Goal: Task Accomplishment & Management: Manage account settings

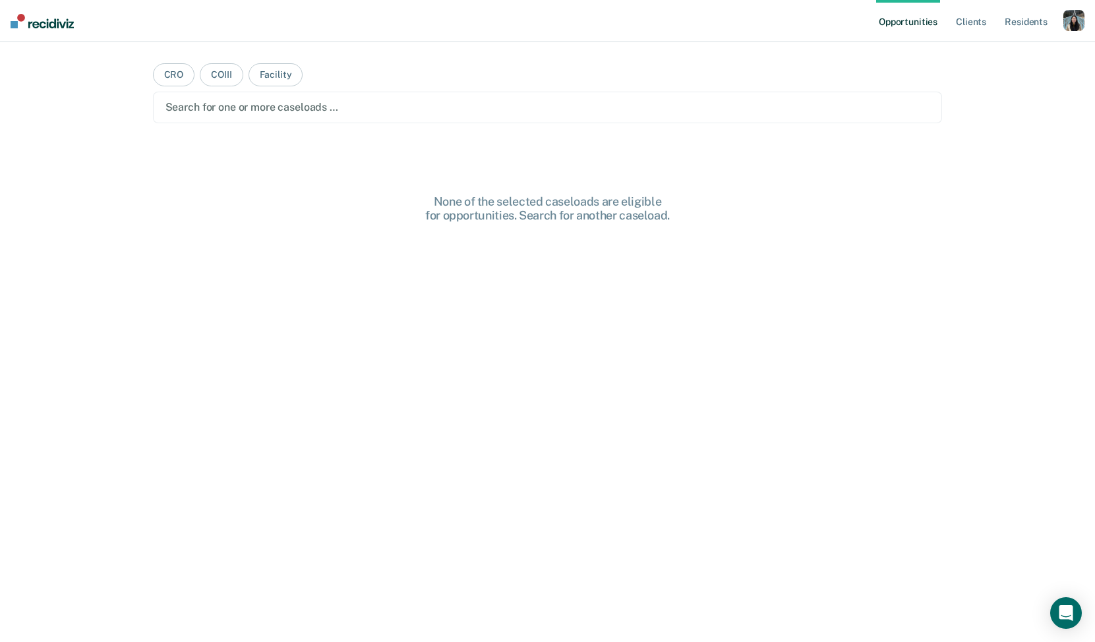
click at [1068, 19] on div "button" at bounding box center [1073, 20] width 21 height 21
click at [984, 55] on link "Profile" at bounding box center [1021, 53] width 106 height 11
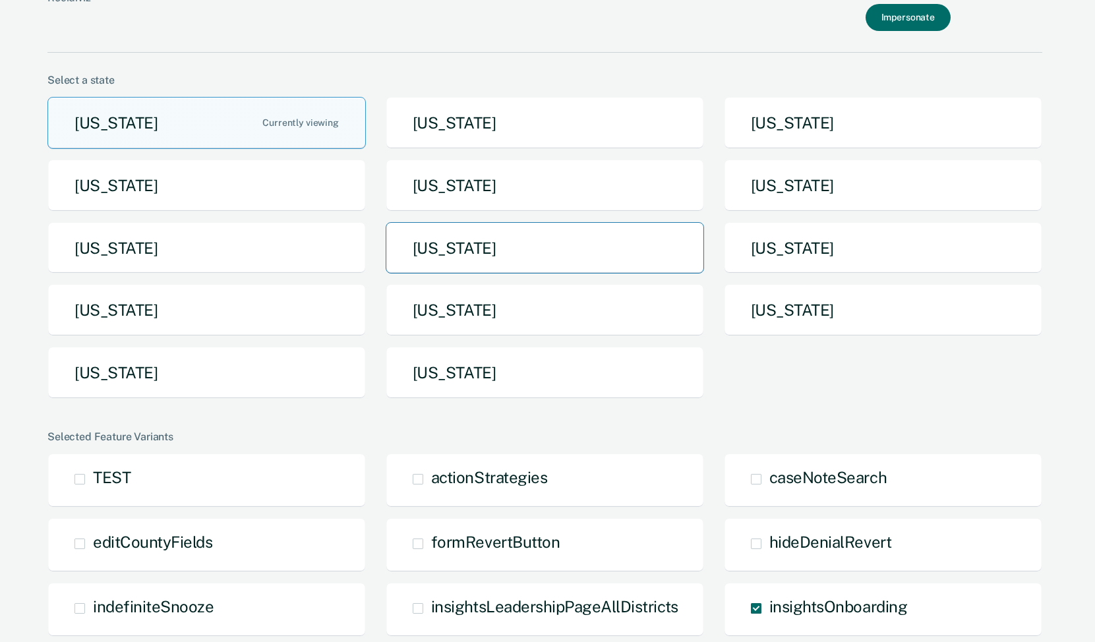
scroll to position [47, 0]
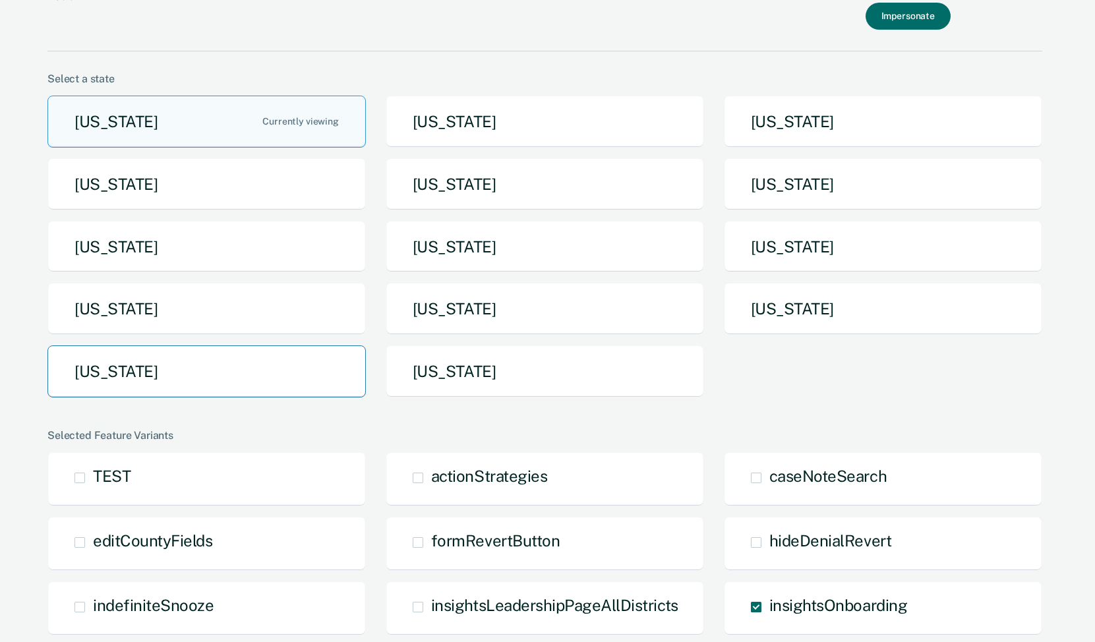
click at [293, 359] on button "[US_STATE]" at bounding box center [206, 371] width 318 height 52
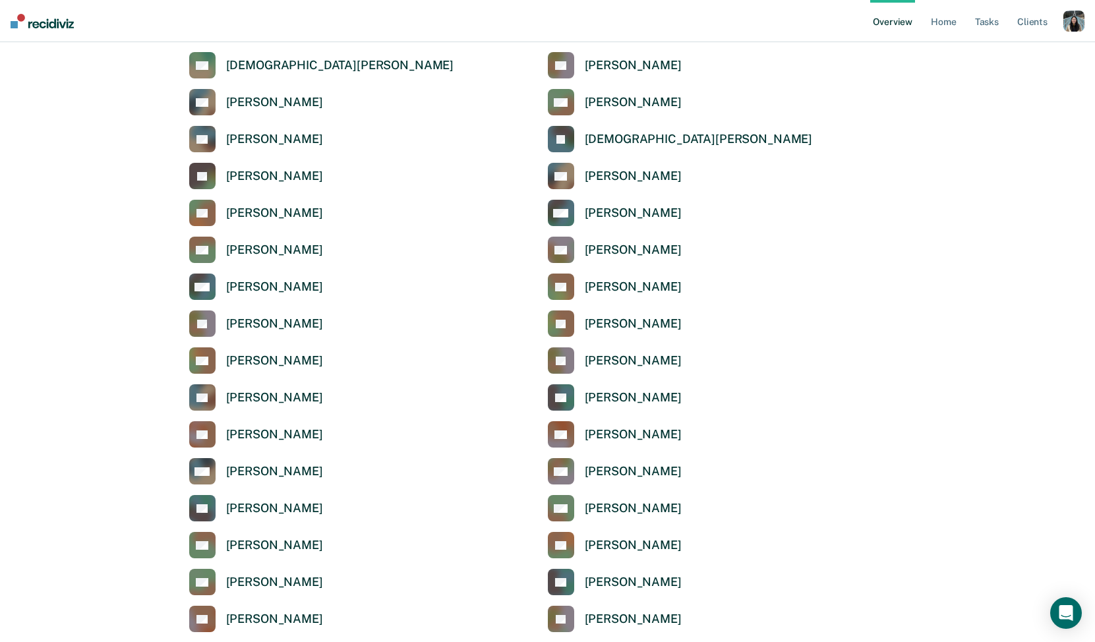
scroll to position [1451, 0]
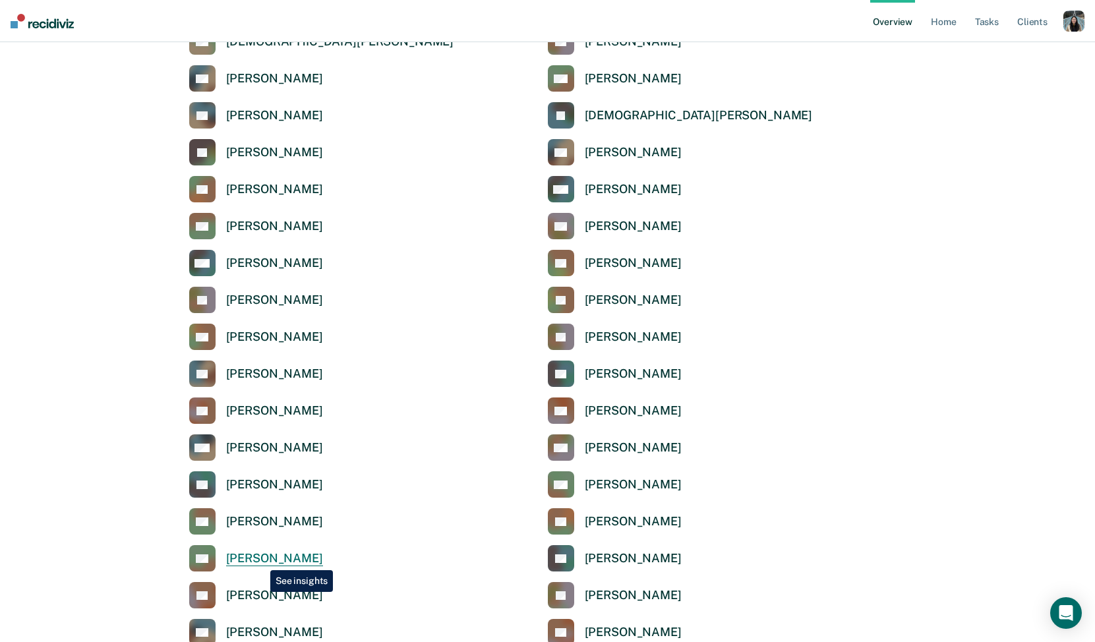
click at [260, 560] on div "[PERSON_NAME]" at bounding box center [274, 558] width 97 height 15
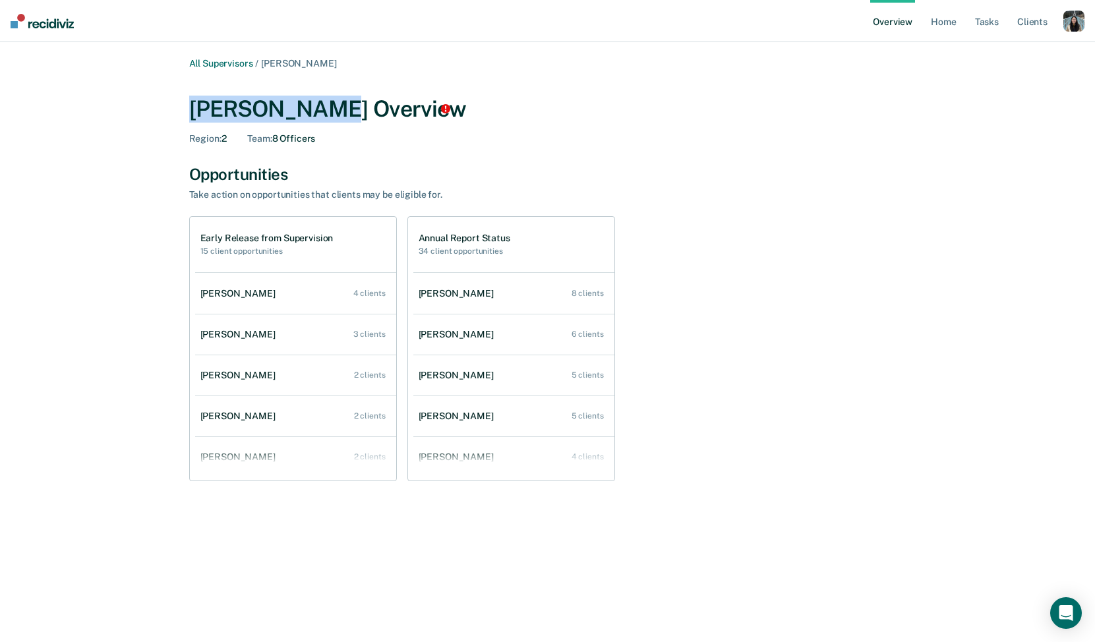
drag, startPoint x: 185, startPoint y: 110, endPoint x: 340, endPoint y: 106, distance: 155.6
click at [340, 106] on div "All Supervisors / [PERSON_NAME] [PERSON_NAME] Overview Region : 2 Team : 8 Offi…" at bounding box center [547, 288] width 791 height 460
click at [1062, 22] on ul "Overview Home Tasks Client s" at bounding box center [966, 21] width 193 height 42
click at [1068, 25] on div "button" at bounding box center [1073, 21] width 21 height 21
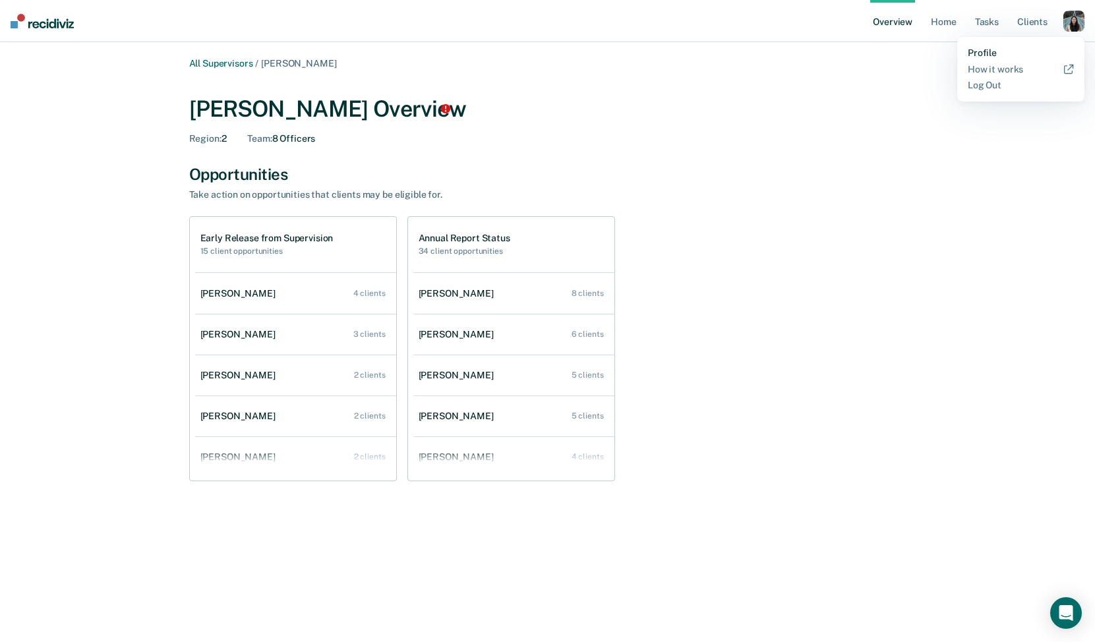
click at [1004, 49] on link "Profile" at bounding box center [1021, 52] width 106 height 11
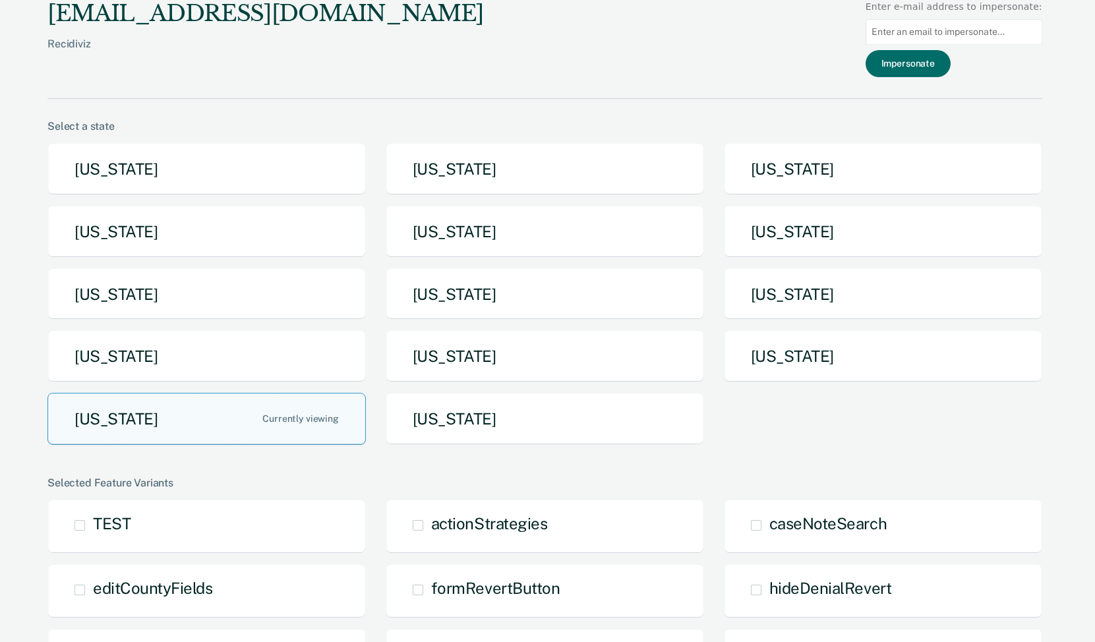
click at [900, 29] on input at bounding box center [953, 32] width 177 height 26
paste input "[PERSON_NAME][EMAIL_ADDRESS][PERSON_NAME][DOMAIN_NAME][US_STATE]"
type input "[PERSON_NAME][EMAIL_ADDRESS][PERSON_NAME][DOMAIN_NAME][US_STATE]"
click at [911, 63] on button "Impersonate" at bounding box center [907, 63] width 85 height 27
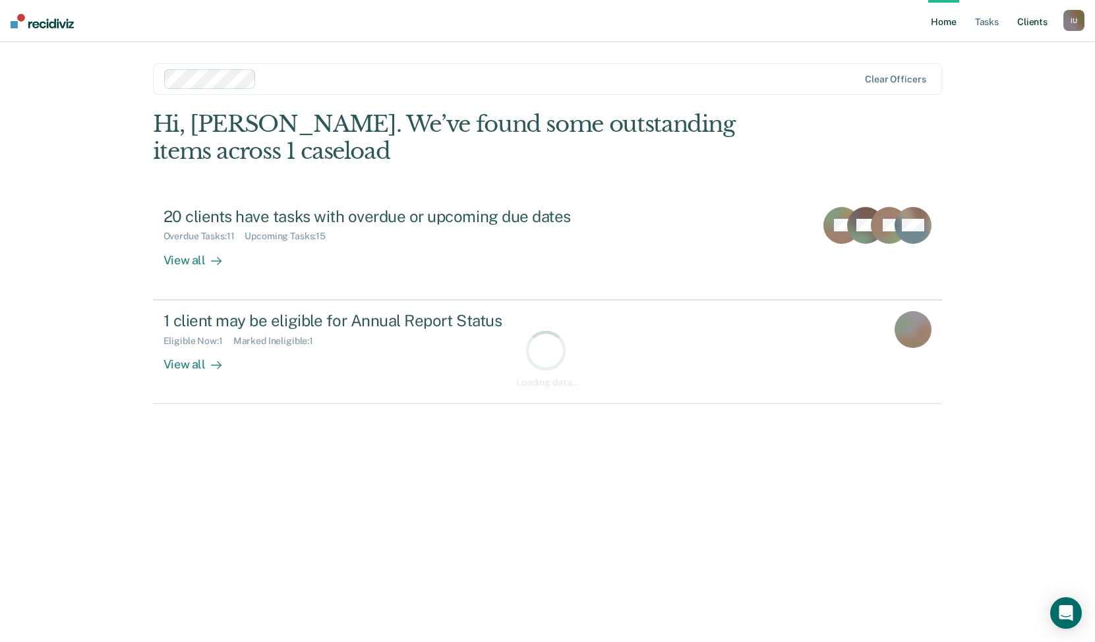
click at [1018, 27] on link "Client s" at bounding box center [1032, 21] width 36 height 42
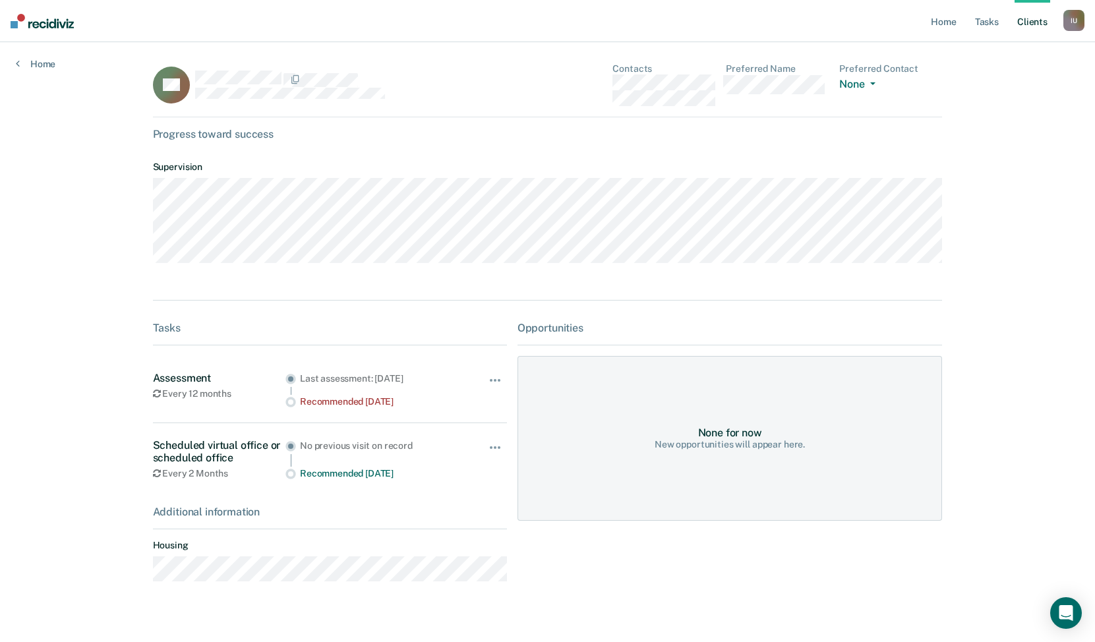
scroll to position [23, 0]
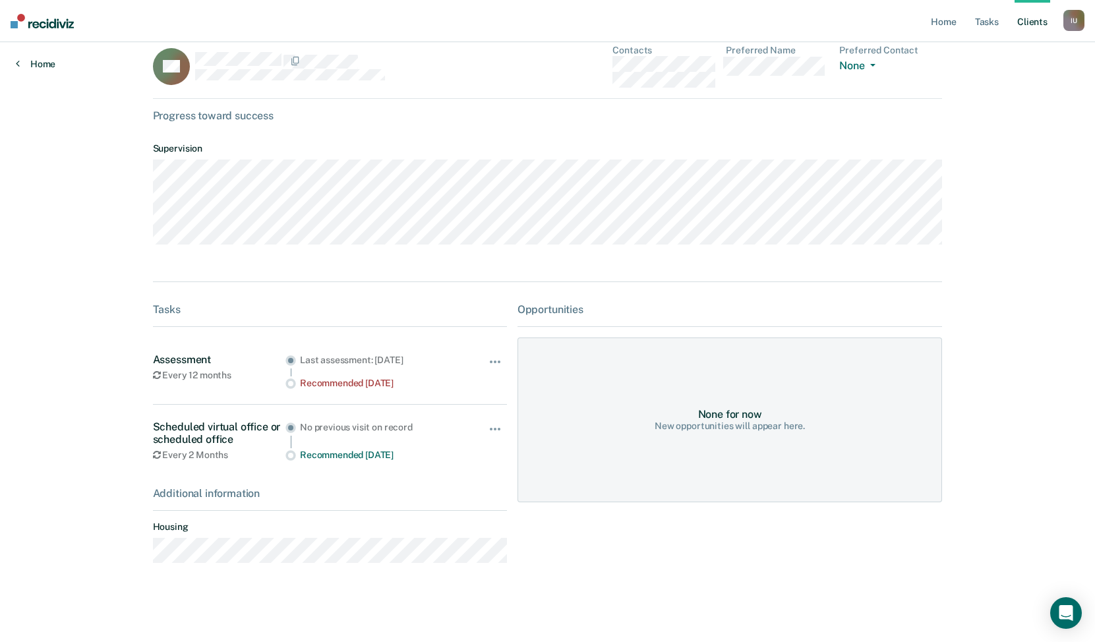
click at [46, 67] on link "Home" at bounding box center [36, 64] width 40 height 12
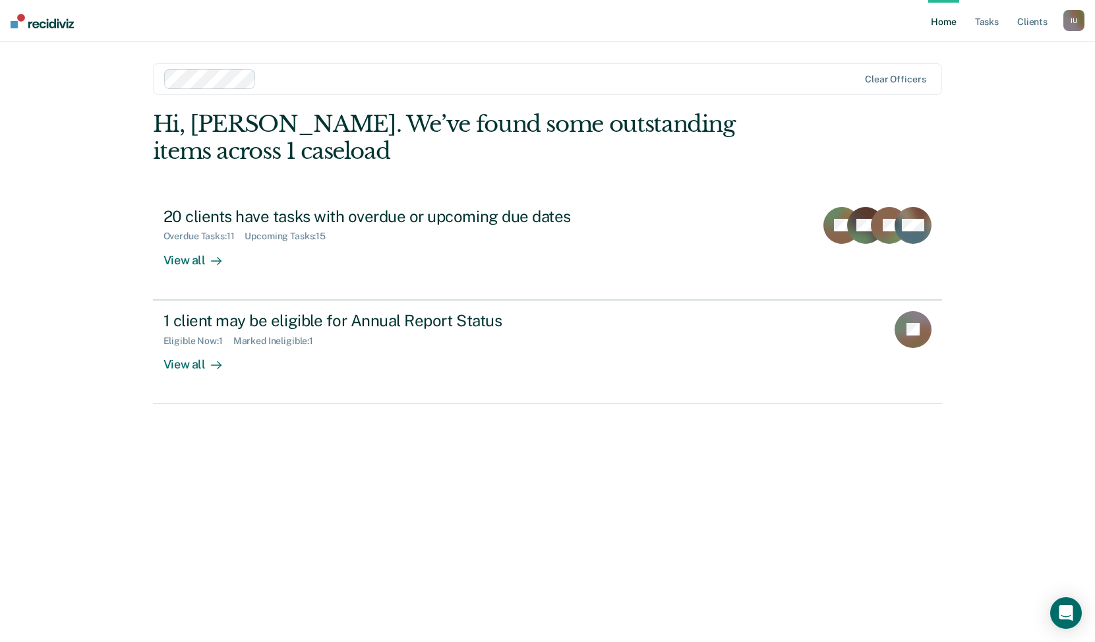
click at [312, 82] on div at bounding box center [560, 78] width 596 height 15
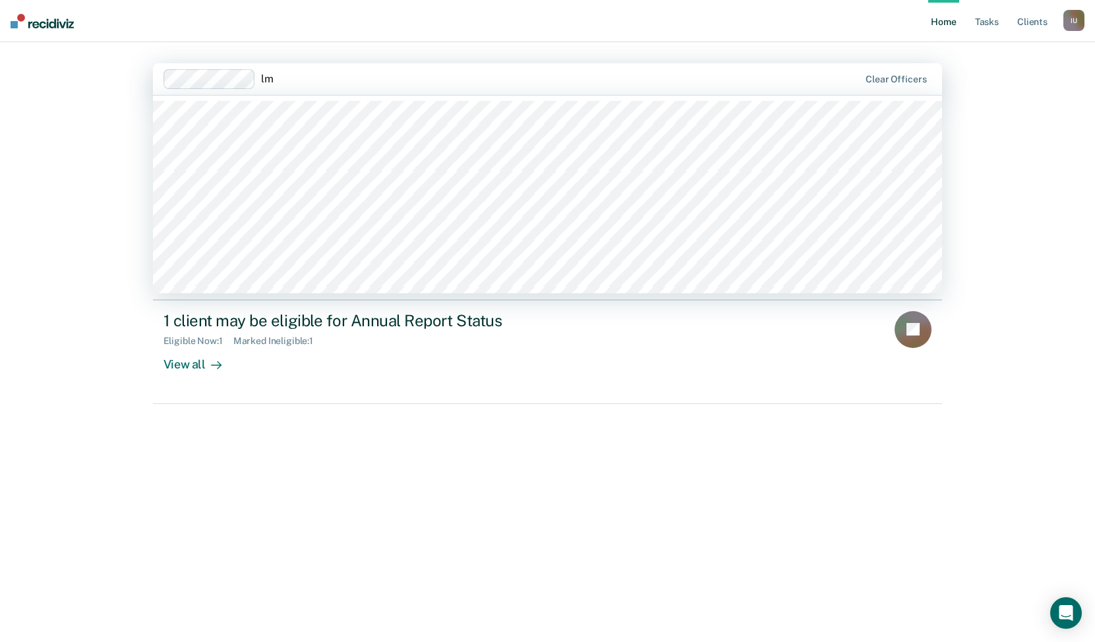
type input "l"
type input "m"
type input "l"
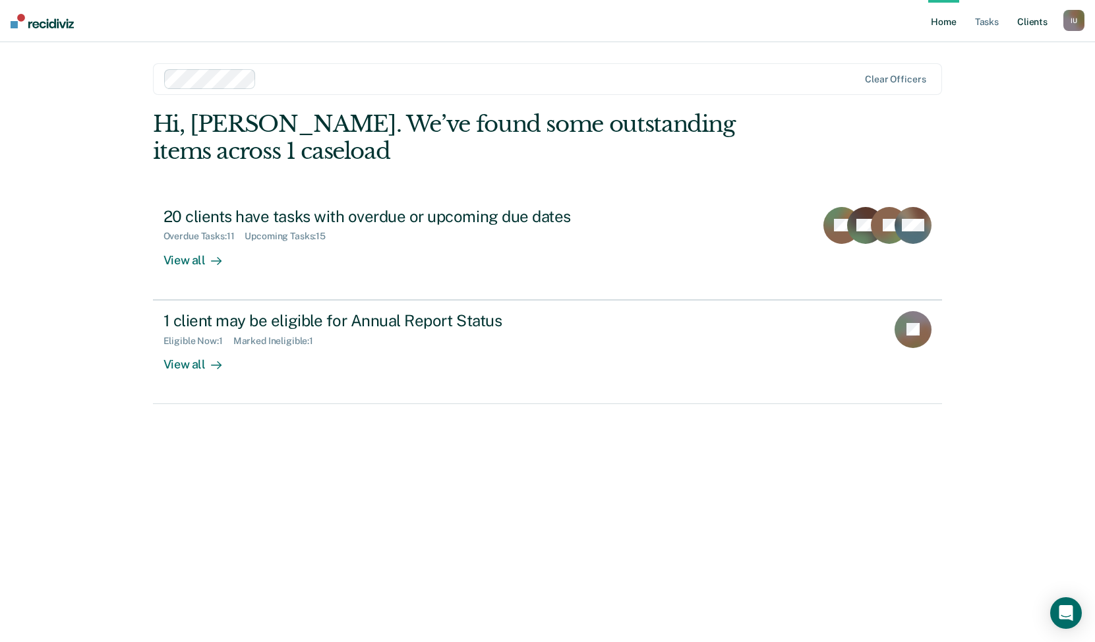
click at [1028, 19] on link "Client s" at bounding box center [1032, 21] width 36 height 42
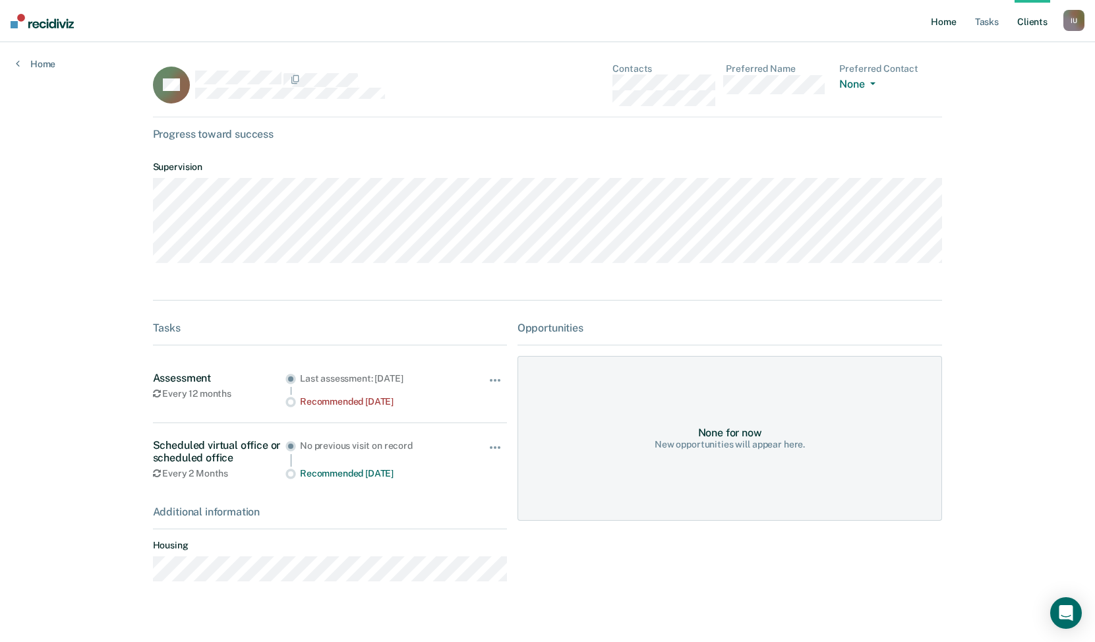
click at [948, 20] on link "Home" at bounding box center [943, 21] width 30 height 42
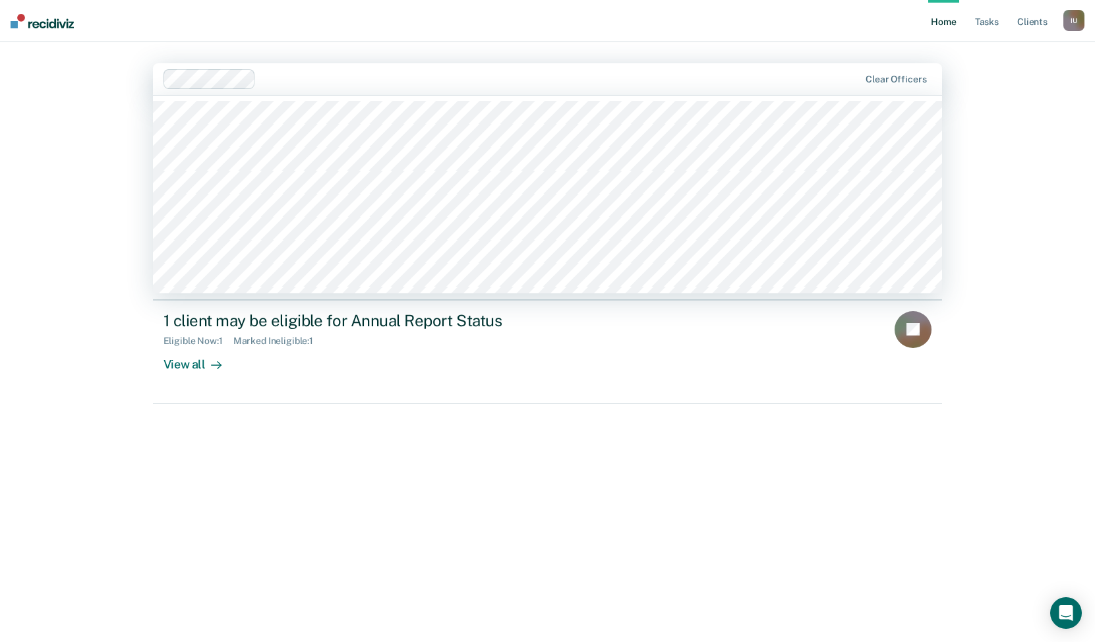
click at [391, 88] on div at bounding box center [511, 79] width 697 height 20
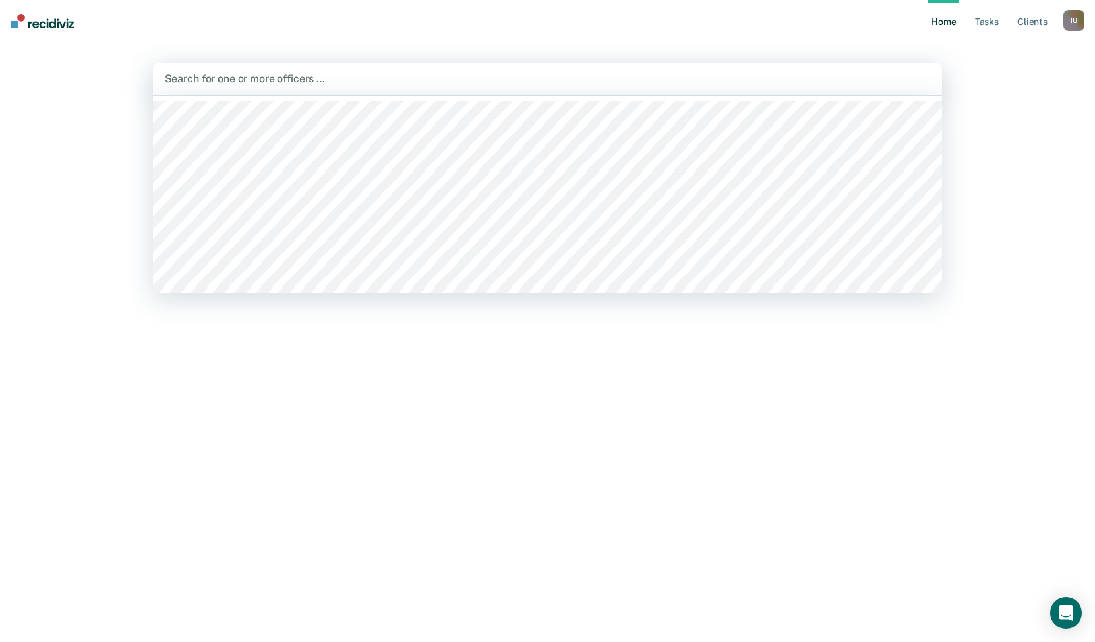
paste input "[PERSON_NAME]"
type input "[PERSON_NAME]"
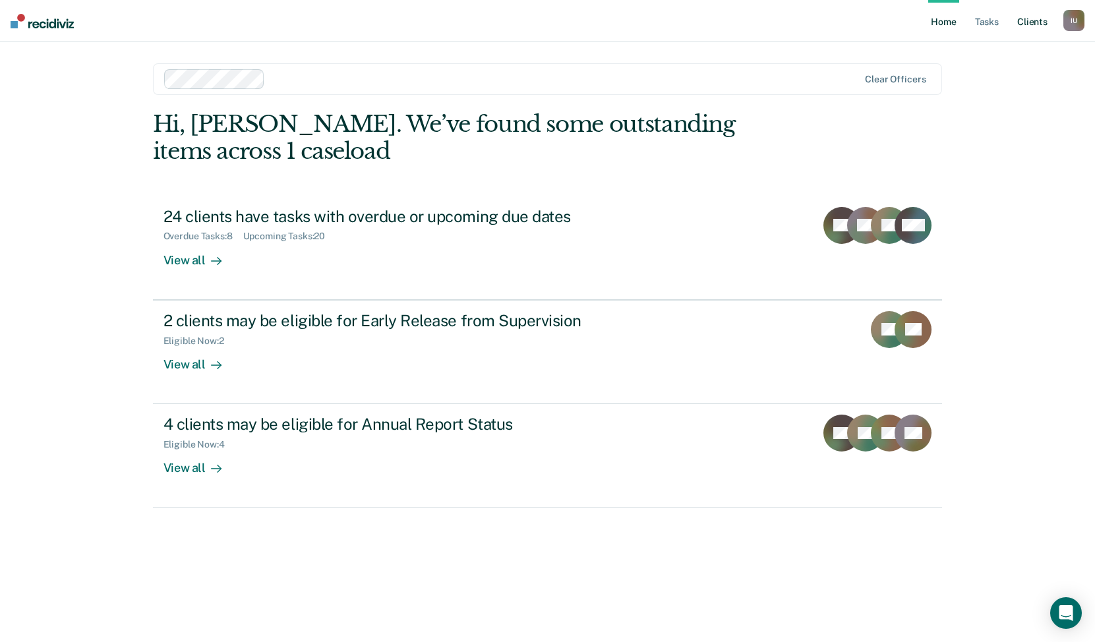
click at [1025, 23] on link "Client s" at bounding box center [1032, 21] width 36 height 42
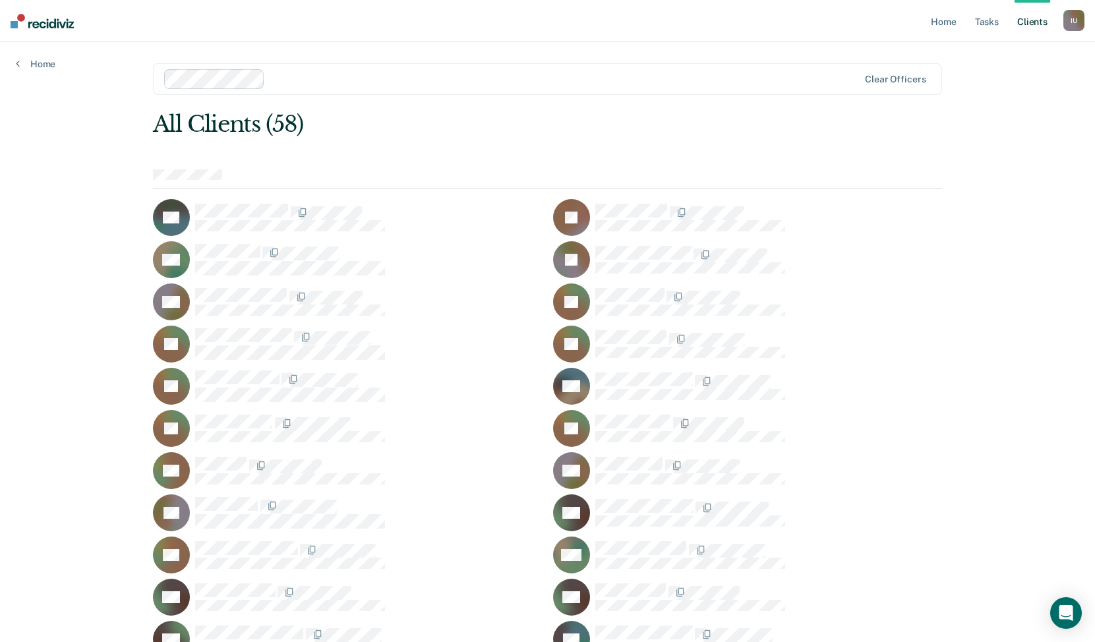
scroll to position [606, 0]
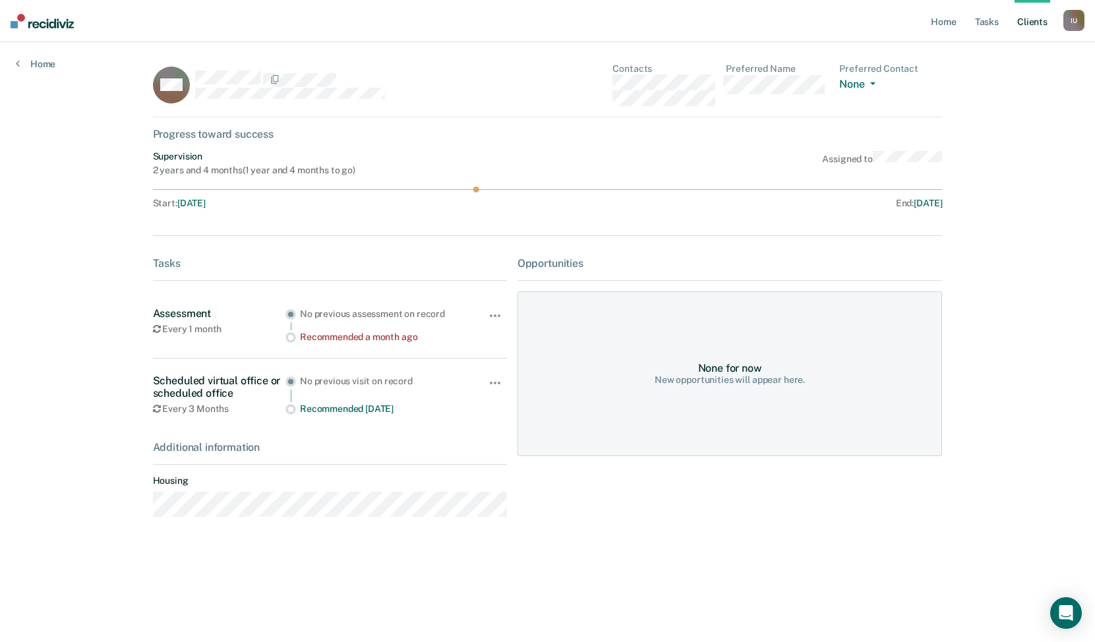
drag, startPoint x: 190, startPoint y: 67, endPoint x: 282, endPoint y: 67, distance: 91.6
click at [282, 67] on div "MM" at bounding box center [330, 84] width 354 height 43
click at [376, 78] on div at bounding box center [351, 79] width 312 height 17
click at [198, 75] on div at bounding box center [351, 79] width 312 height 17
click at [1031, 24] on link "Client s" at bounding box center [1032, 21] width 36 height 42
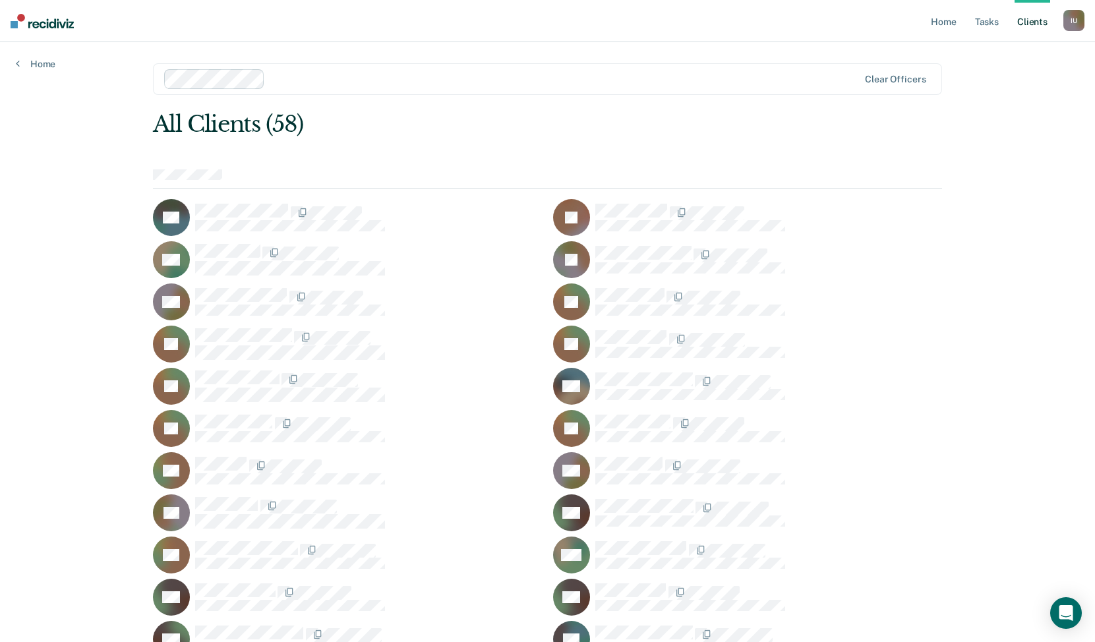
click at [298, 72] on div at bounding box center [564, 78] width 588 height 15
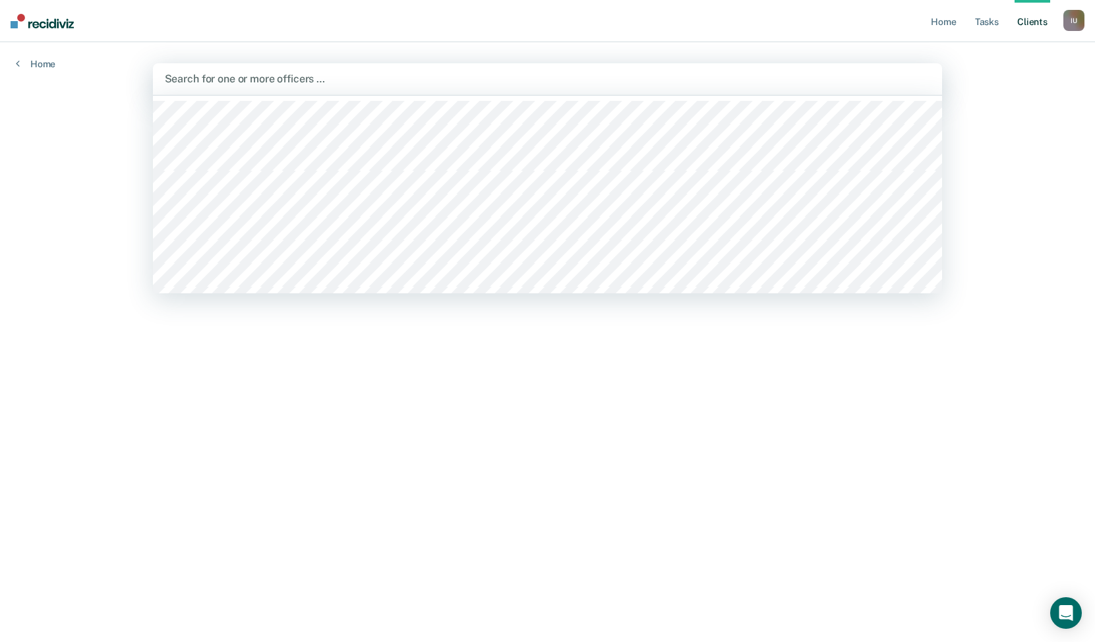
paste input "[URL][DOMAIN_NAME]?"
type input "[URL][DOMAIN_NAME]?"
type input "f"
type input "bre"
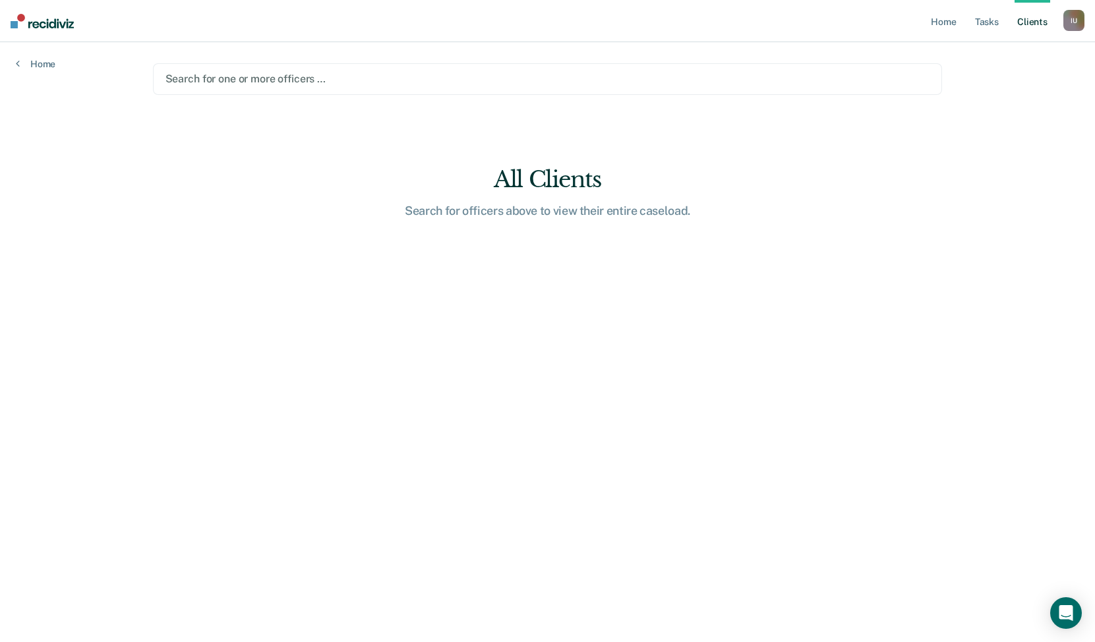
paste input "[PERSON_NAME]"
type input "[PERSON_NAME]"
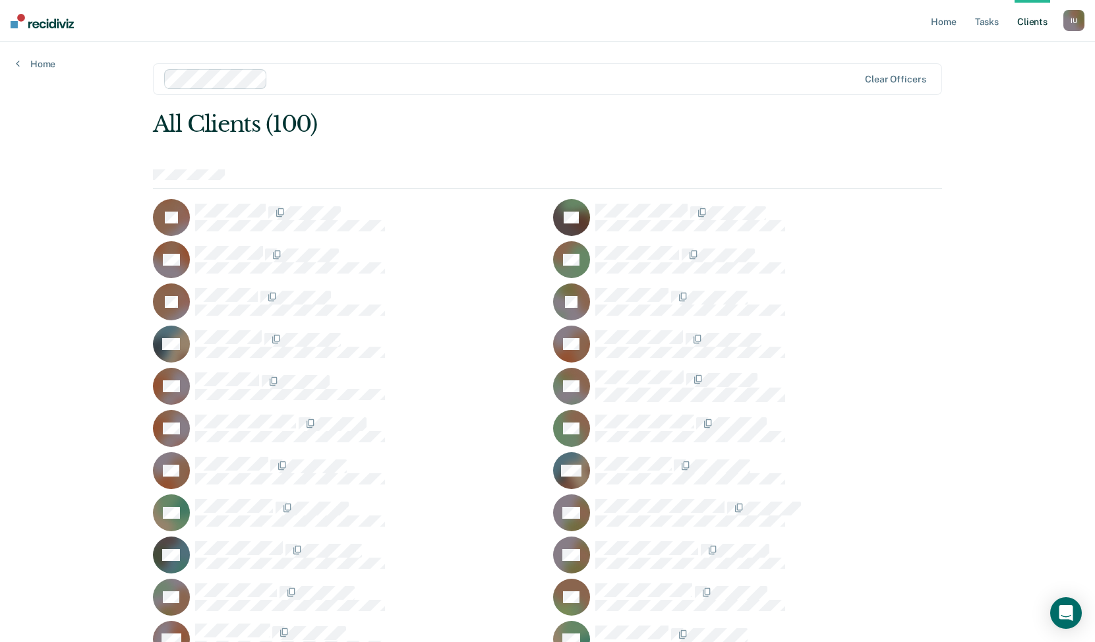
scroll to position [1070, 0]
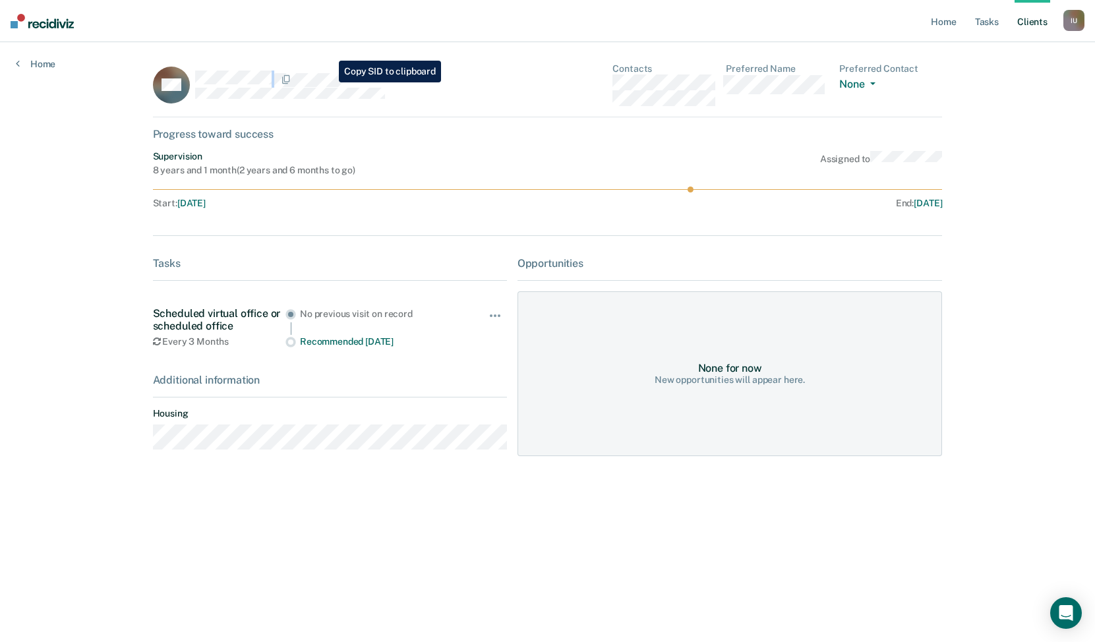
click at [329, 82] on div "BM" at bounding box center [330, 84] width 354 height 43
click at [979, 24] on link "Tasks" at bounding box center [986, 21] width 29 height 42
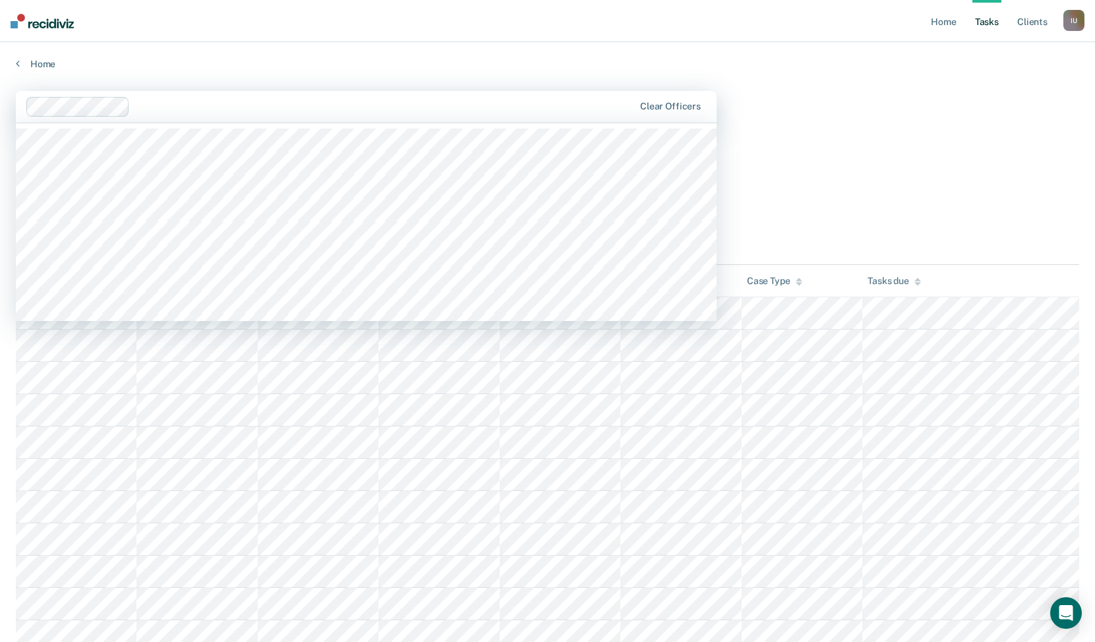
click at [428, 107] on div at bounding box center [384, 106] width 498 height 15
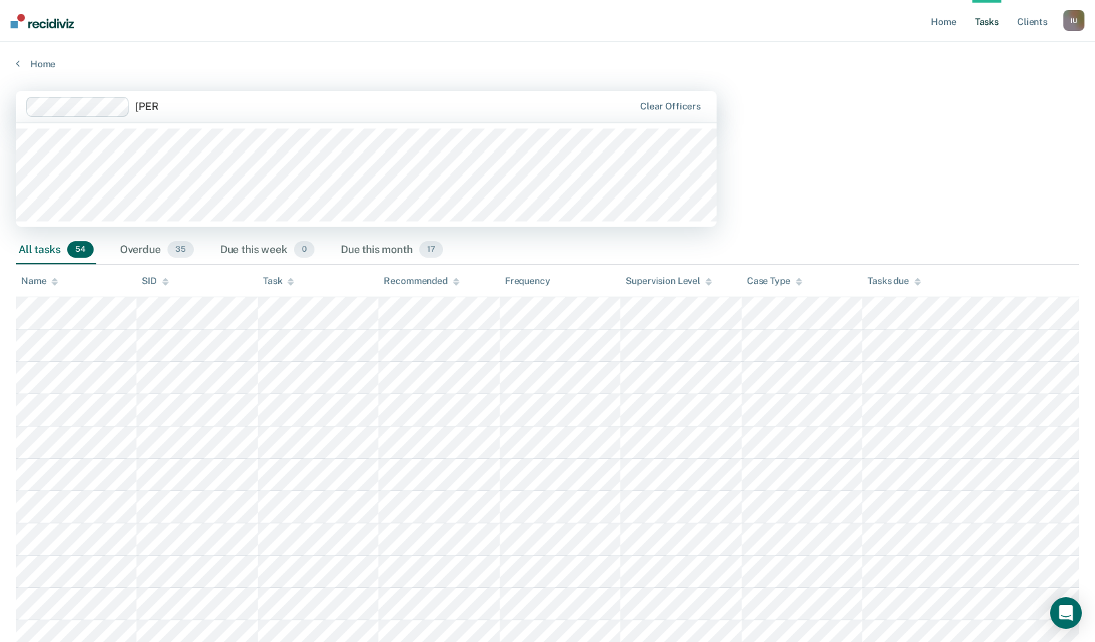
type input "[PERSON_NAME]"
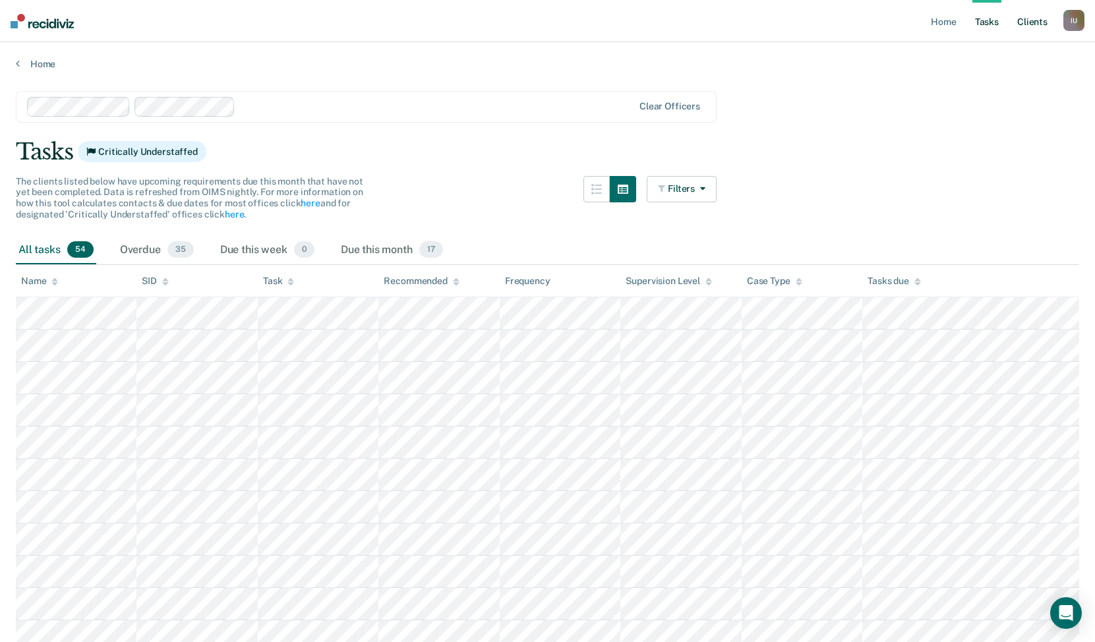
click at [1026, 23] on link "Client s" at bounding box center [1032, 21] width 36 height 42
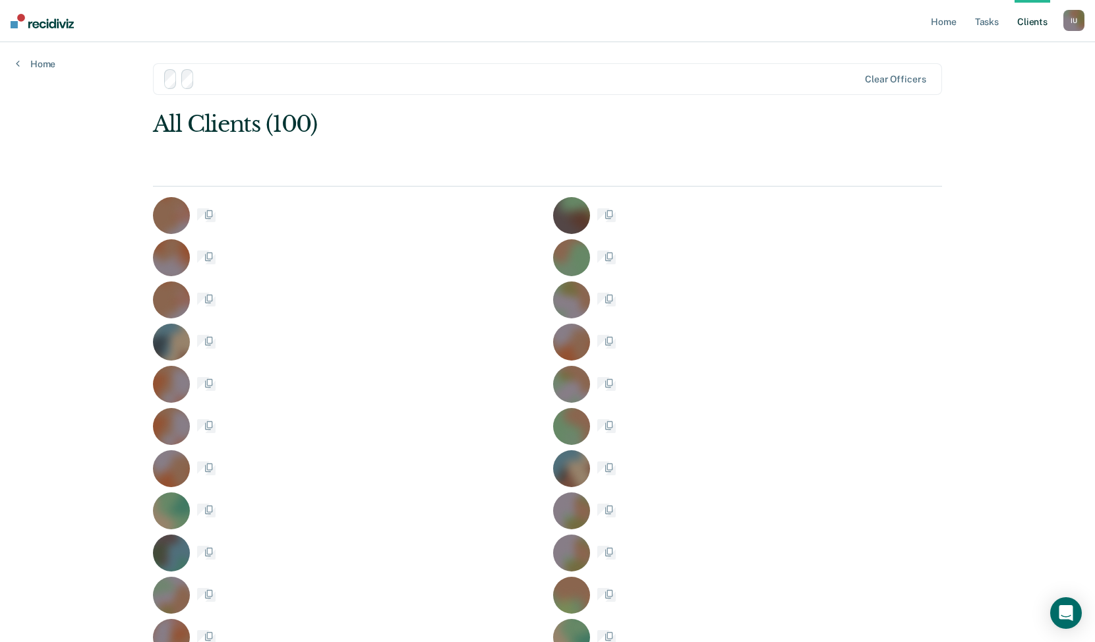
click at [1030, 22] on link "Client s" at bounding box center [1032, 21] width 36 height 42
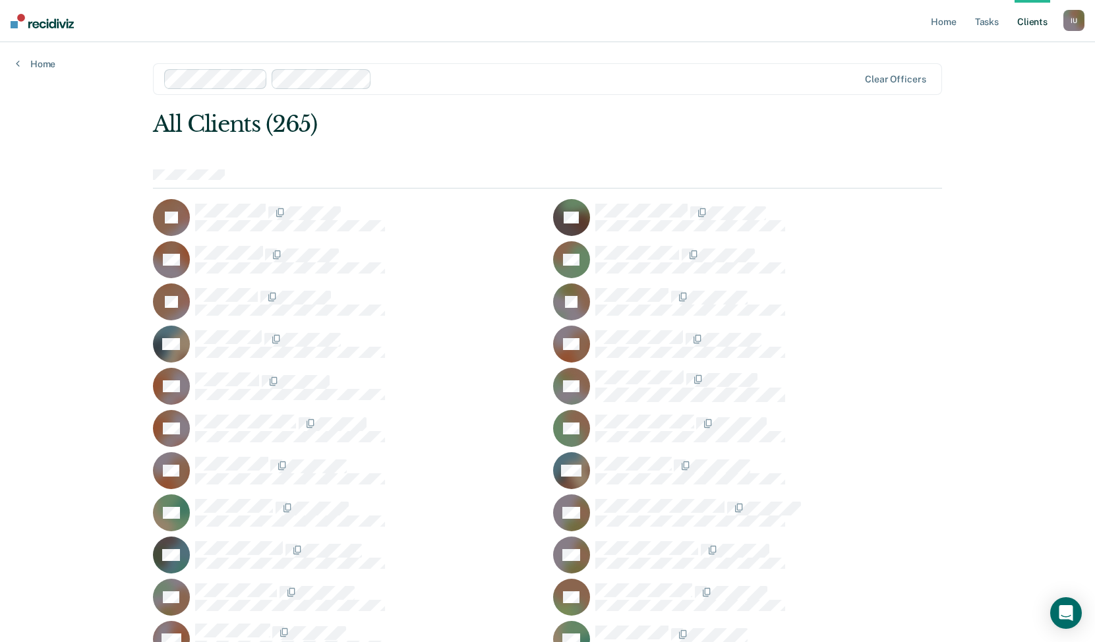
scroll to position [3011, 0]
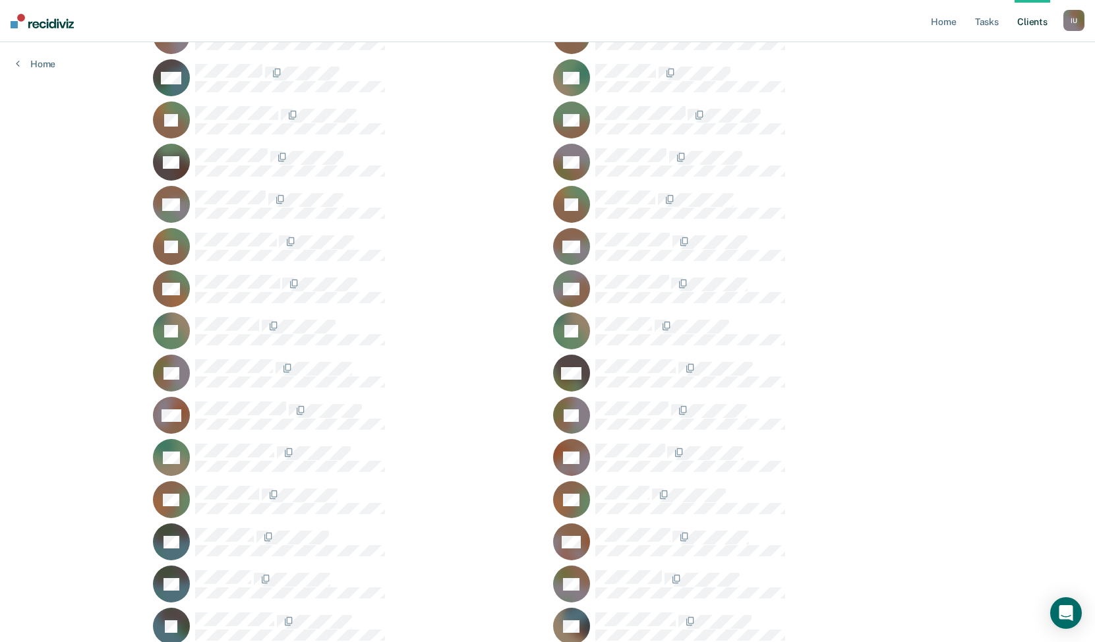
scroll to position [4699, 0]
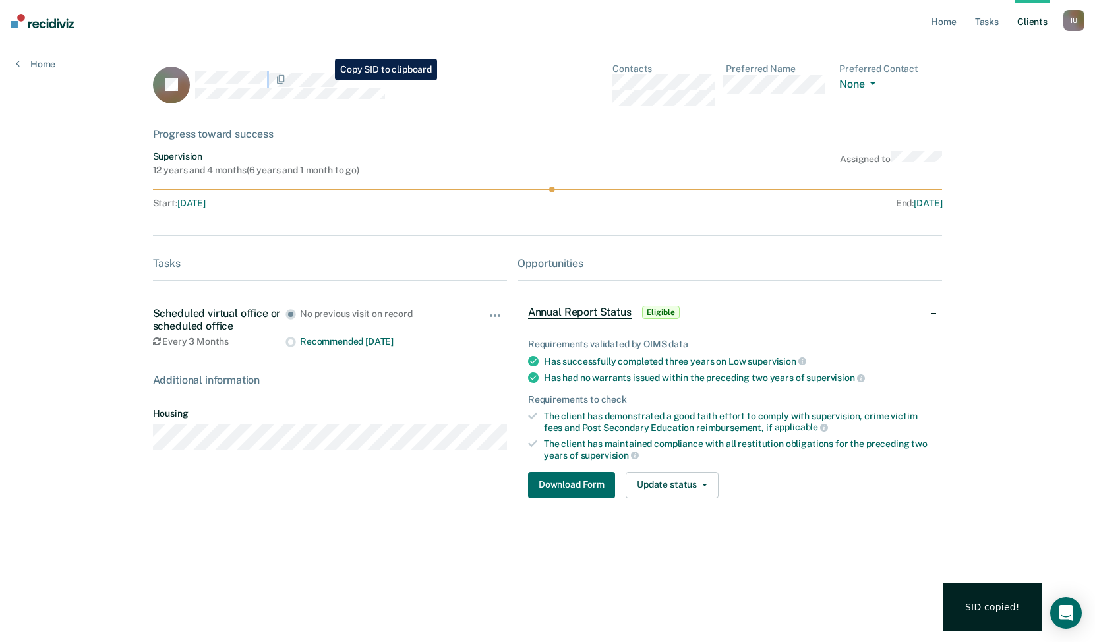
click at [325, 80] on div "JR" at bounding box center [330, 84] width 354 height 43
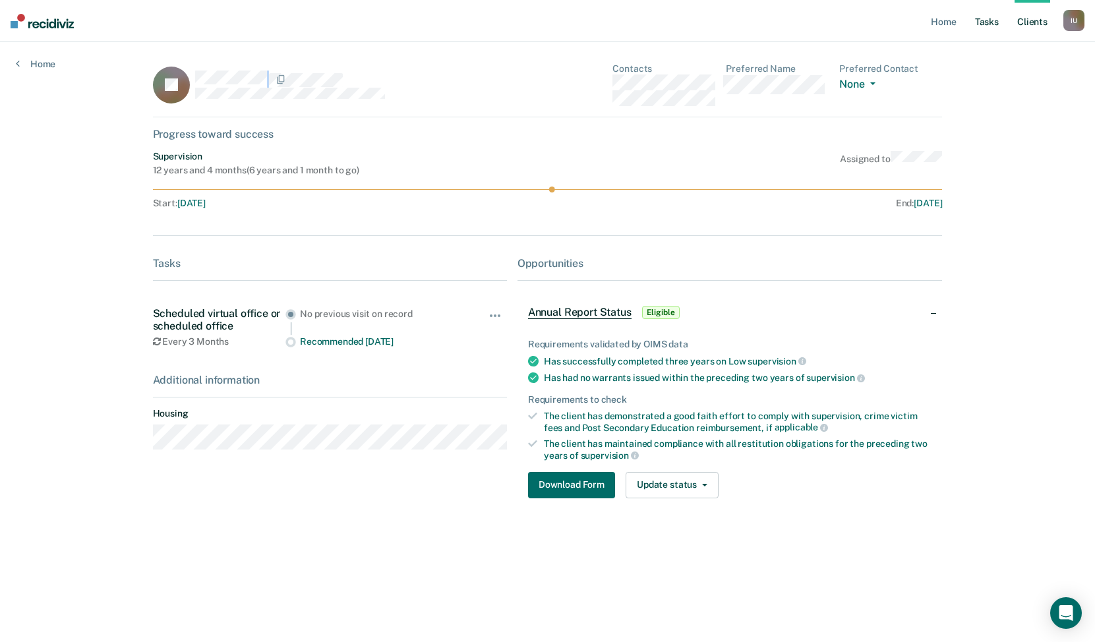
click at [973, 18] on link "Tasks" at bounding box center [986, 21] width 29 height 42
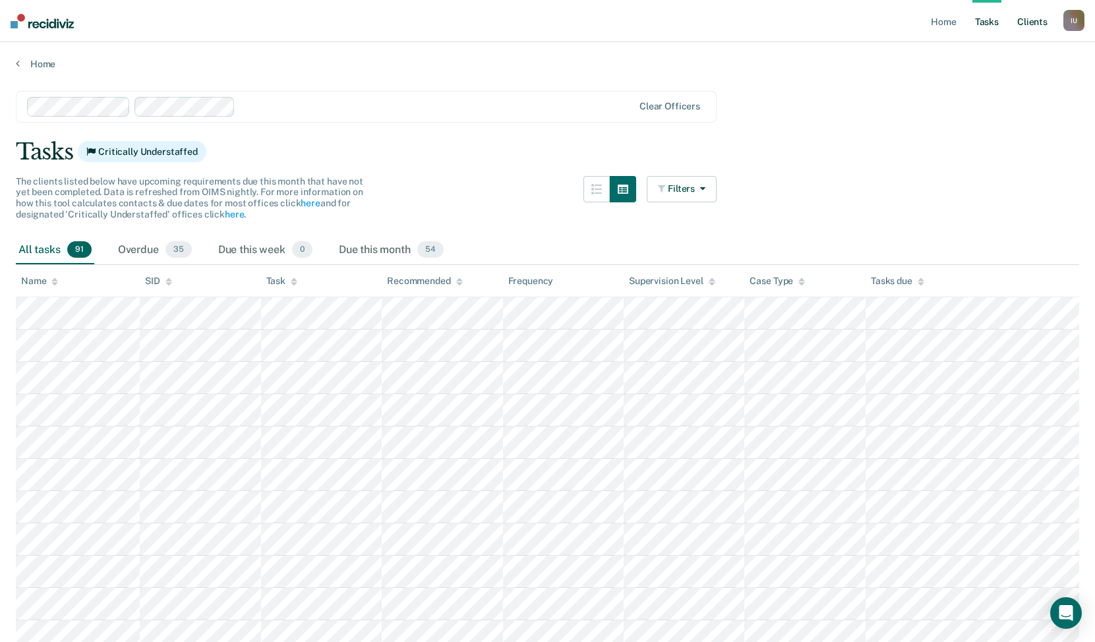
click at [1033, 13] on link "Client s" at bounding box center [1032, 21] width 36 height 42
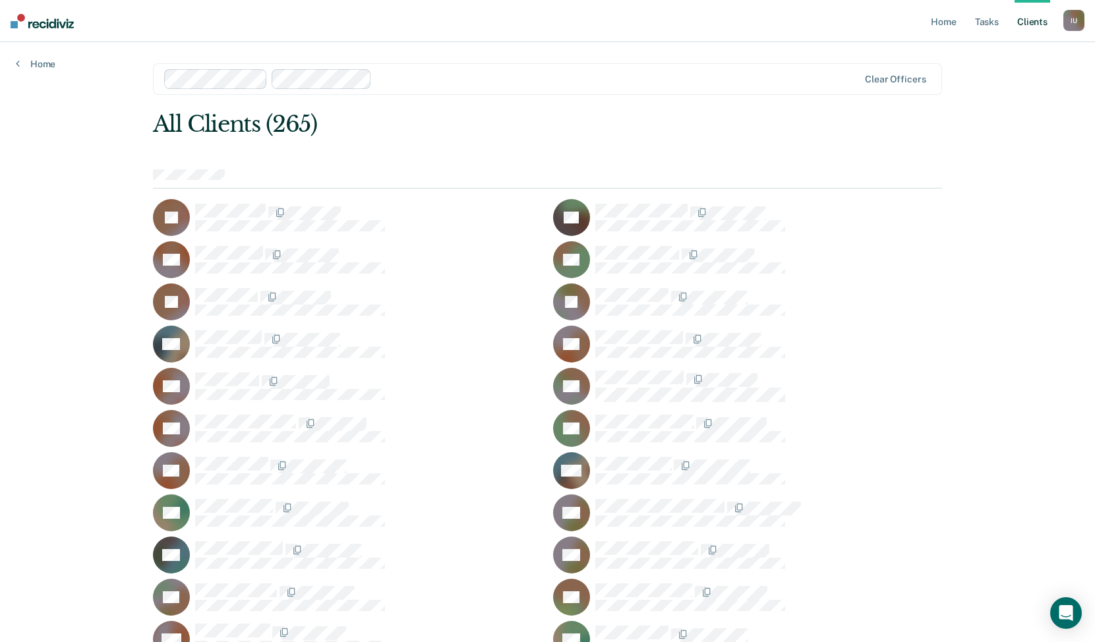
click at [390, 82] on div at bounding box center [617, 78] width 481 height 15
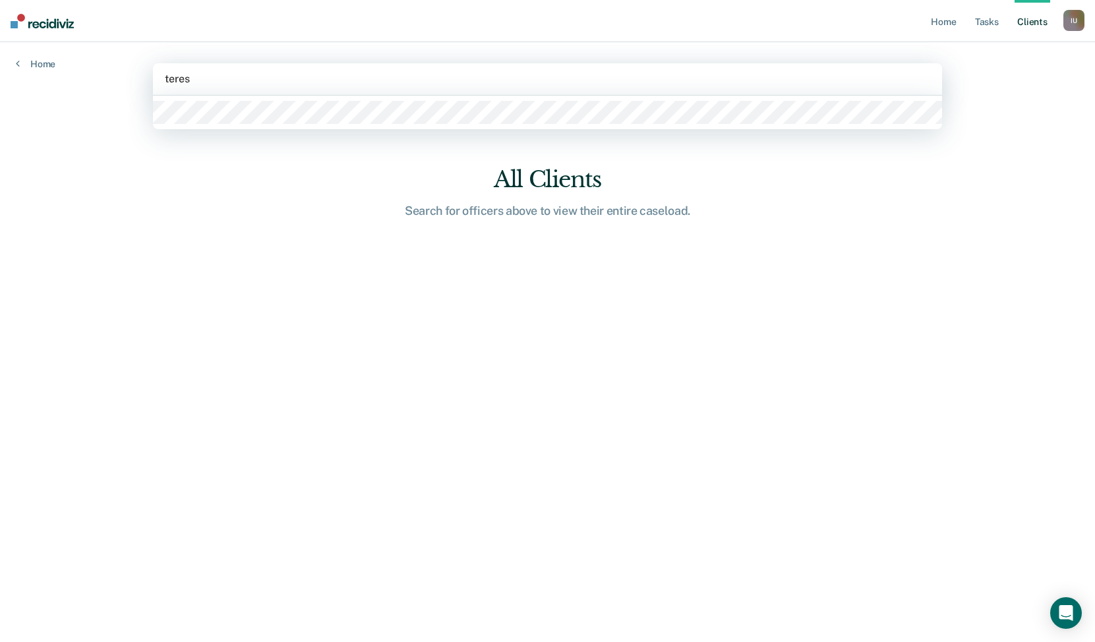
type input "[PERSON_NAME]"
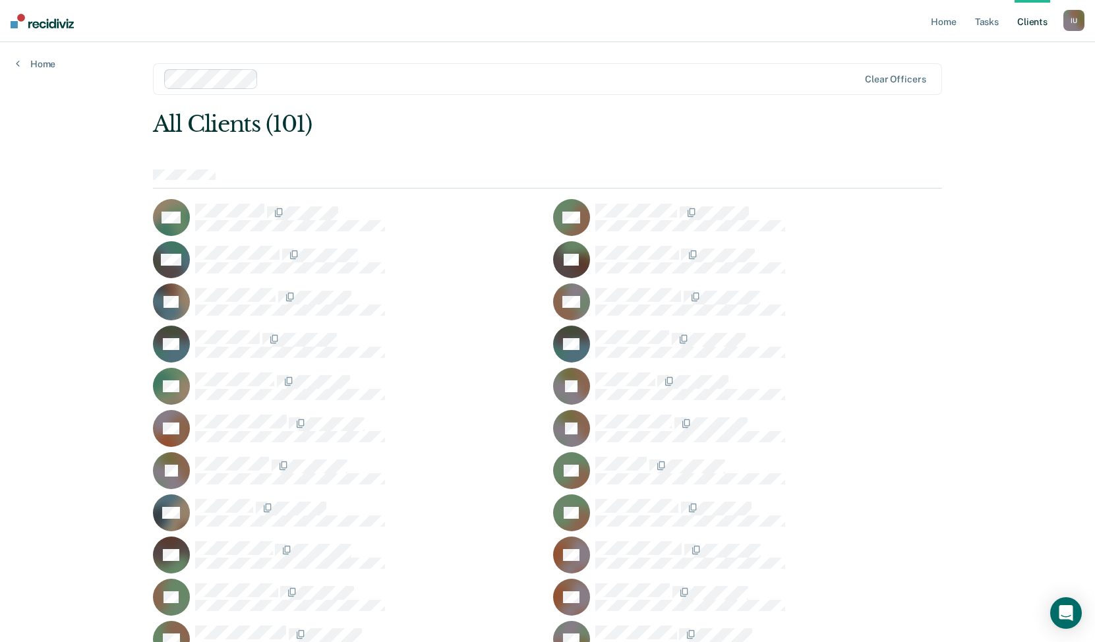
click at [293, 83] on div at bounding box center [561, 78] width 594 height 15
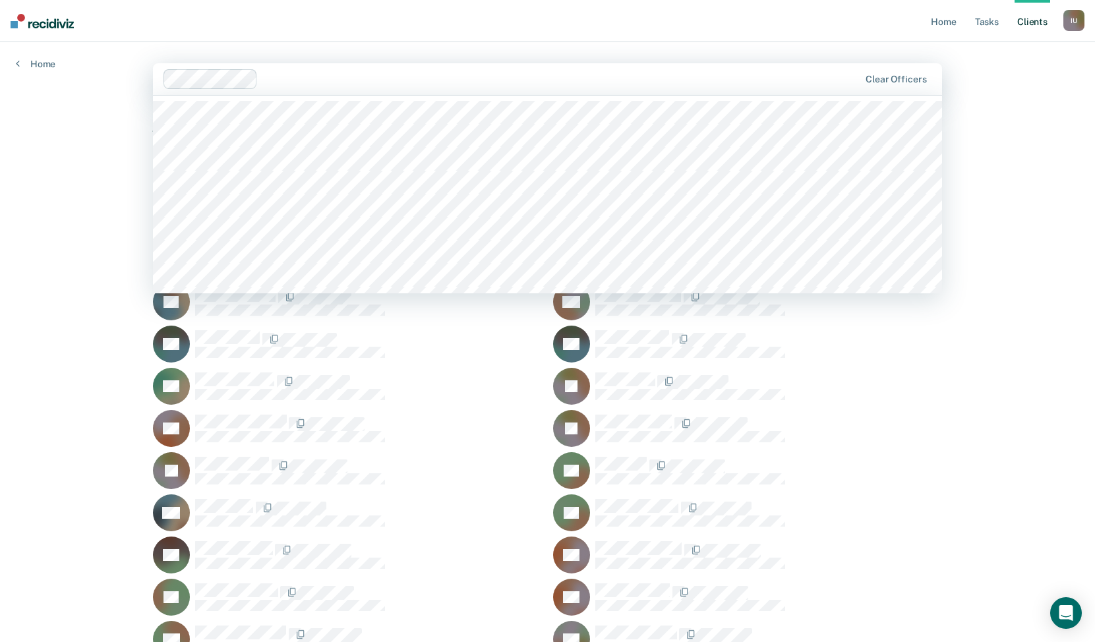
paste input "[PERSON_NAME]"
type input "[PERSON_NAME]"
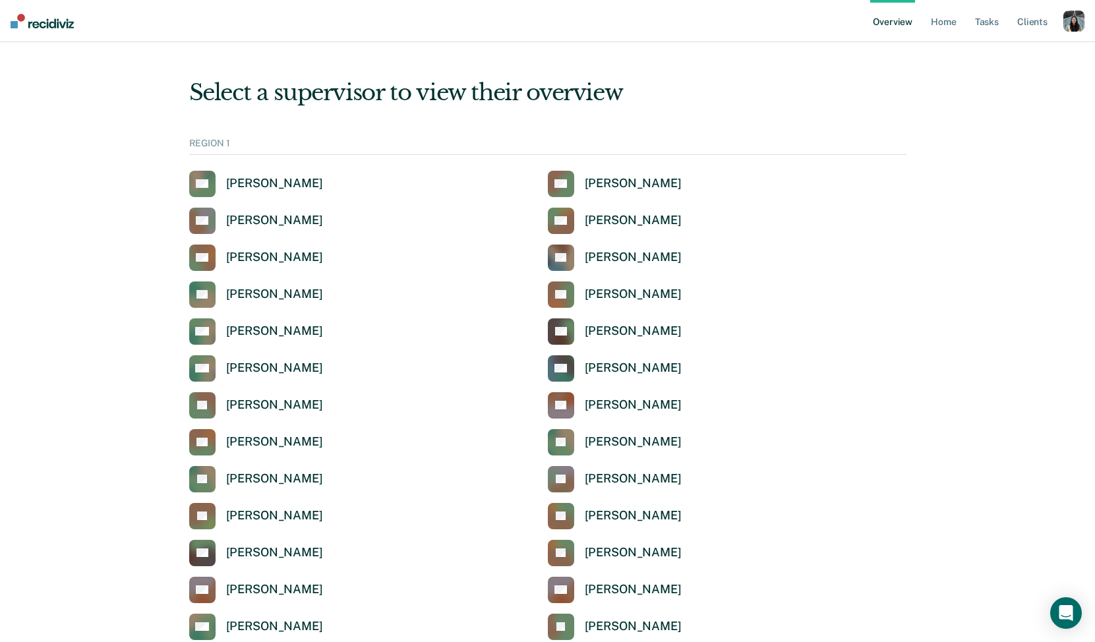
click at [1071, 27] on div "button" at bounding box center [1073, 21] width 21 height 21
click at [997, 51] on link "Profile" at bounding box center [1021, 52] width 106 height 11
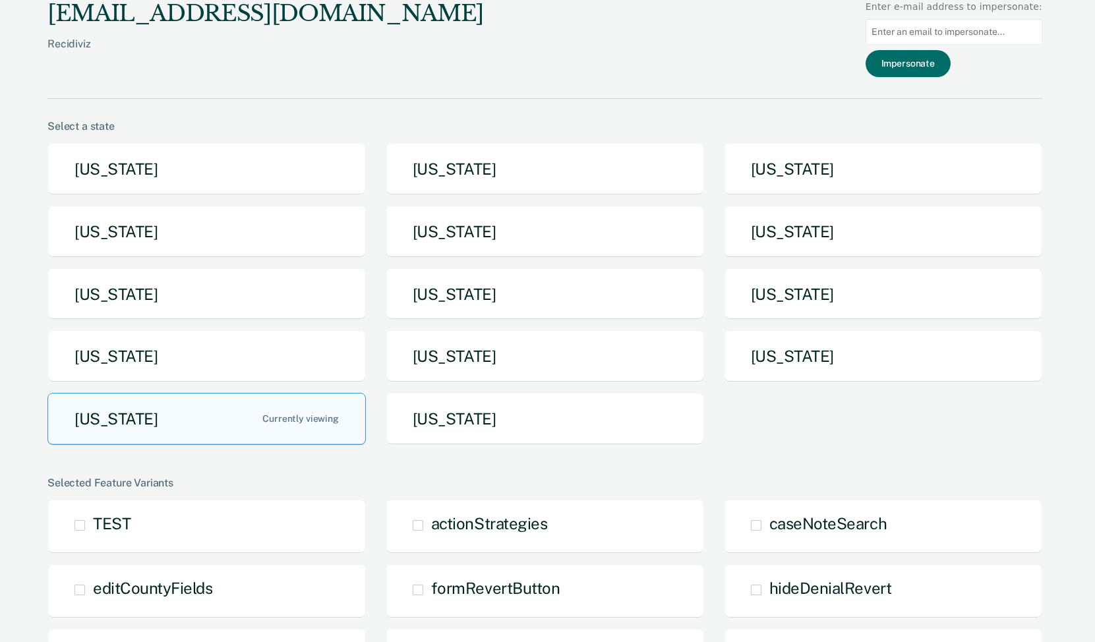
click at [987, 34] on input at bounding box center [953, 32] width 177 height 26
paste input "simmonsn3@michigan.gov"
type input "simmonsn3@michigan.gov"
click at [950, 59] on button "Impersonate" at bounding box center [907, 63] width 85 height 27
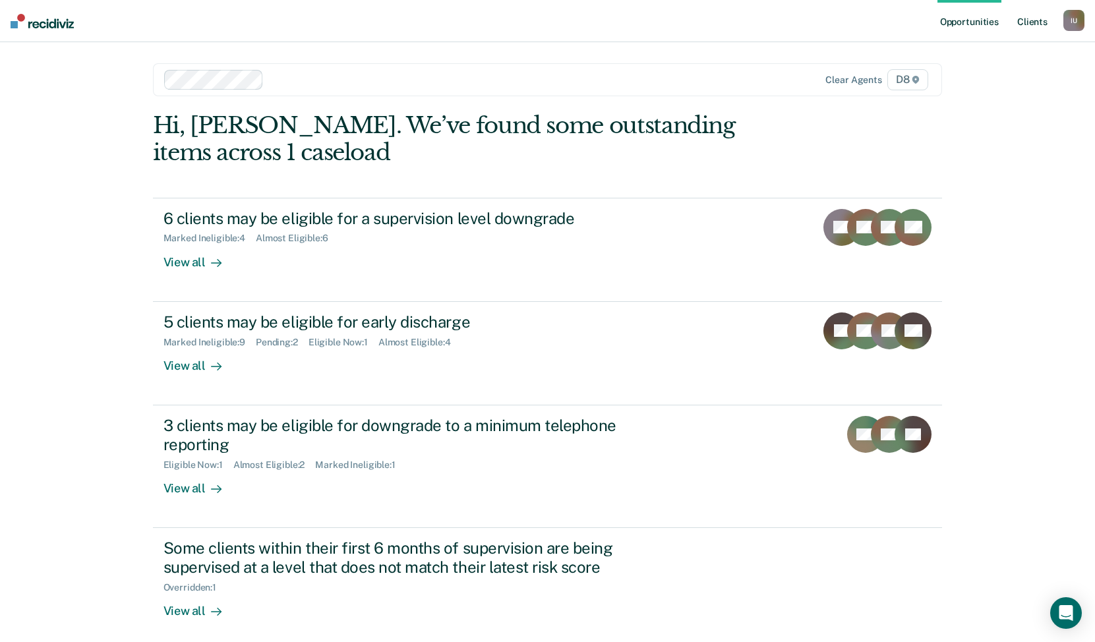
click at [1035, 20] on link "Client s" at bounding box center [1032, 21] width 36 height 42
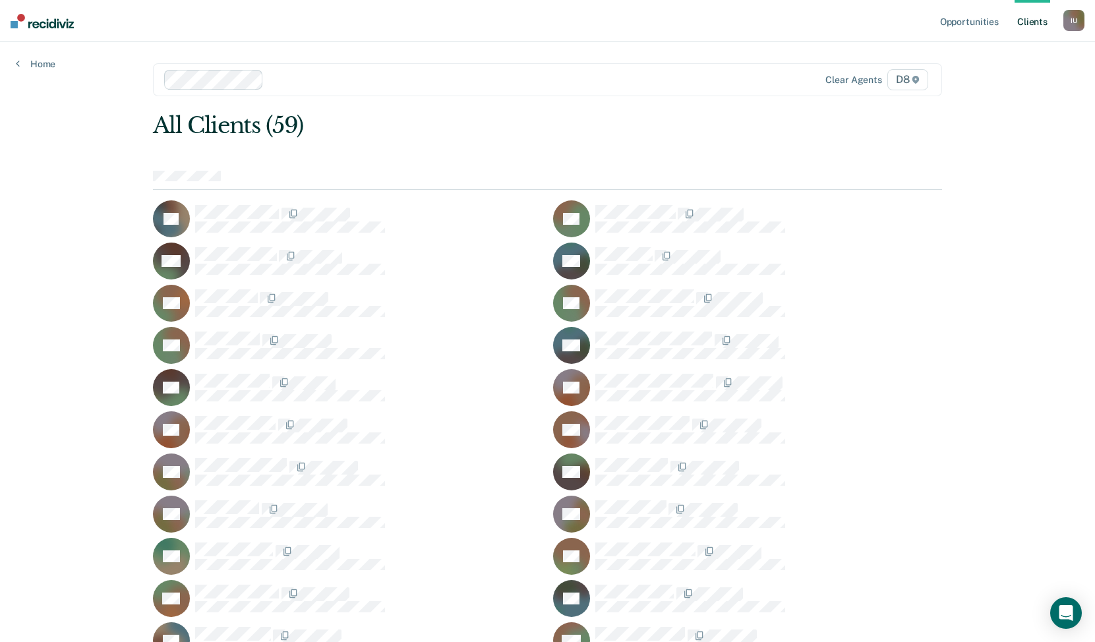
click at [320, 63] on div "Clear agents D8" at bounding box center [548, 79] width 790 height 33
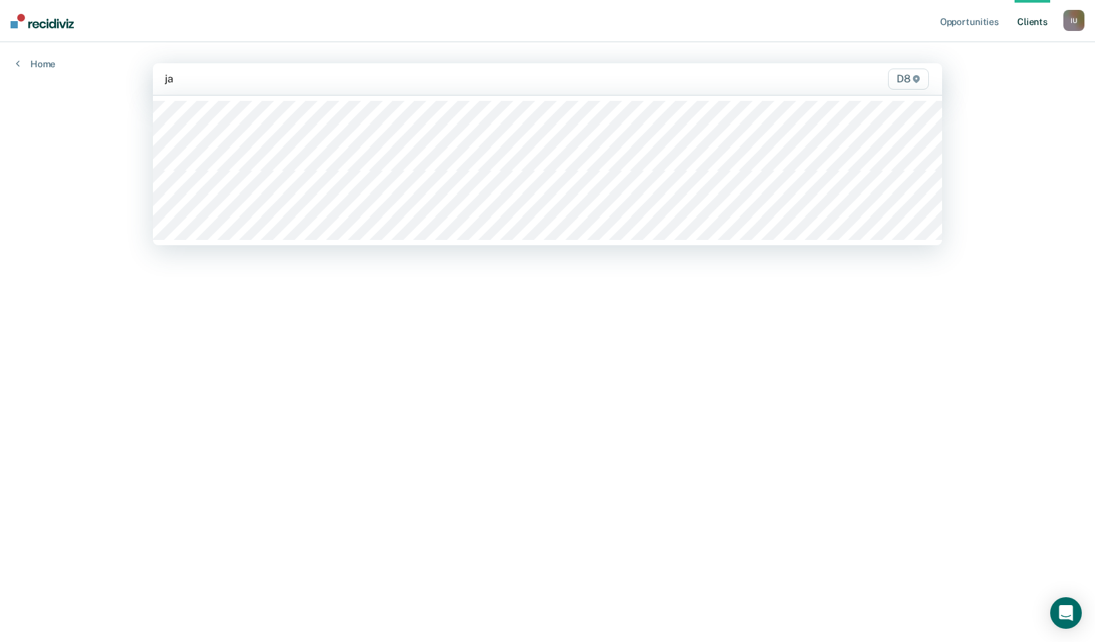
type input "j"
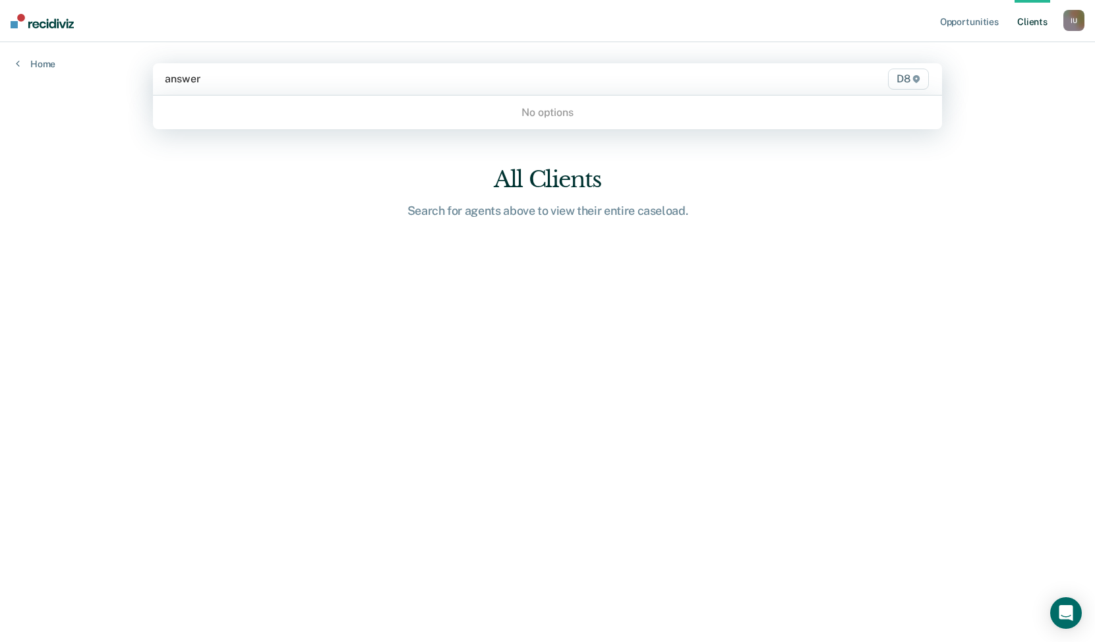
type input "answer"
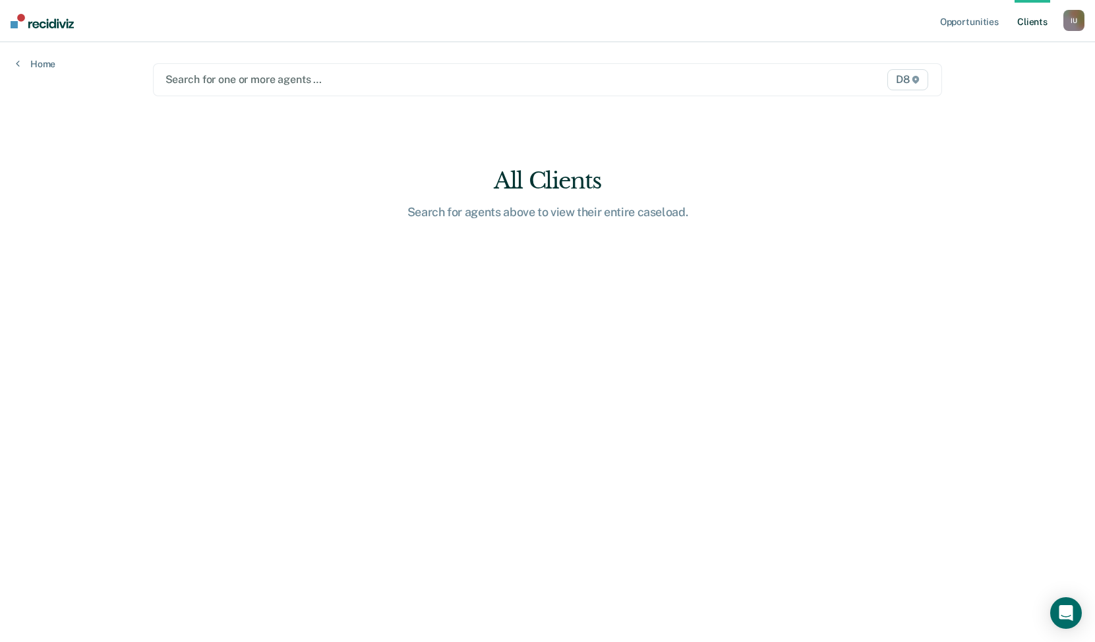
click at [304, 81] on div at bounding box center [432, 79] width 535 height 15
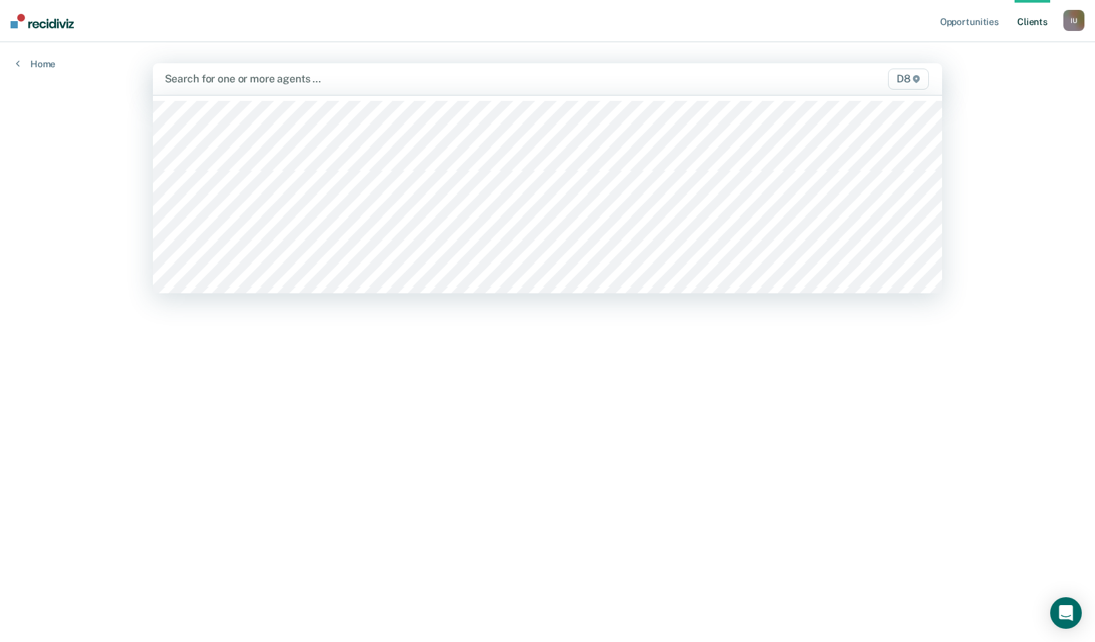
click at [326, 74] on div at bounding box center [432, 78] width 535 height 15
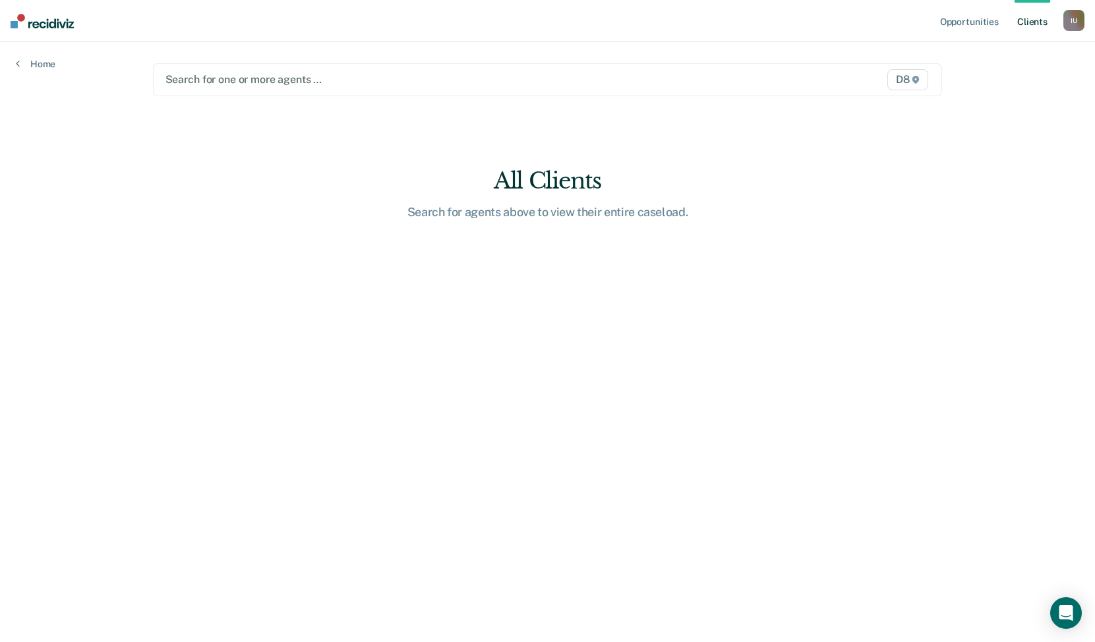
click at [326, 74] on div at bounding box center [432, 79] width 535 height 15
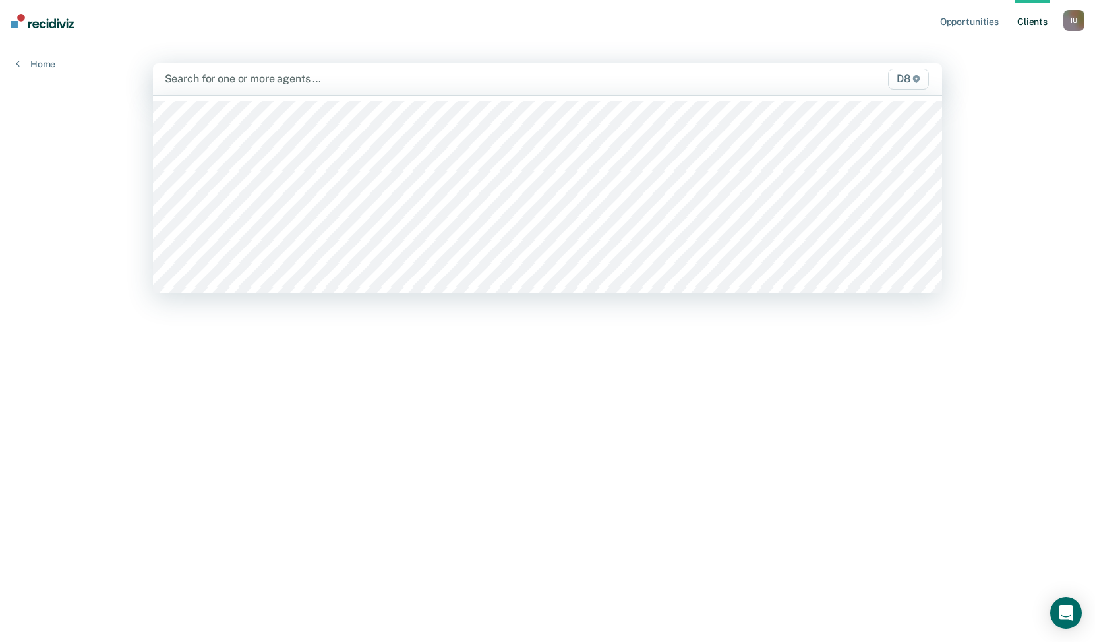
click at [513, 32] on nav "Opportunities Client s Impersonated User I U Profile How it works Log Out" at bounding box center [547, 21] width 1095 height 42
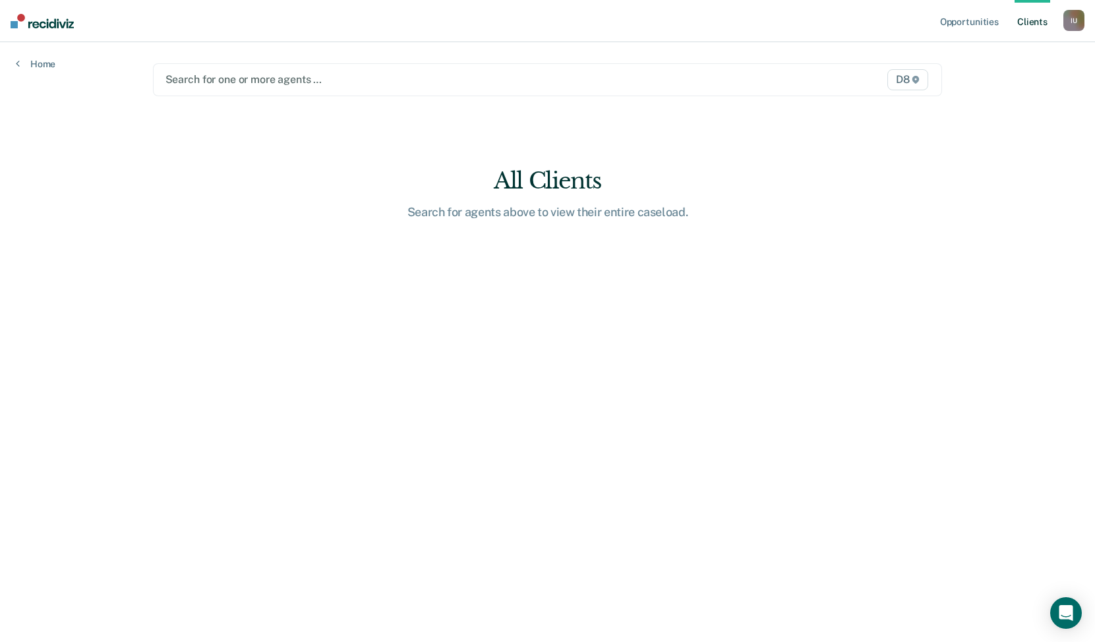
click at [631, 69] on div "Search for one or more agents … D8" at bounding box center [548, 79] width 790 height 33
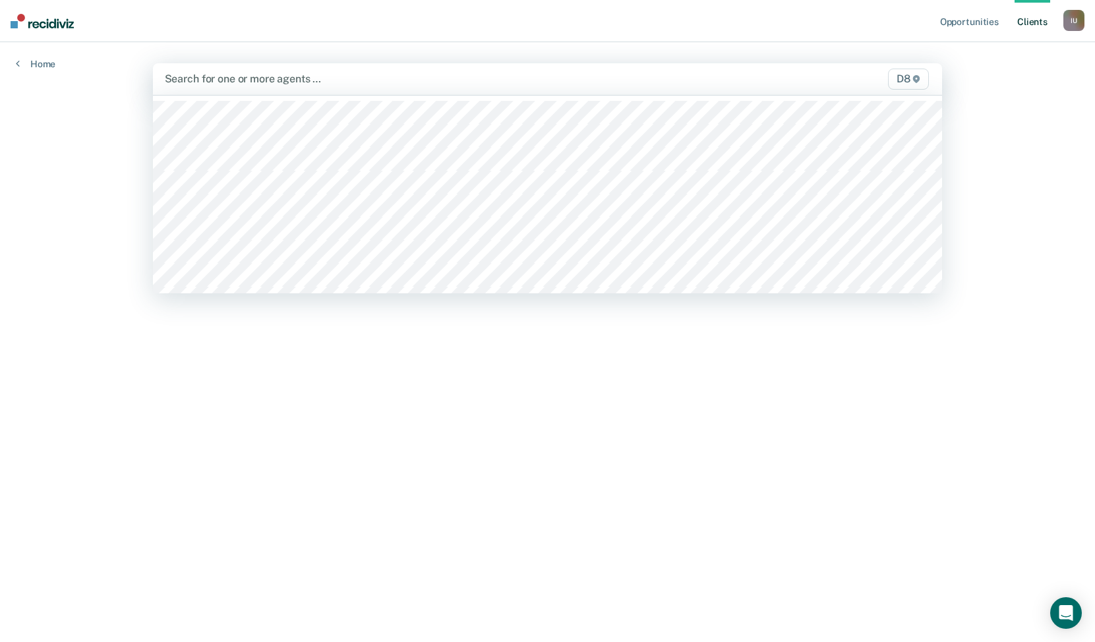
click at [1065, 22] on div "I U" at bounding box center [1073, 20] width 21 height 21
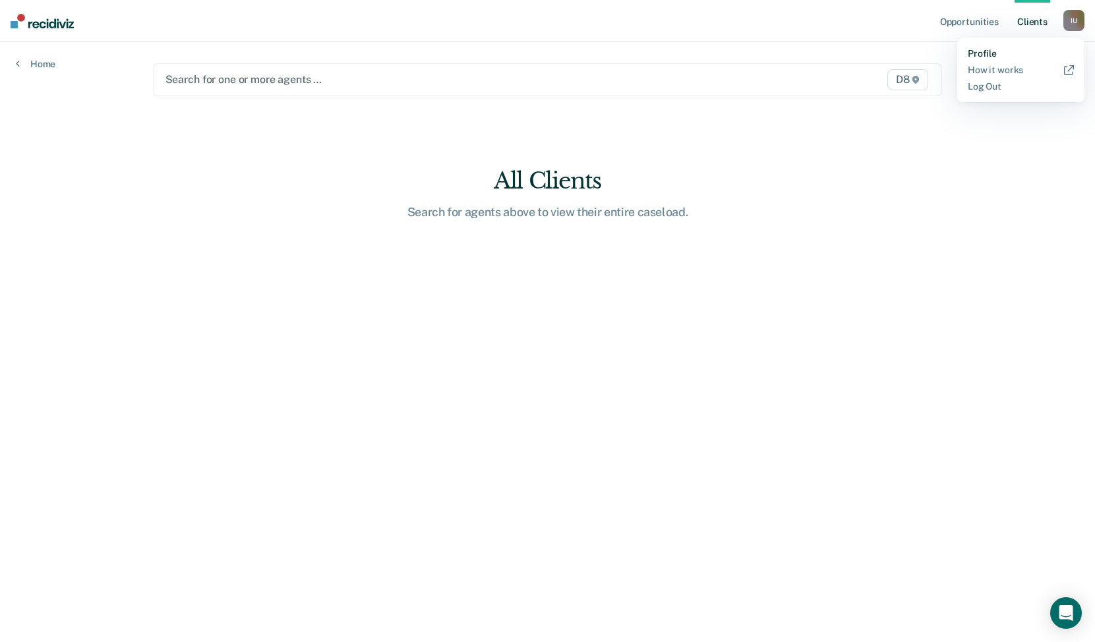
click at [991, 53] on link "Profile" at bounding box center [1021, 53] width 106 height 11
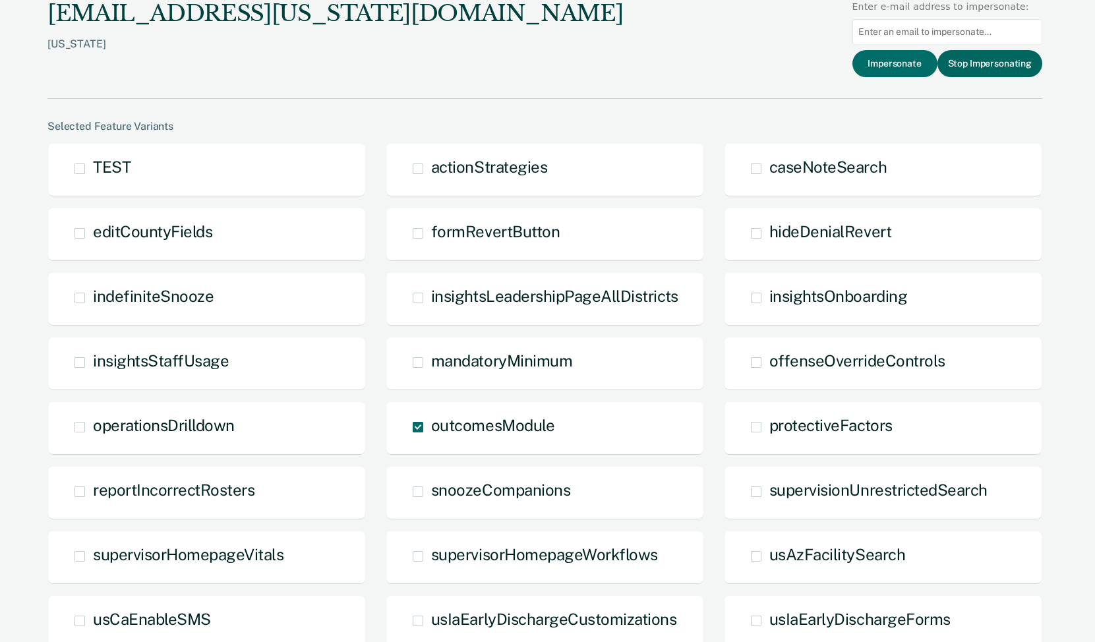
click at [967, 64] on button "Stop Impersonating" at bounding box center [989, 63] width 105 height 27
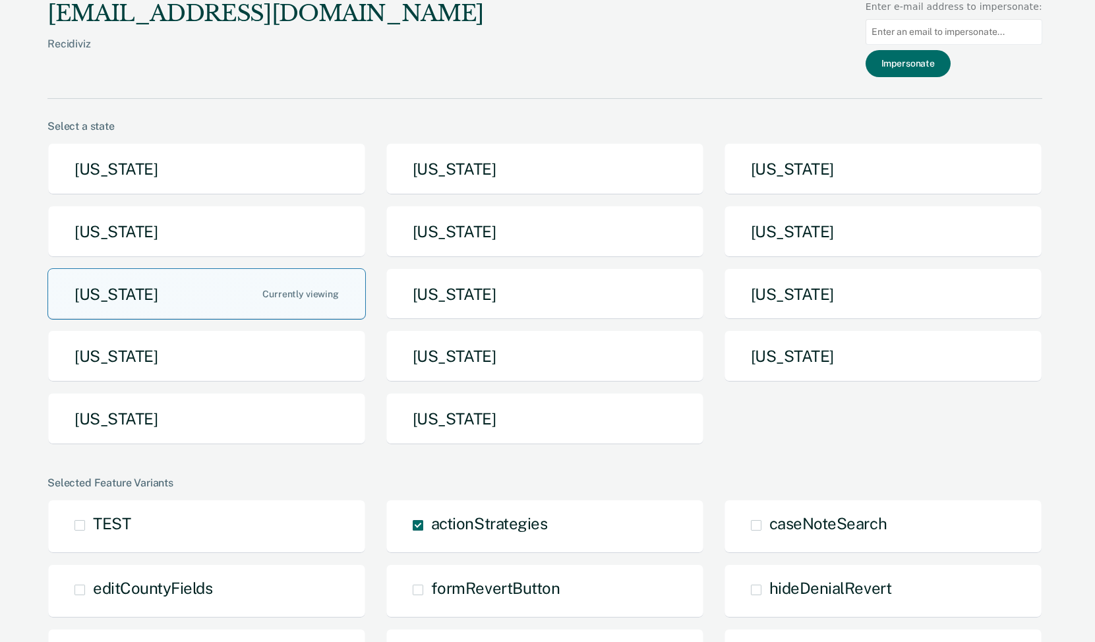
click at [196, 294] on button "[US_STATE]" at bounding box center [206, 294] width 318 height 52
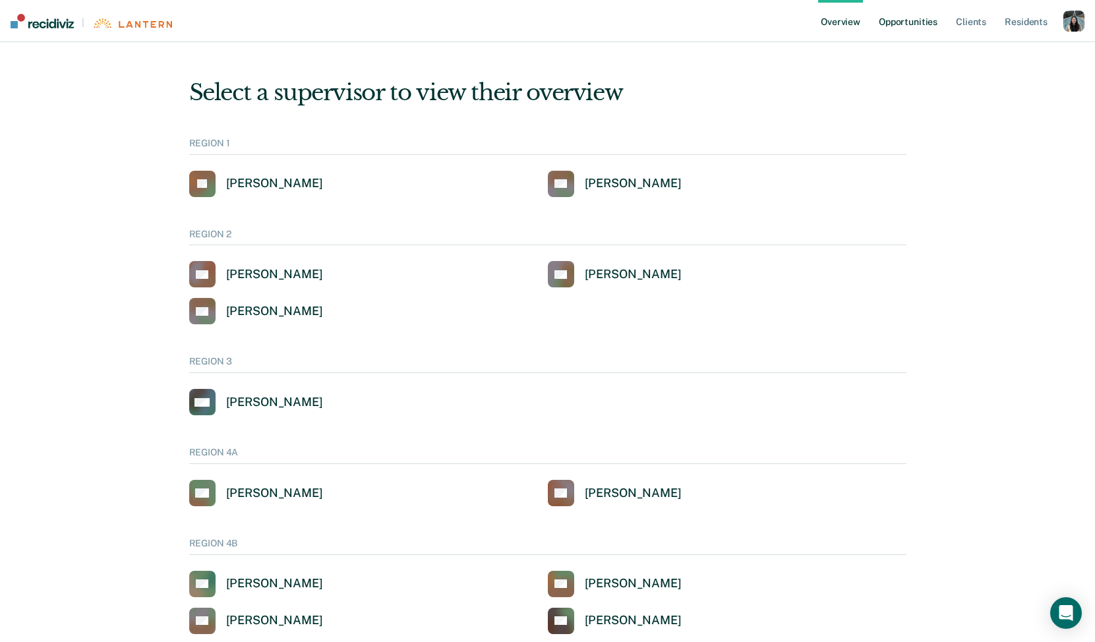
click at [894, 32] on link "Opportunities" at bounding box center [908, 21] width 64 height 42
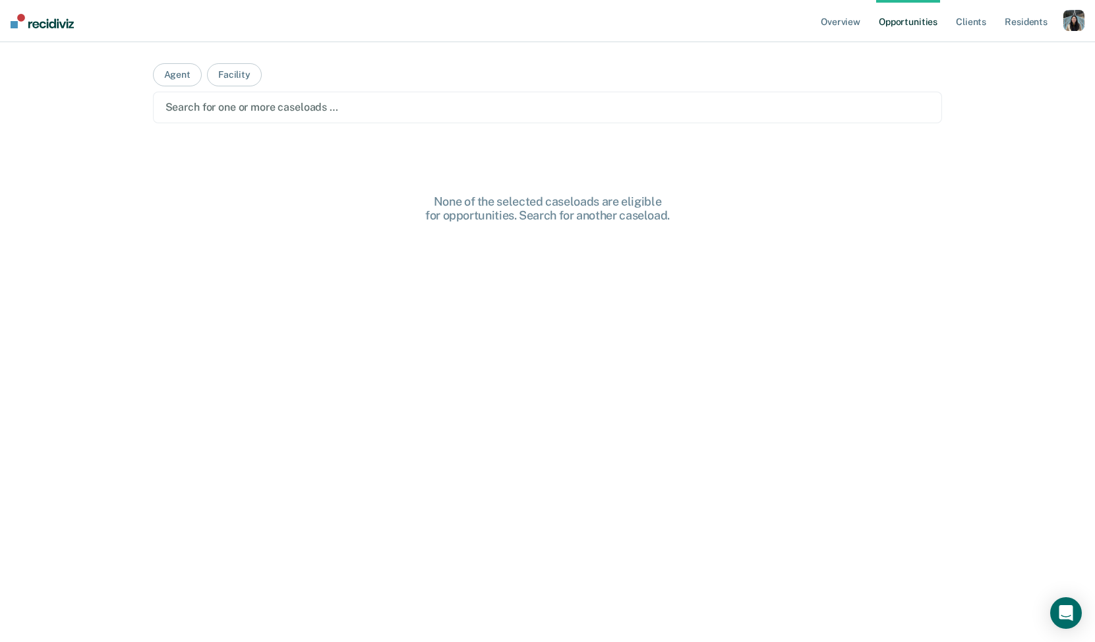
click at [372, 101] on div at bounding box center [547, 107] width 765 height 15
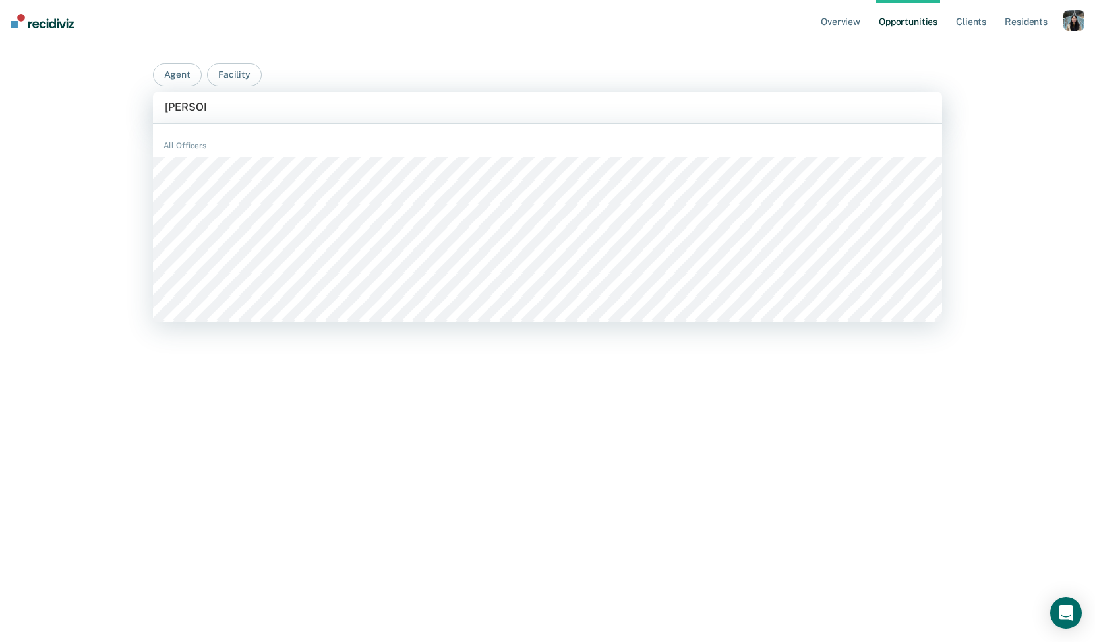
type input "andrew her"
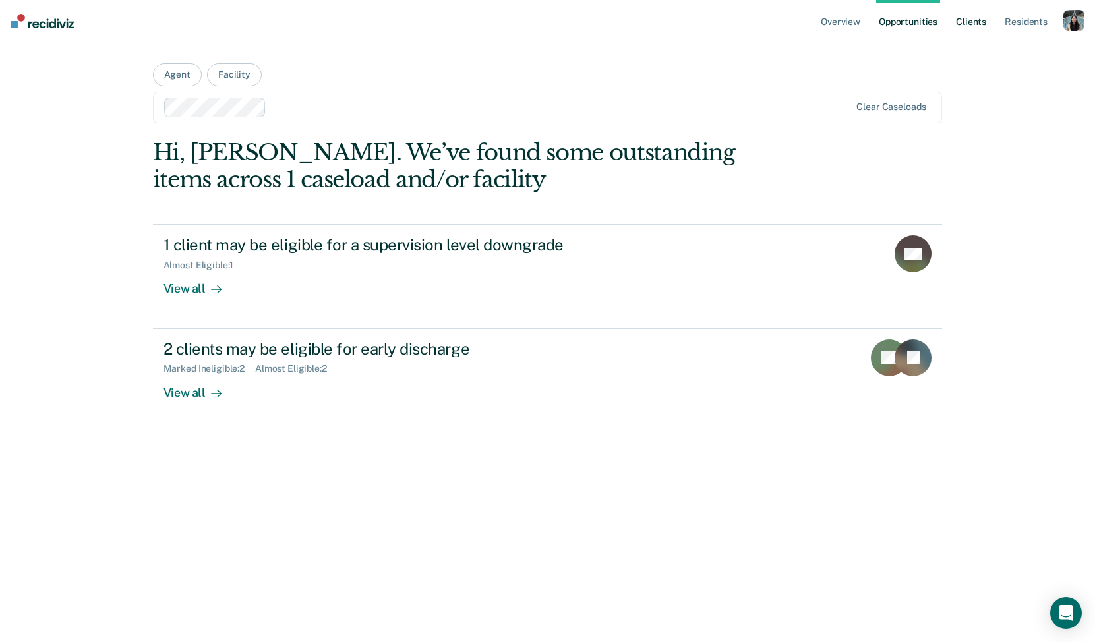
click at [964, 25] on link "Client s" at bounding box center [971, 21] width 36 height 42
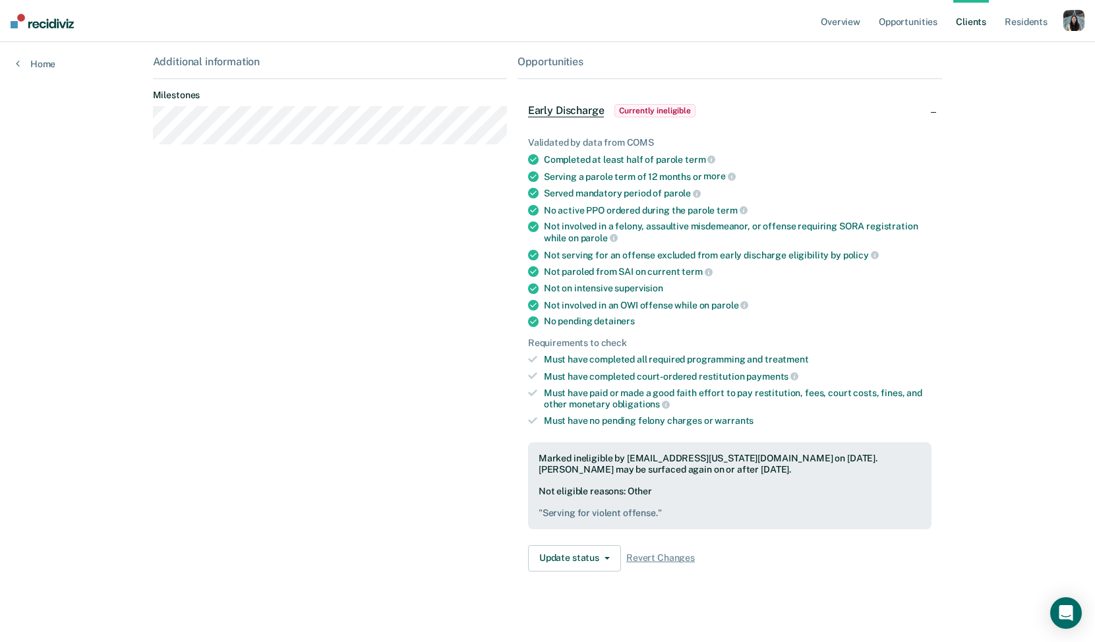
scroll to position [216, 0]
click at [656, 248] on div "Not serving for an offense excluded from early discharge eligibility by policy" at bounding box center [738, 254] width 388 height 12
click at [623, 353] on div "Must have completed all required programming and treatment" at bounding box center [738, 358] width 388 height 11
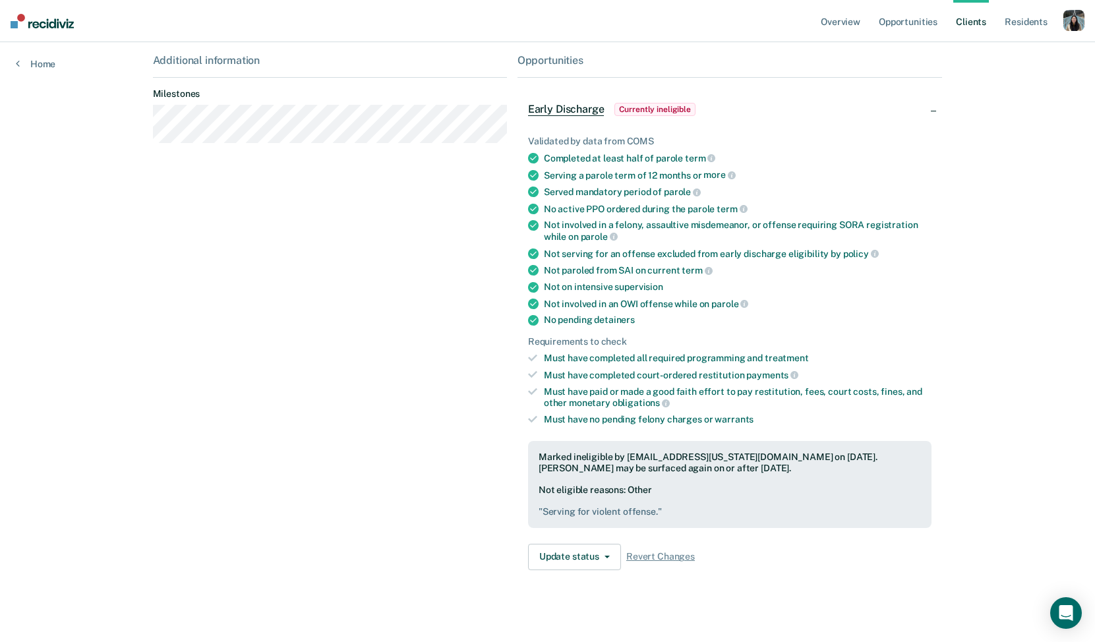
click at [623, 353] on div "Must have completed all required programming and treatment" at bounding box center [738, 358] width 388 height 11
click at [585, 558] on button "Update status" at bounding box center [574, 557] width 93 height 26
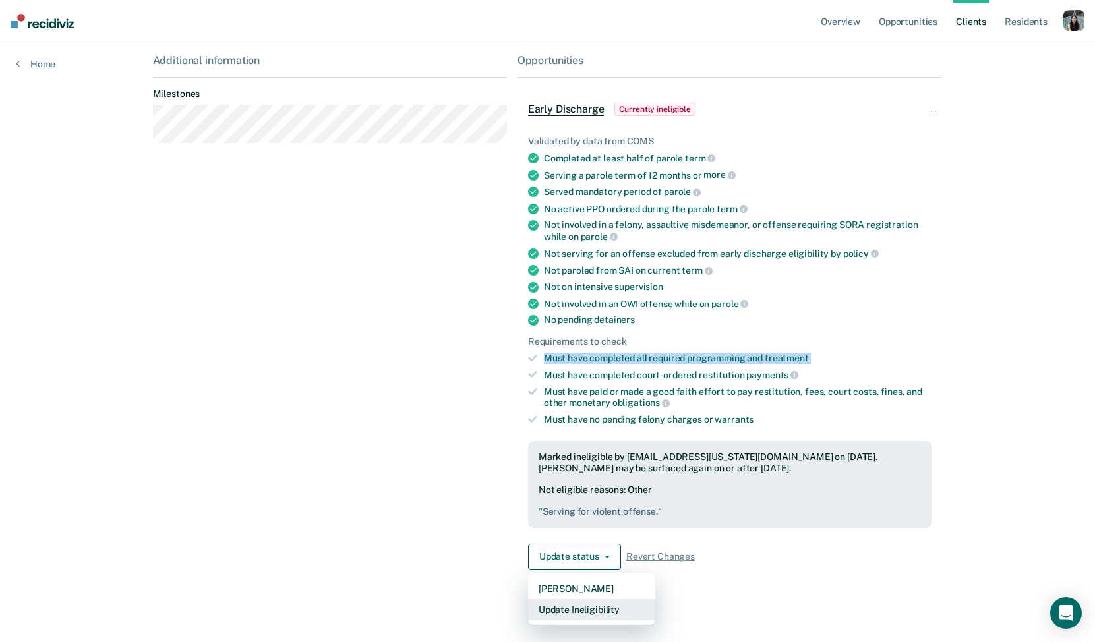
click at [593, 604] on button "Update Ineligibility" at bounding box center [591, 609] width 127 height 21
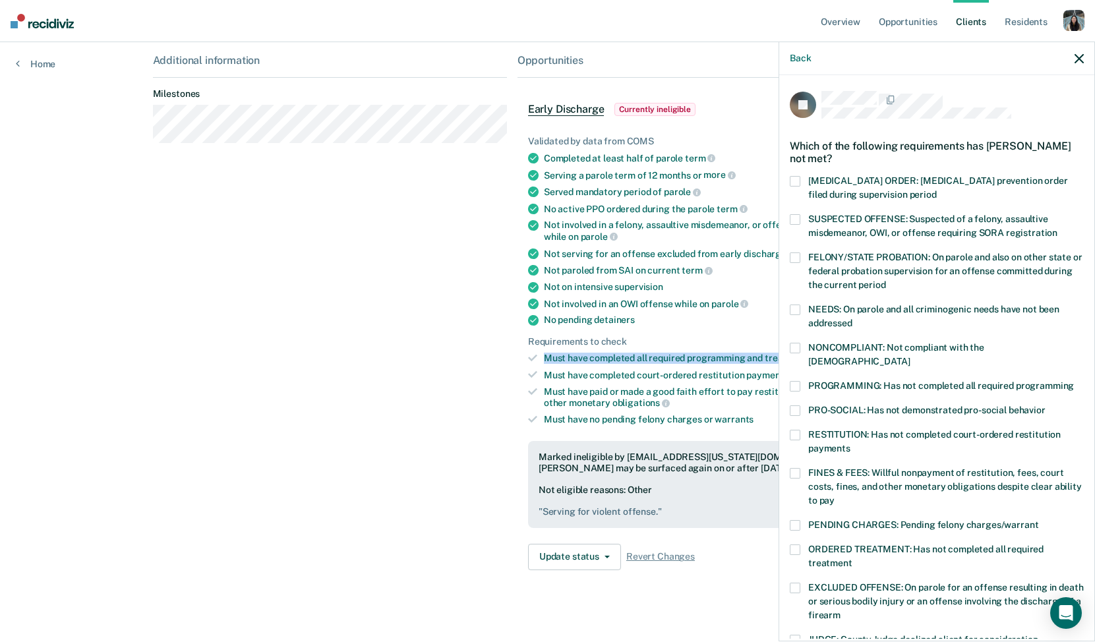
scroll to position [280, 0]
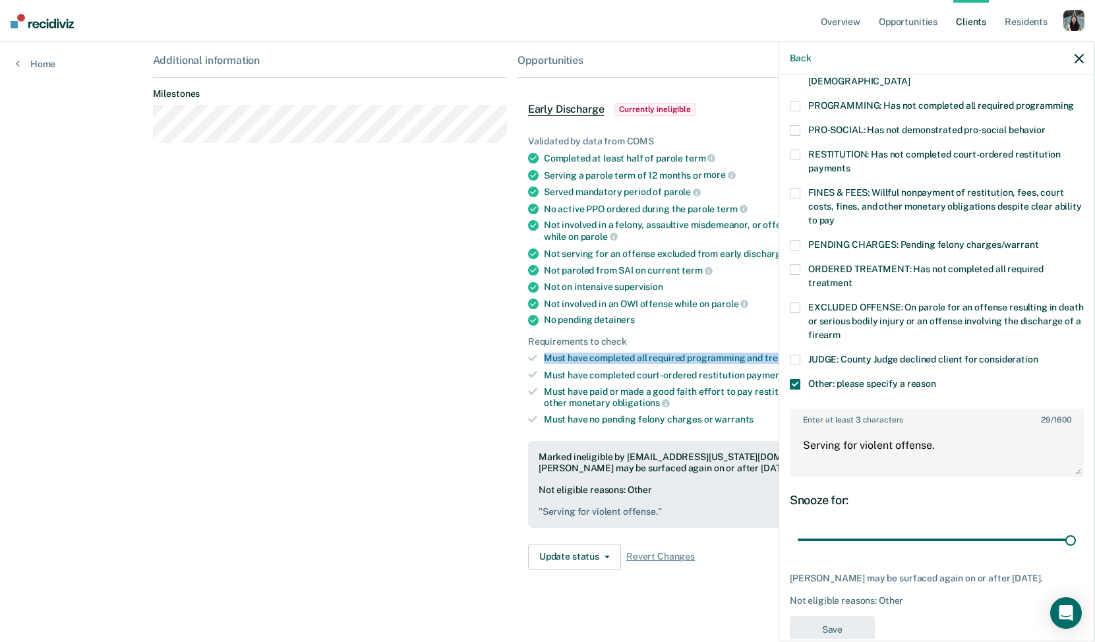
click at [1078, 62] on icon "button" at bounding box center [1078, 58] width 9 height 9
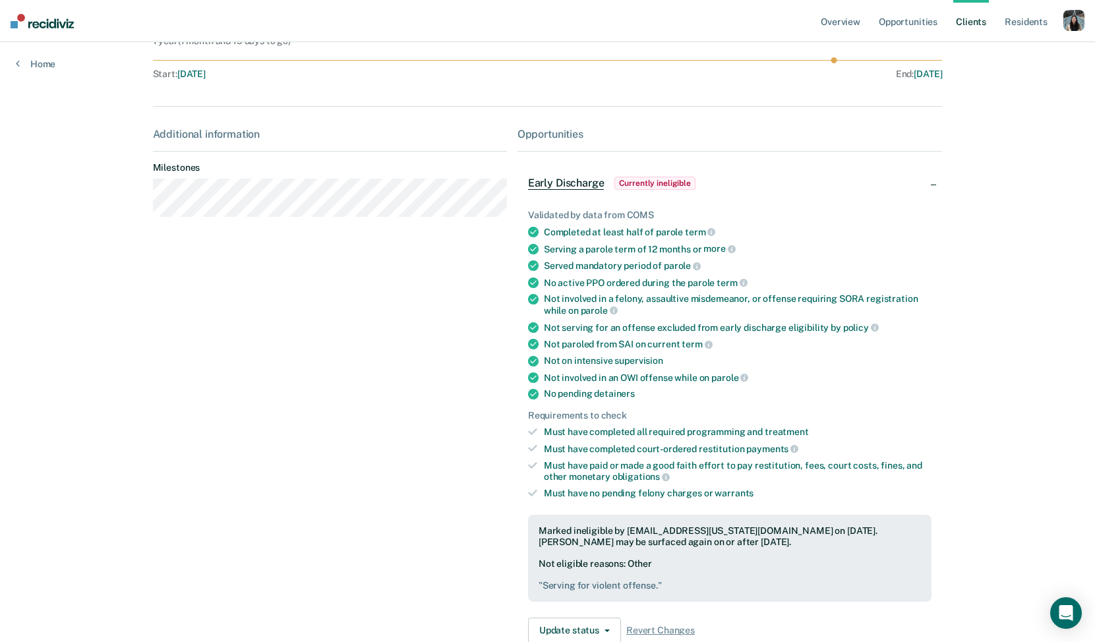
scroll to position [219, 0]
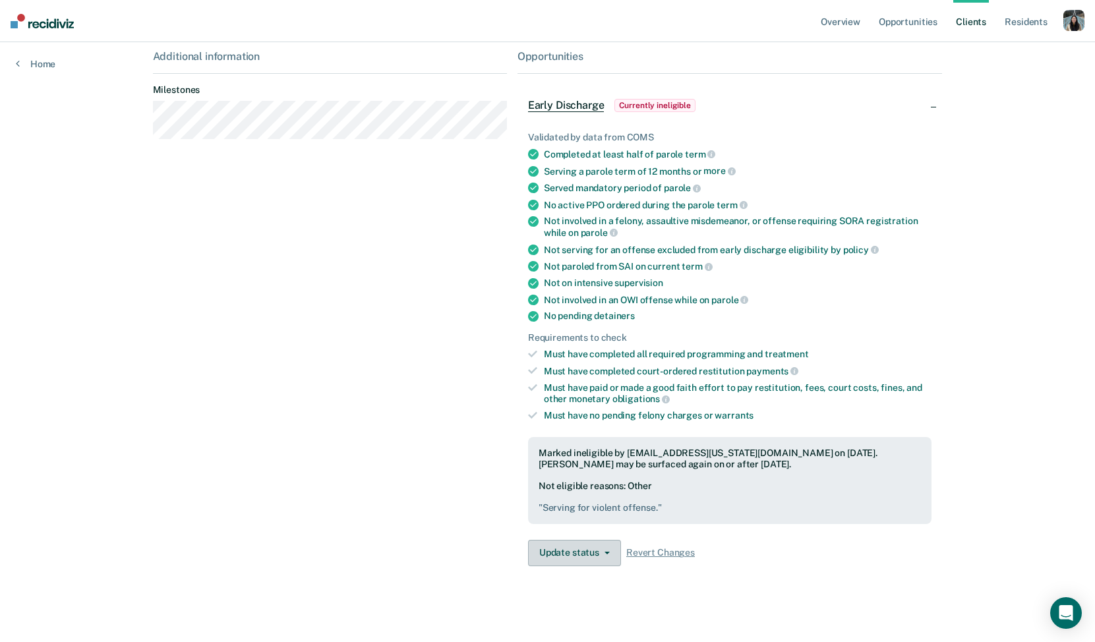
click at [565, 542] on button "Update status" at bounding box center [574, 553] width 93 height 26
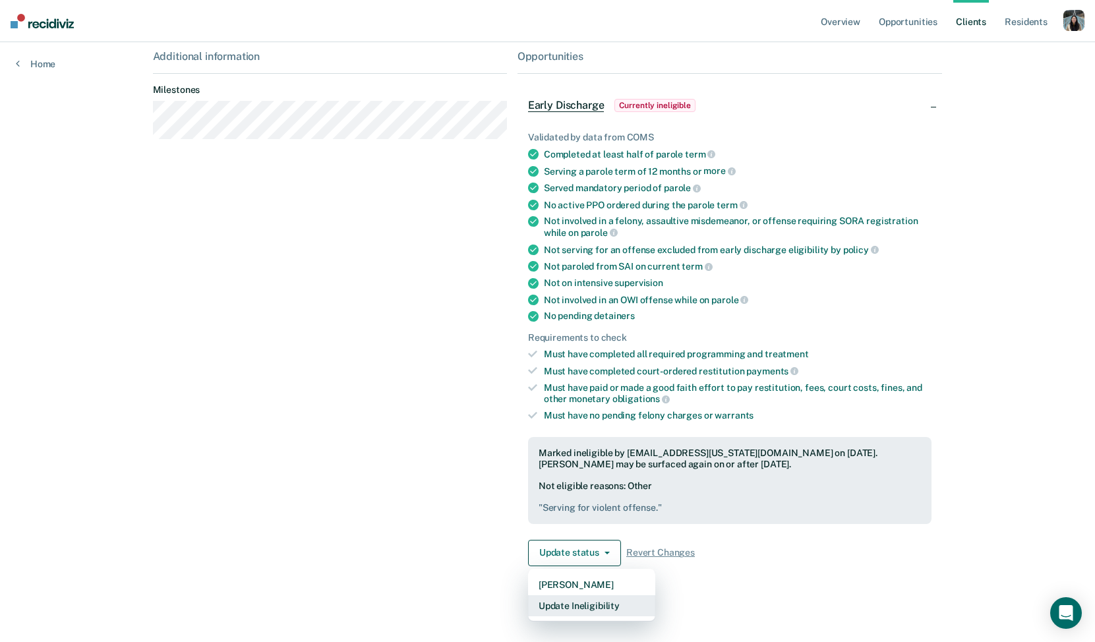
click at [596, 604] on button "Update Ineligibility" at bounding box center [591, 605] width 127 height 21
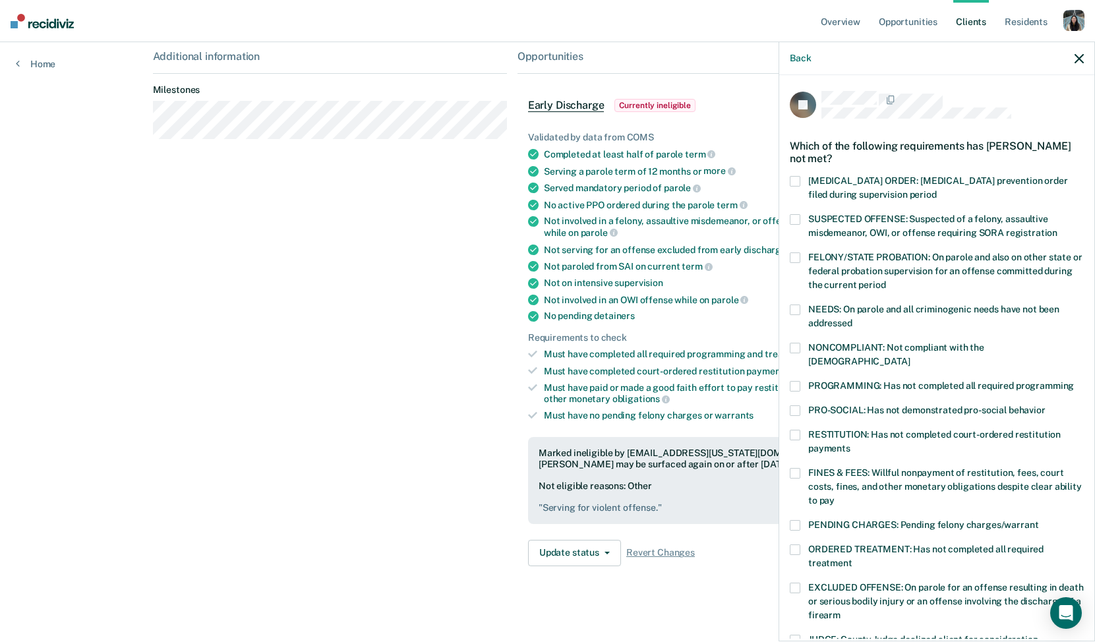
click at [684, 299] on div "Not involved in an OWI offense while on parole" at bounding box center [738, 300] width 388 height 12
click at [1075, 65] on div "Back" at bounding box center [936, 58] width 315 height 33
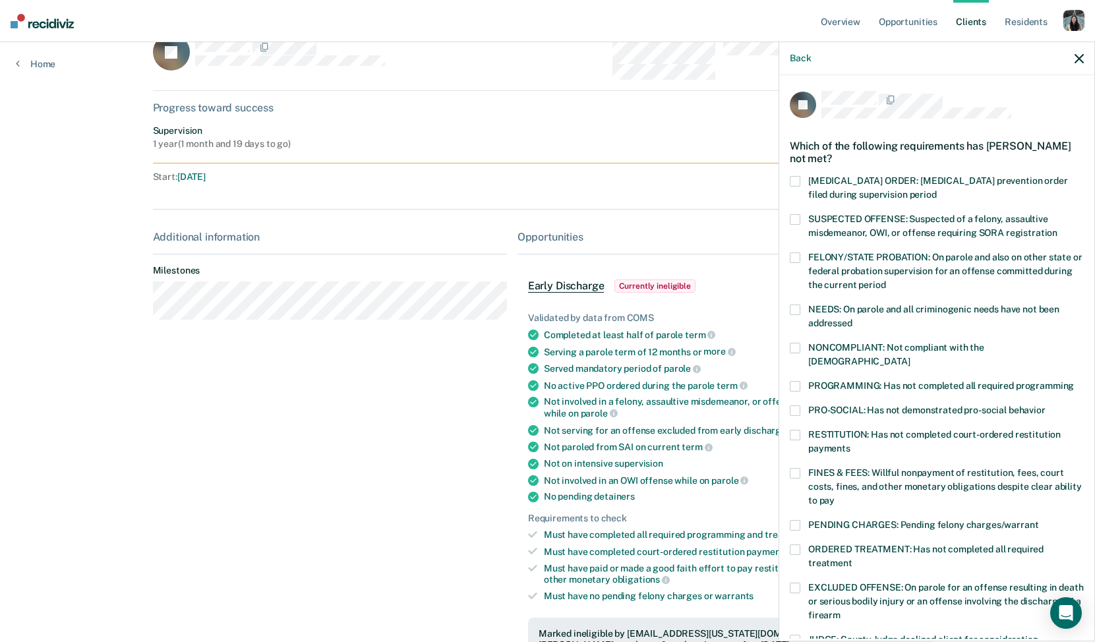
scroll to position [0, 0]
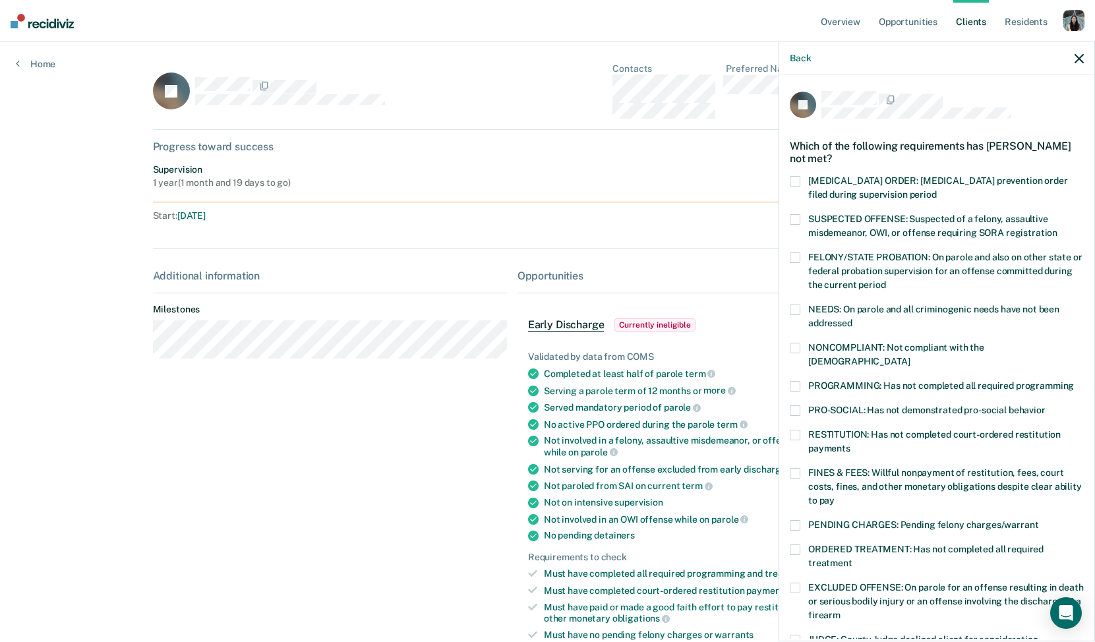
click at [1079, 55] on icon "button" at bounding box center [1078, 58] width 9 height 9
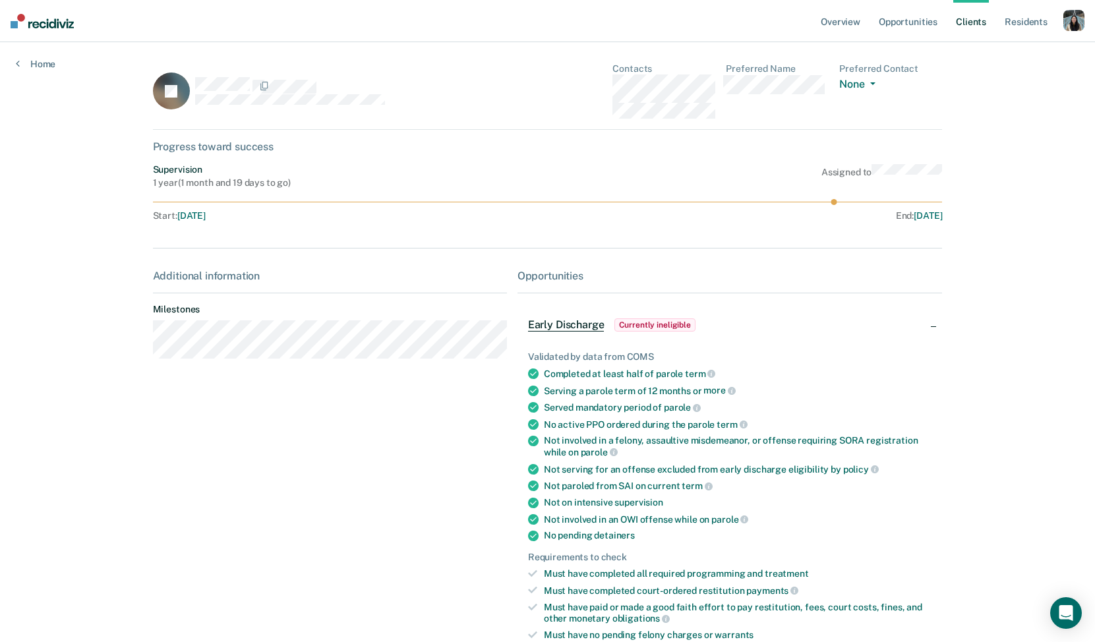
scroll to position [219, 0]
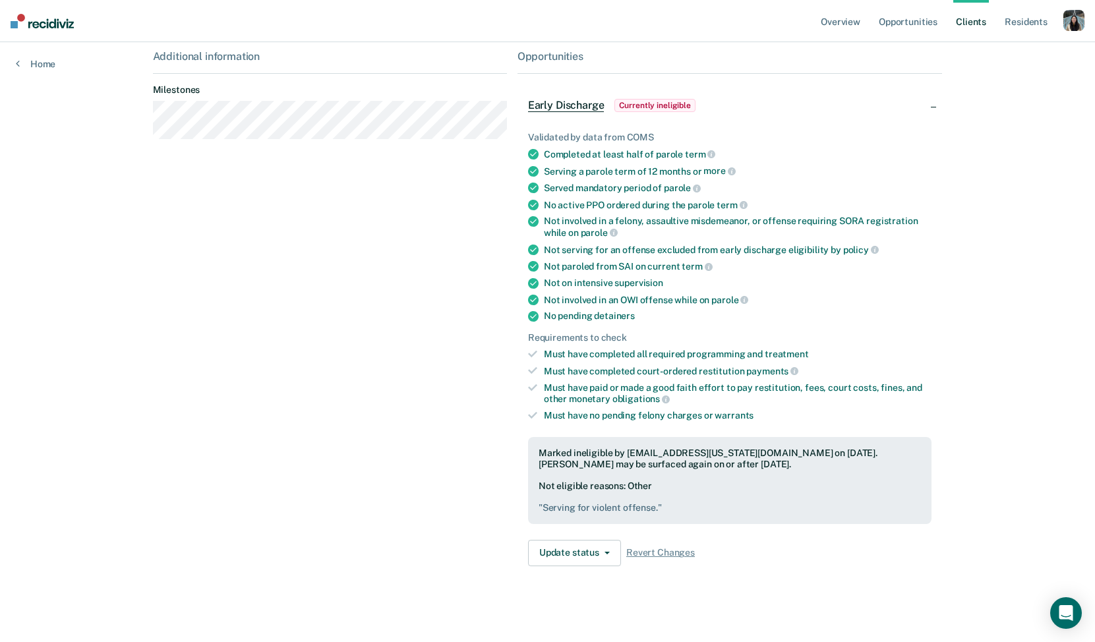
click at [1071, 22] on div "button" at bounding box center [1073, 20] width 21 height 21
click at [990, 54] on link "Profile" at bounding box center [1021, 53] width 106 height 11
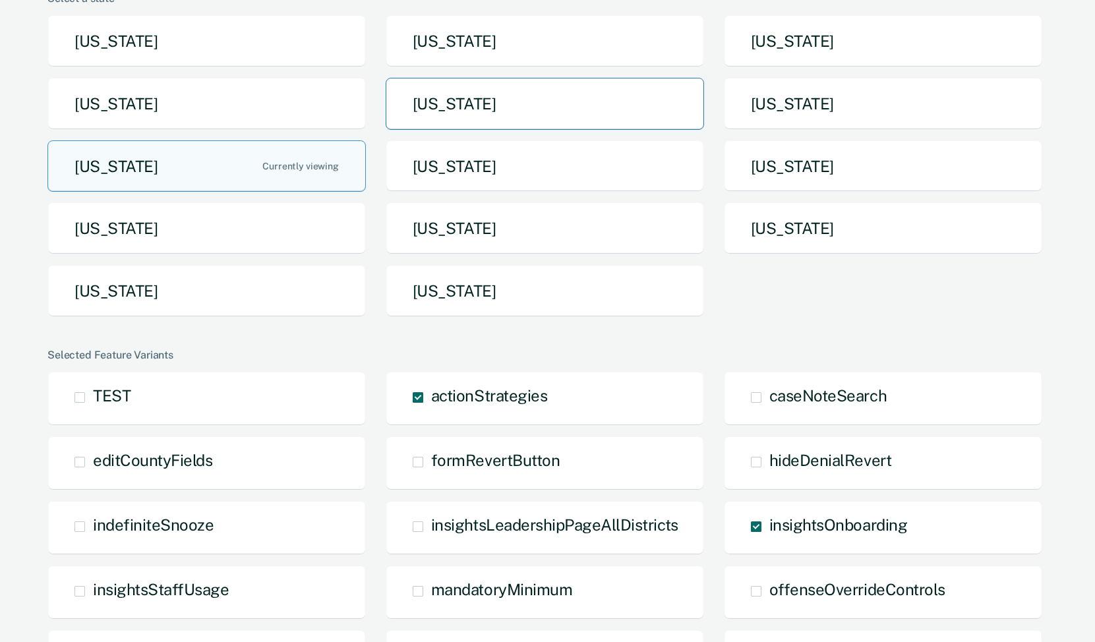
scroll to position [102, 0]
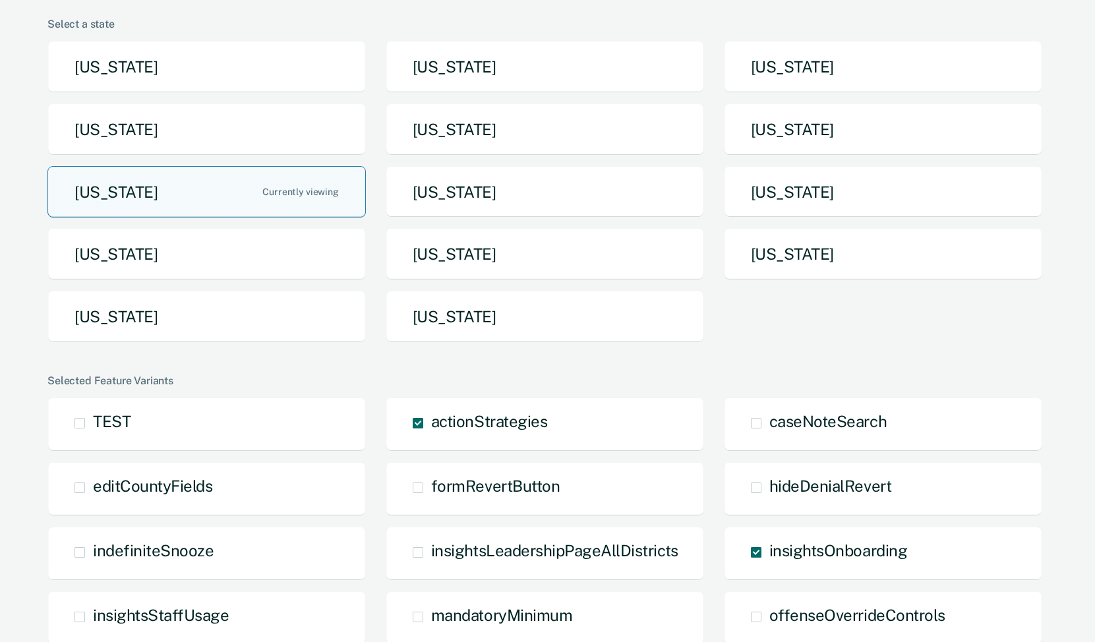
click at [268, 202] on button "[US_STATE]" at bounding box center [206, 192] width 318 height 52
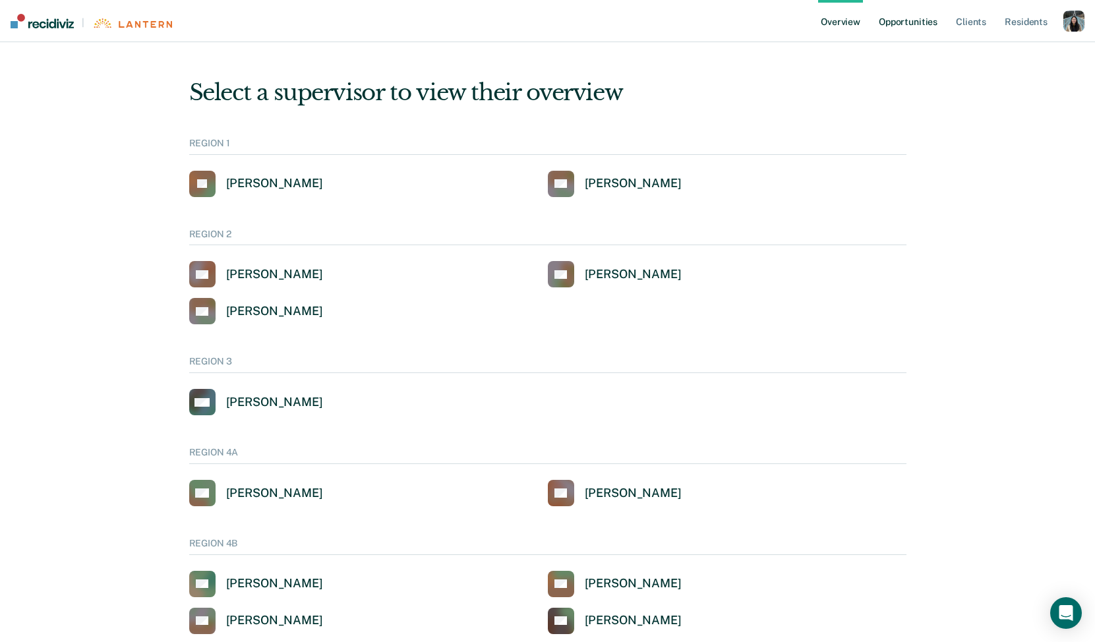
click at [935, 19] on link "Opportunities" at bounding box center [908, 21] width 64 height 42
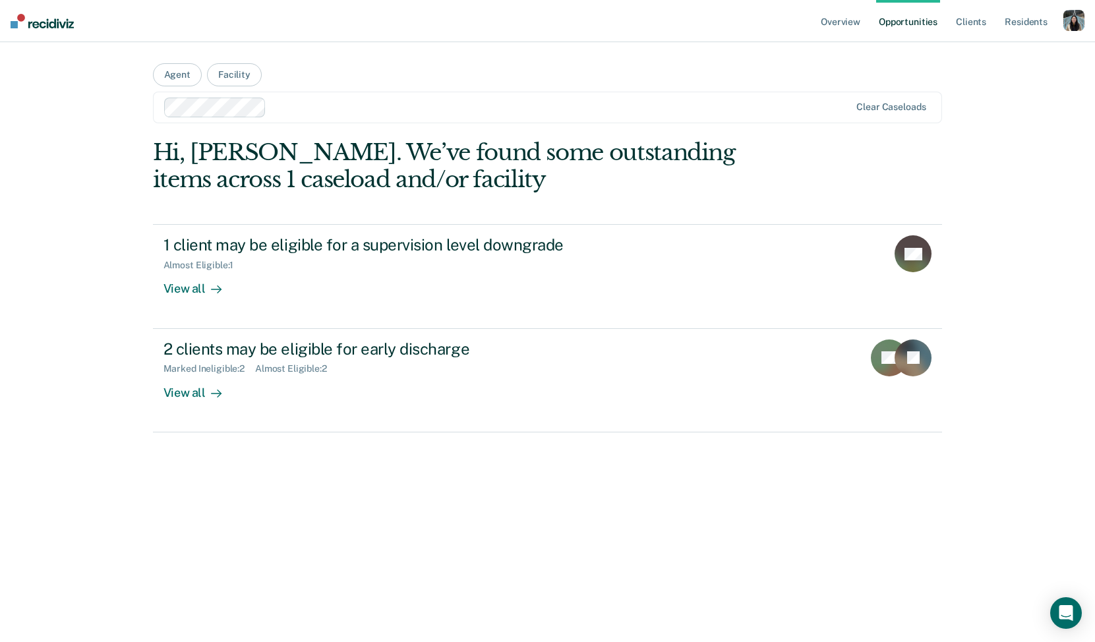
click at [307, 111] on div at bounding box center [561, 107] width 579 height 15
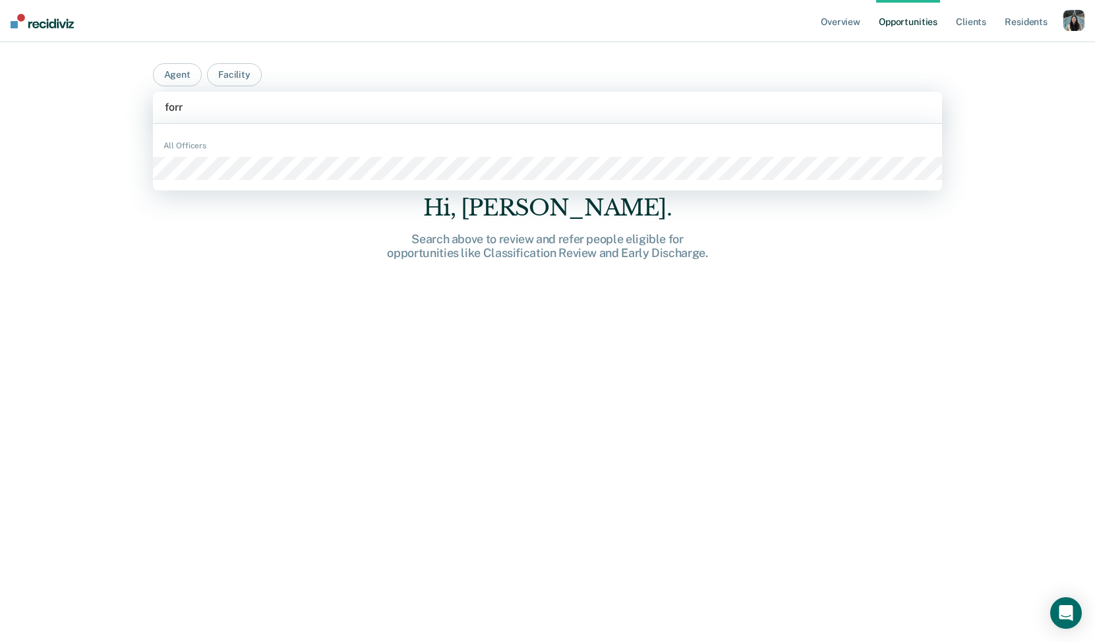
type input "forre"
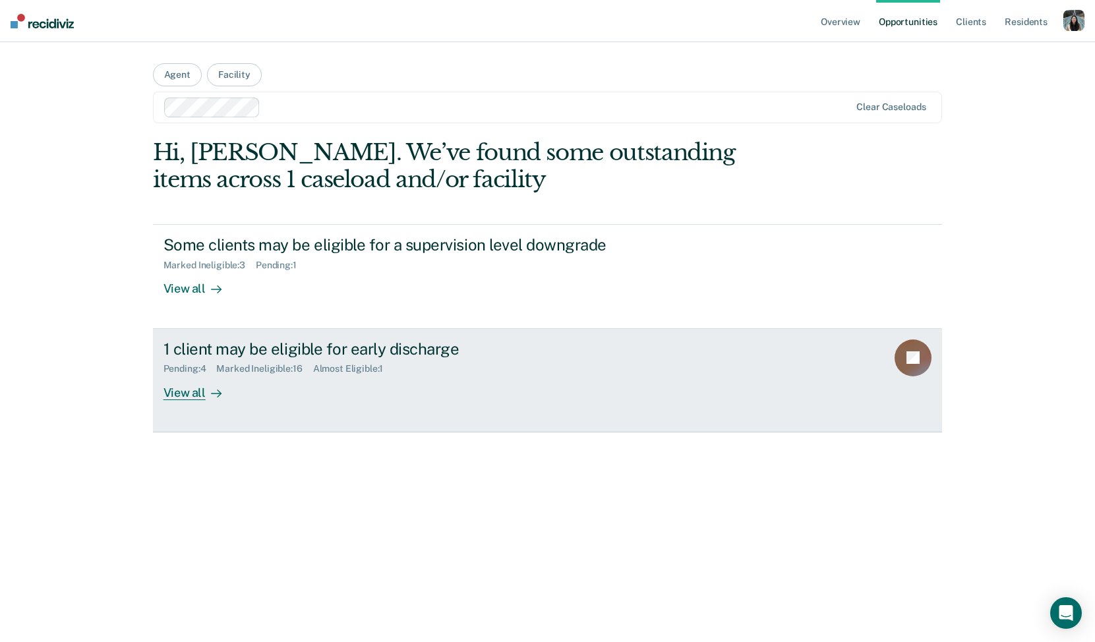
click at [260, 395] on div "1 client may be eligible for early discharge Pending : 4 Marked Ineligible : 16…" at bounding box center [410, 369] width 494 height 61
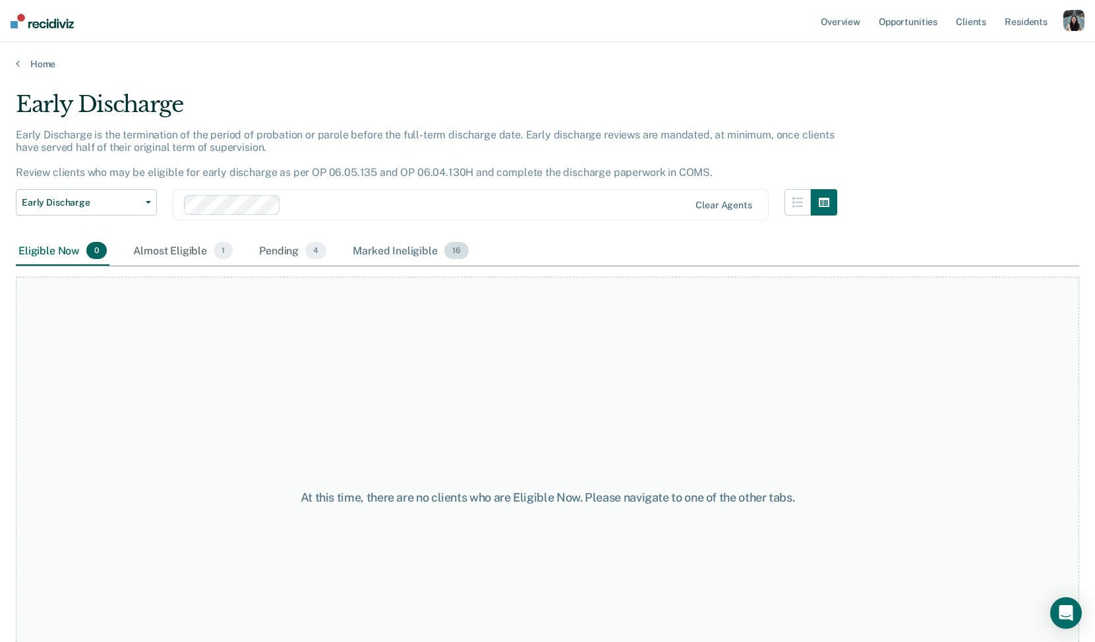
click at [393, 248] on div "Marked Ineligible 16" at bounding box center [410, 251] width 121 height 29
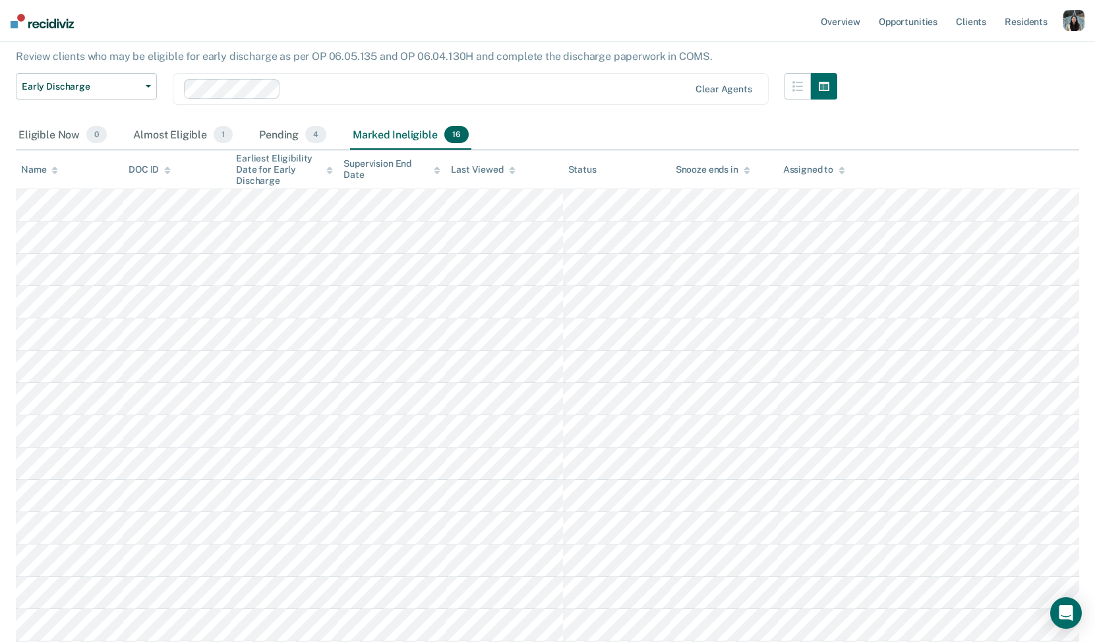
scroll to position [117, 0]
click at [794, 80] on icon "button" at bounding box center [797, 85] width 11 height 11
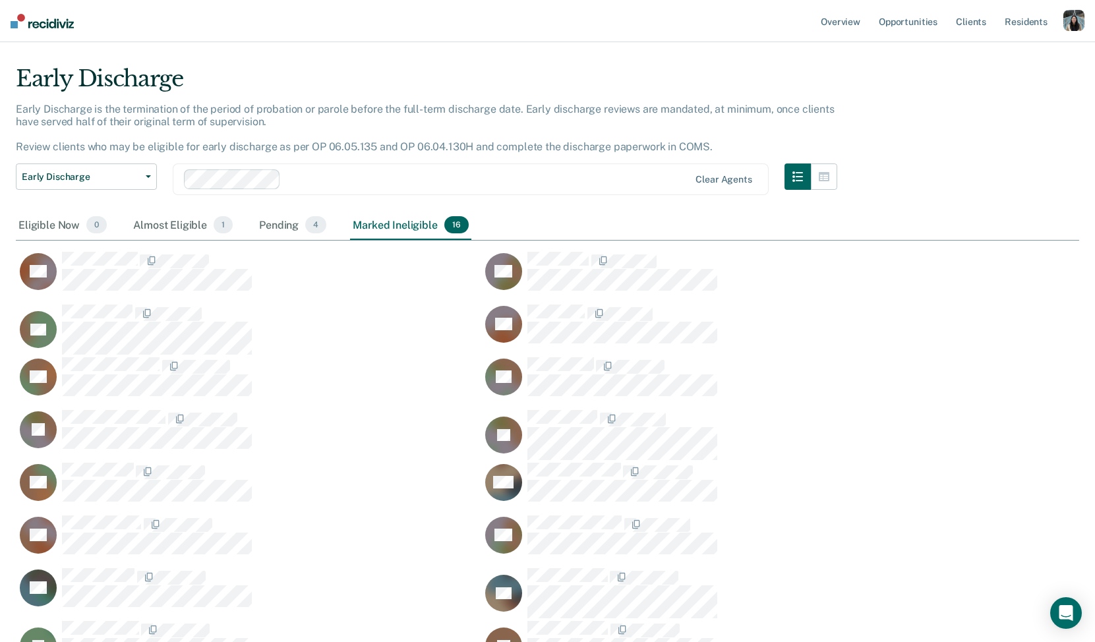
scroll to position [30, 0]
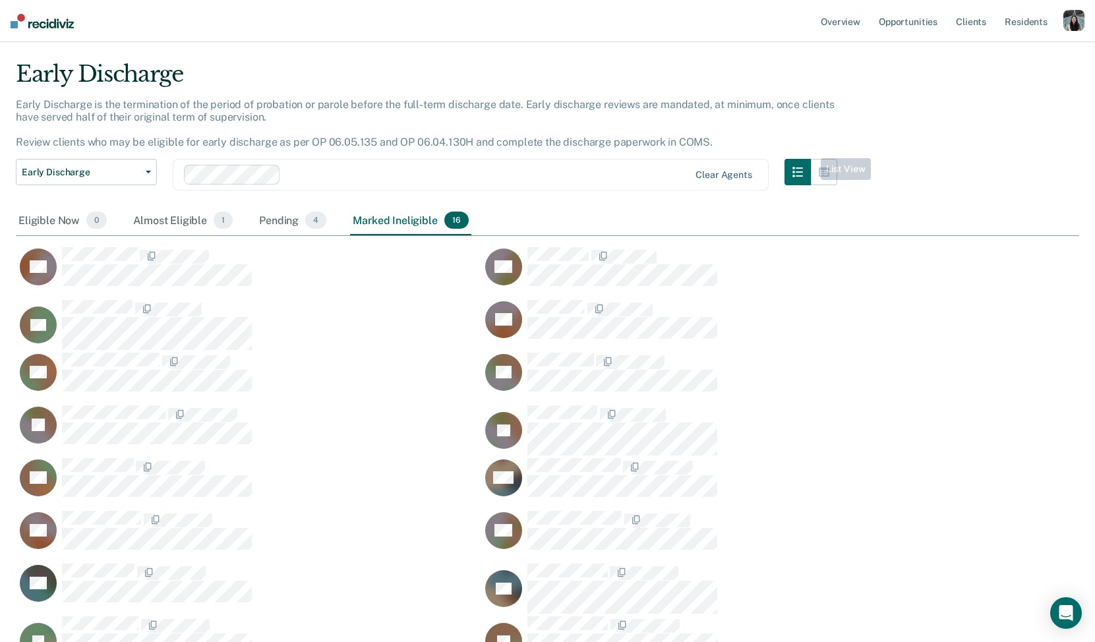
click at [1071, 24] on div "button" at bounding box center [1073, 20] width 21 height 21
click at [993, 59] on div "Profile How it works Log Out" at bounding box center [1020, 70] width 127 height 65
click at [986, 54] on link "Profile" at bounding box center [1021, 53] width 106 height 11
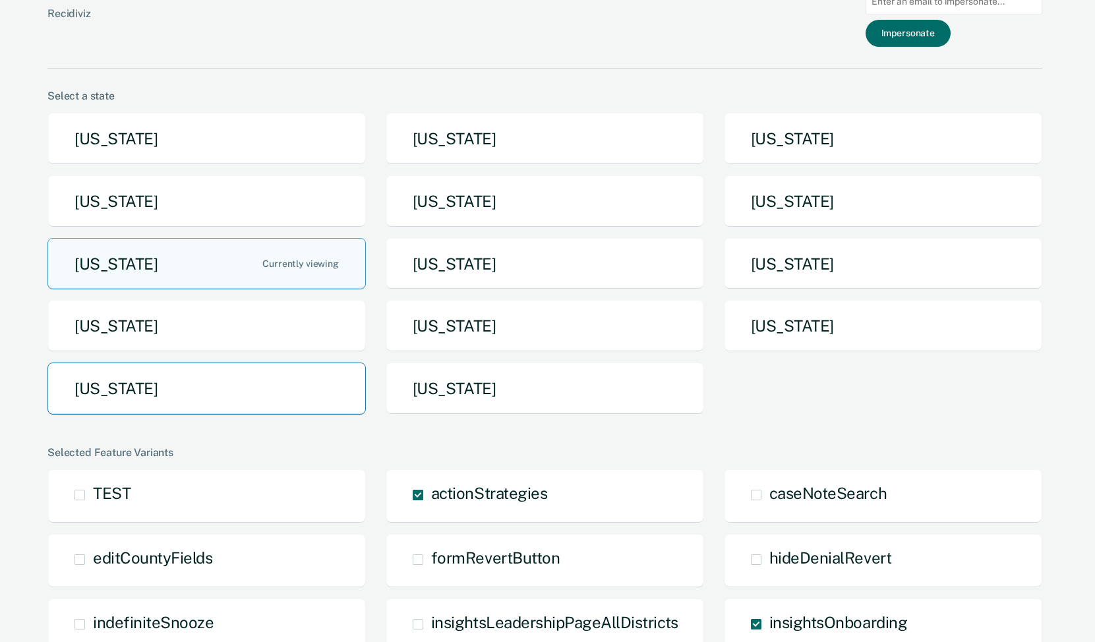
click at [245, 399] on button "[US_STATE]" at bounding box center [206, 388] width 318 height 52
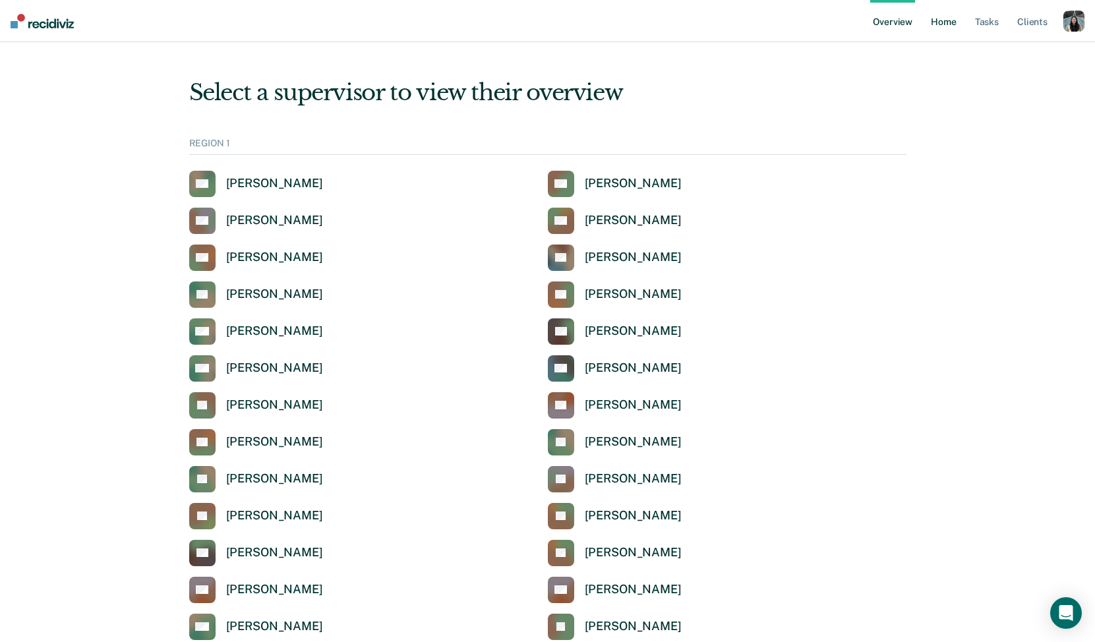
click at [947, 24] on link "Home" at bounding box center [943, 21] width 30 height 42
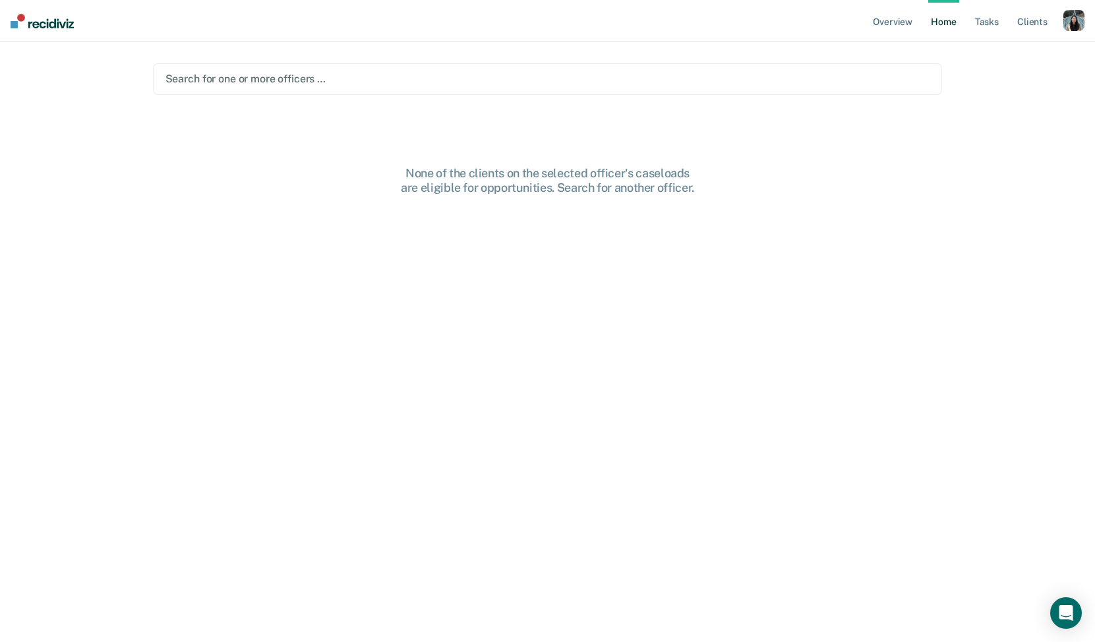
click at [378, 84] on div at bounding box center [547, 78] width 765 height 15
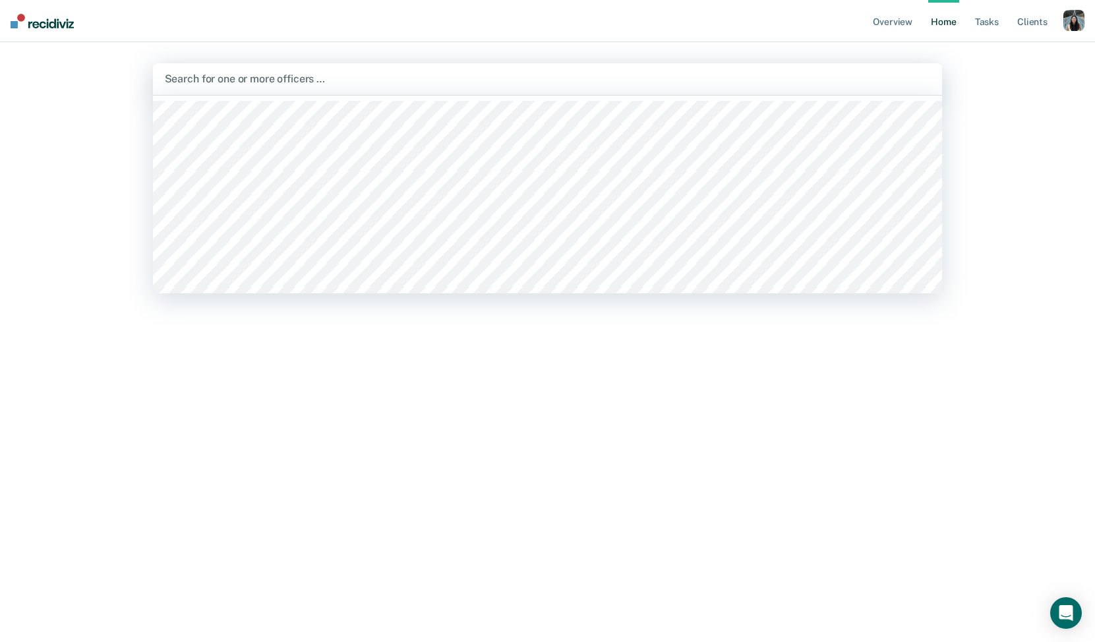
type input "c"
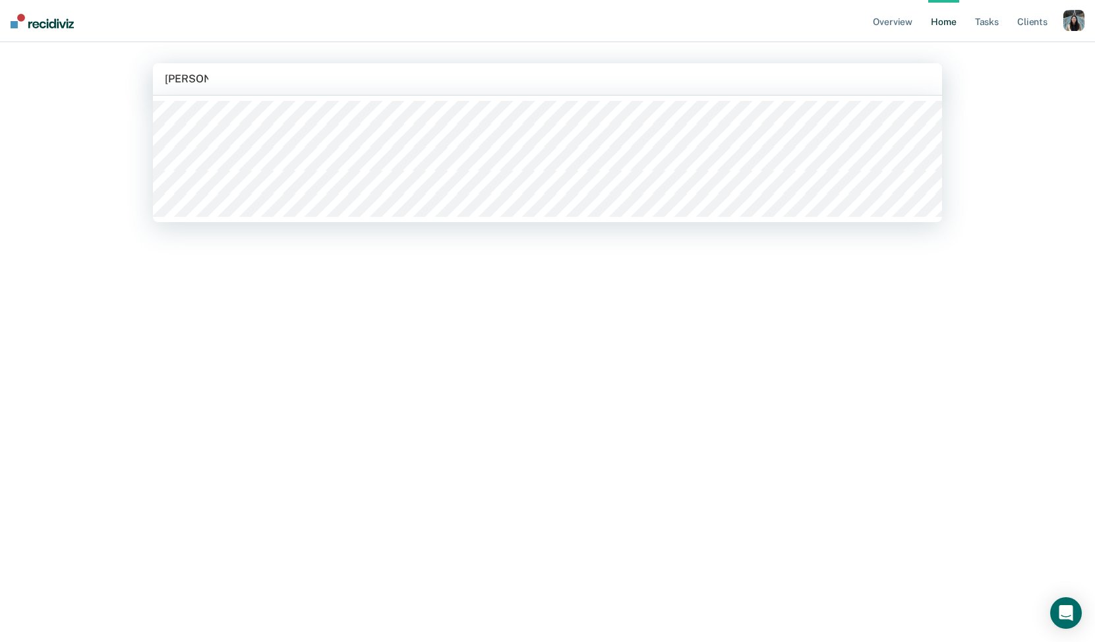
type input "vanessa t"
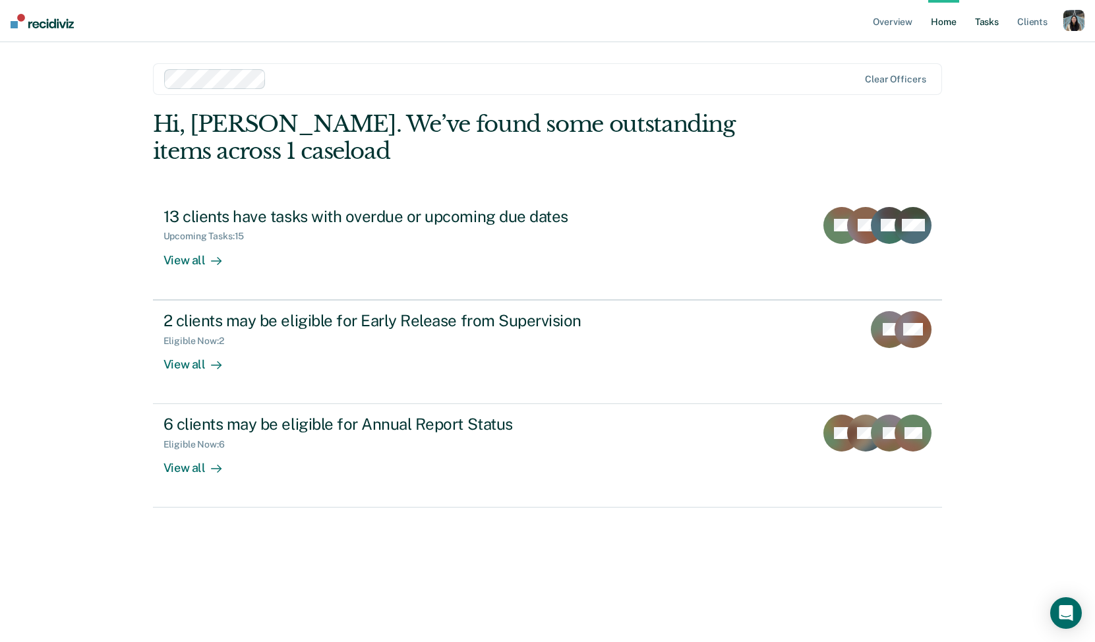
click at [978, 28] on link "Tasks" at bounding box center [986, 21] width 29 height 42
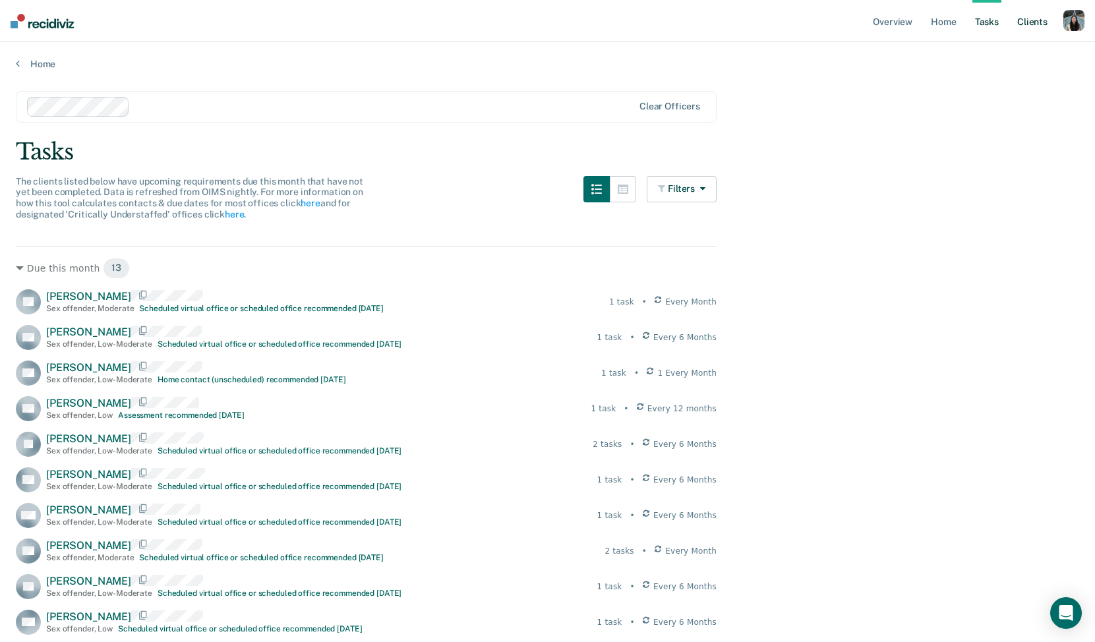
click at [1037, 26] on link "Client s" at bounding box center [1032, 21] width 36 height 42
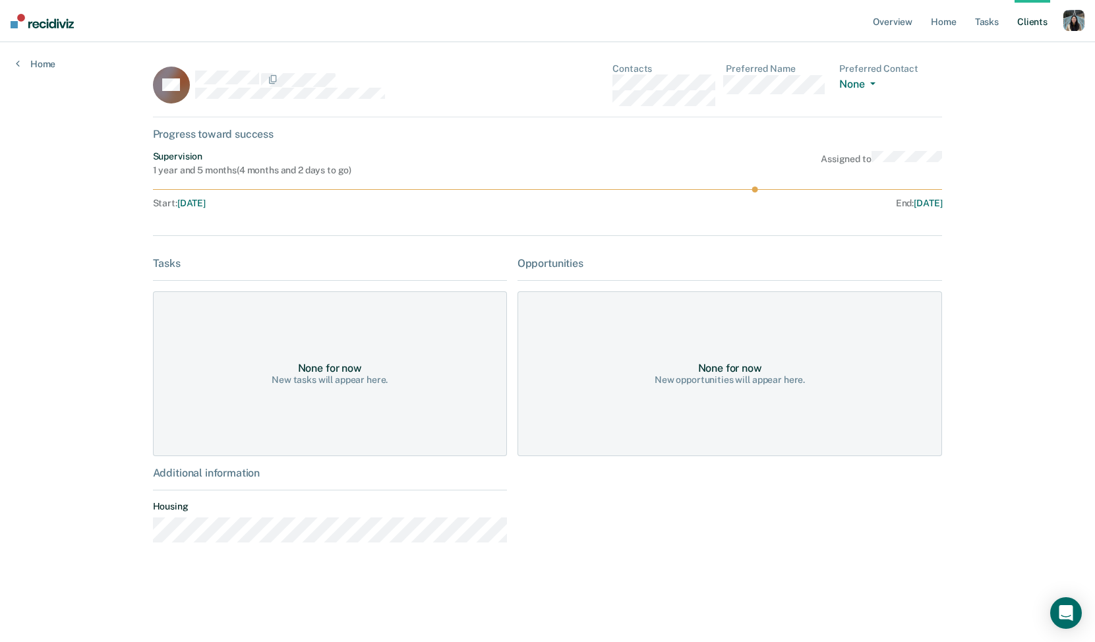
click at [1076, 22] on div "button" at bounding box center [1073, 20] width 21 height 21
click at [979, 57] on link "Profile" at bounding box center [1021, 53] width 106 height 11
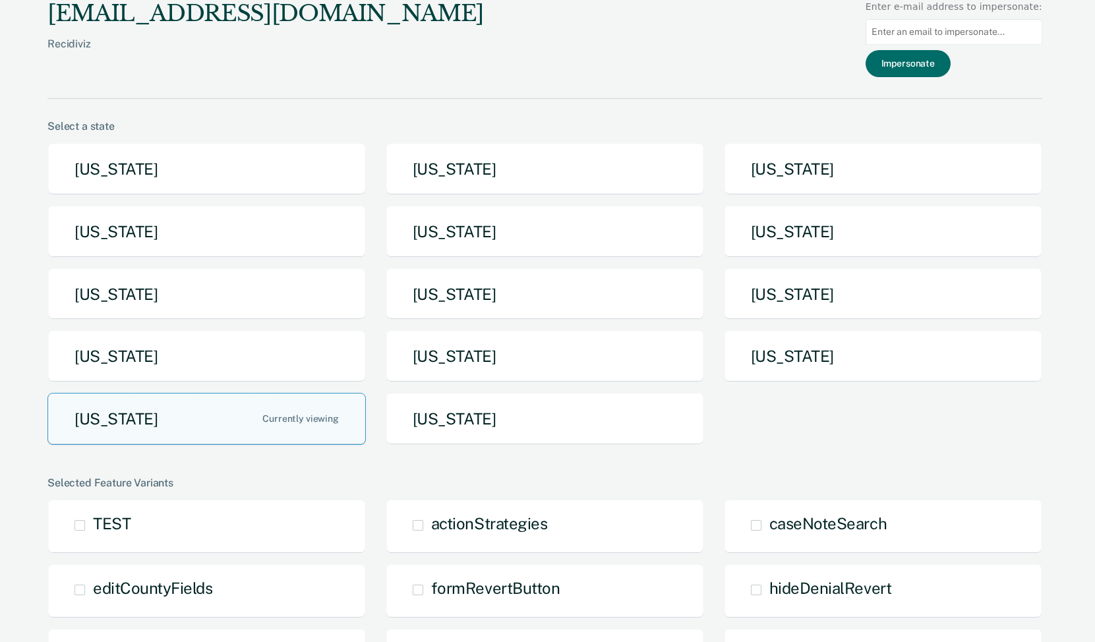
click at [931, 36] on input at bounding box center [953, 32] width 177 height 26
paste input "Devon.Steele@tn.gov"
type input "Devon.Steele@tn.gov"
click at [921, 66] on button "Impersonate" at bounding box center [907, 63] width 85 height 27
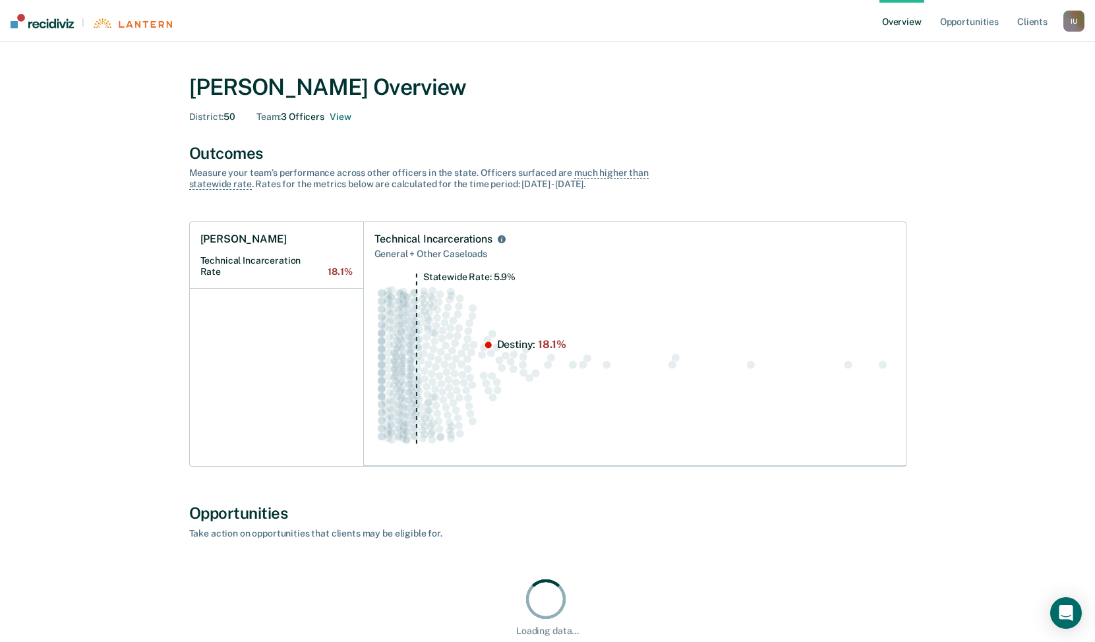
click at [306, 115] on div "Team : 3 Officers View" at bounding box center [303, 116] width 94 height 11
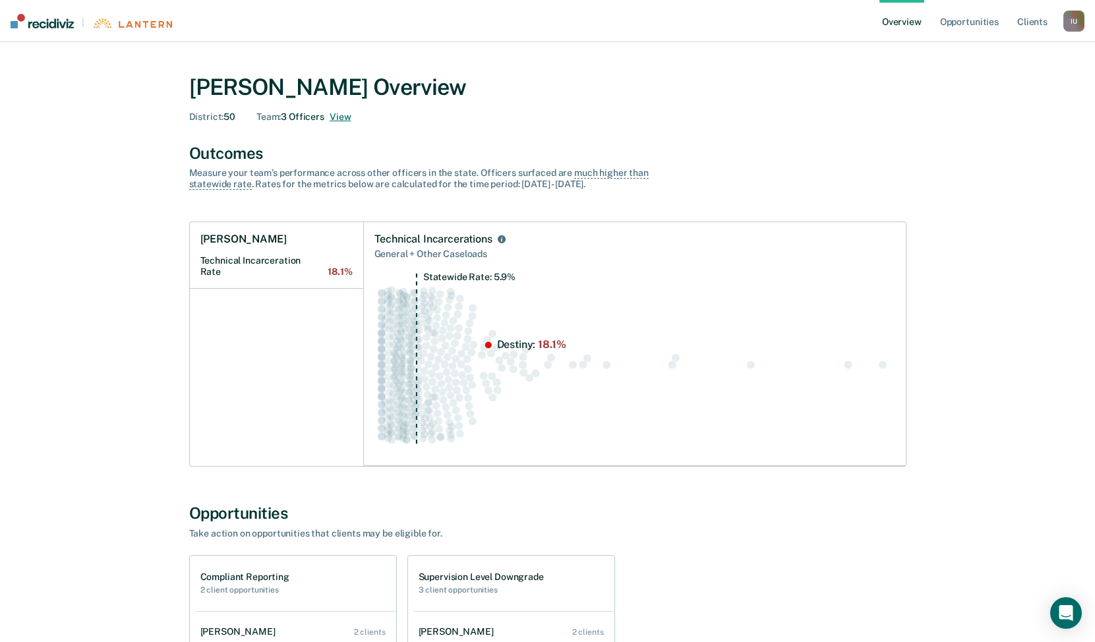
click at [341, 119] on button "View" at bounding box center [340, 116] width 21 height 11
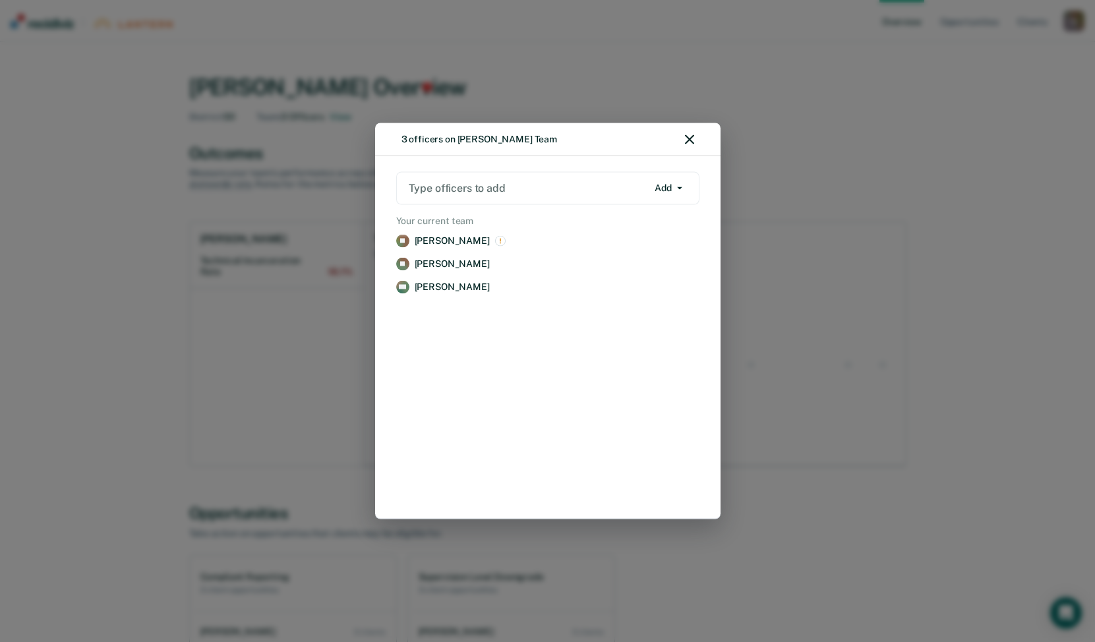
click at [689, 136] on icon "button" at bounding box center [689, 139] width 9 height 9
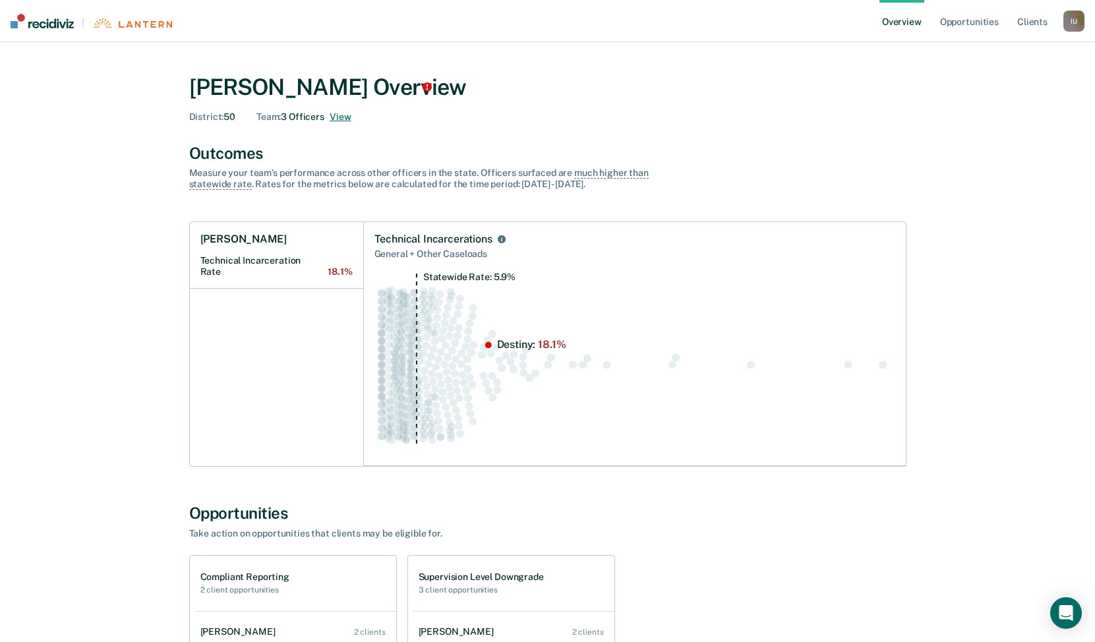
click at [337, 120] on button "View" at bounding box center [340, 116] width 21 height 11
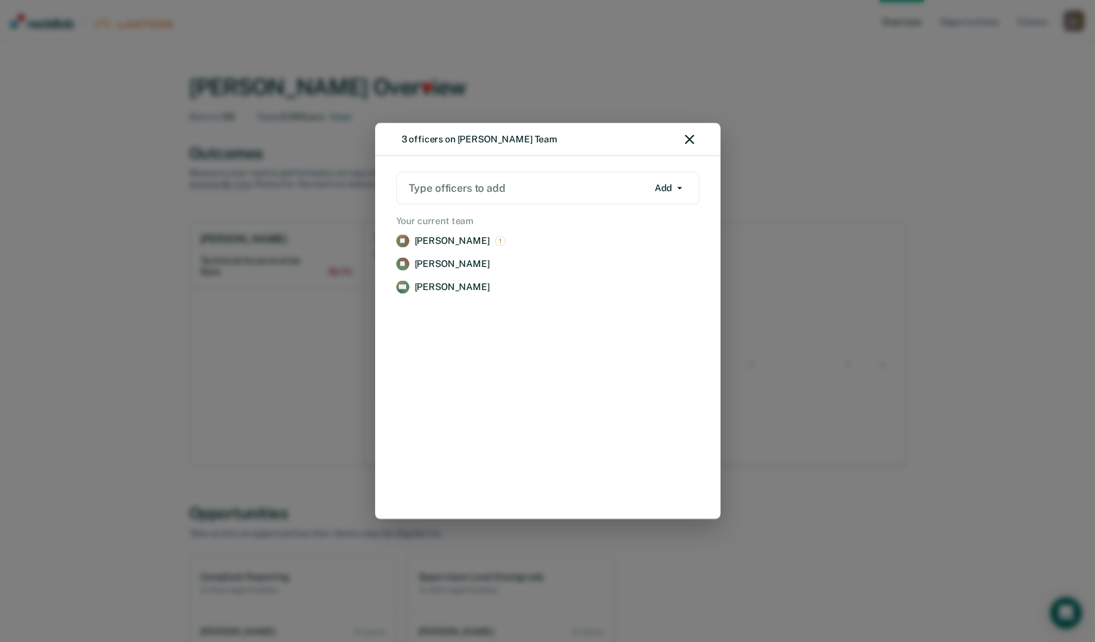
click at [685, 138] on icon "button" at bounding box center [689, 139] width 9 height 9
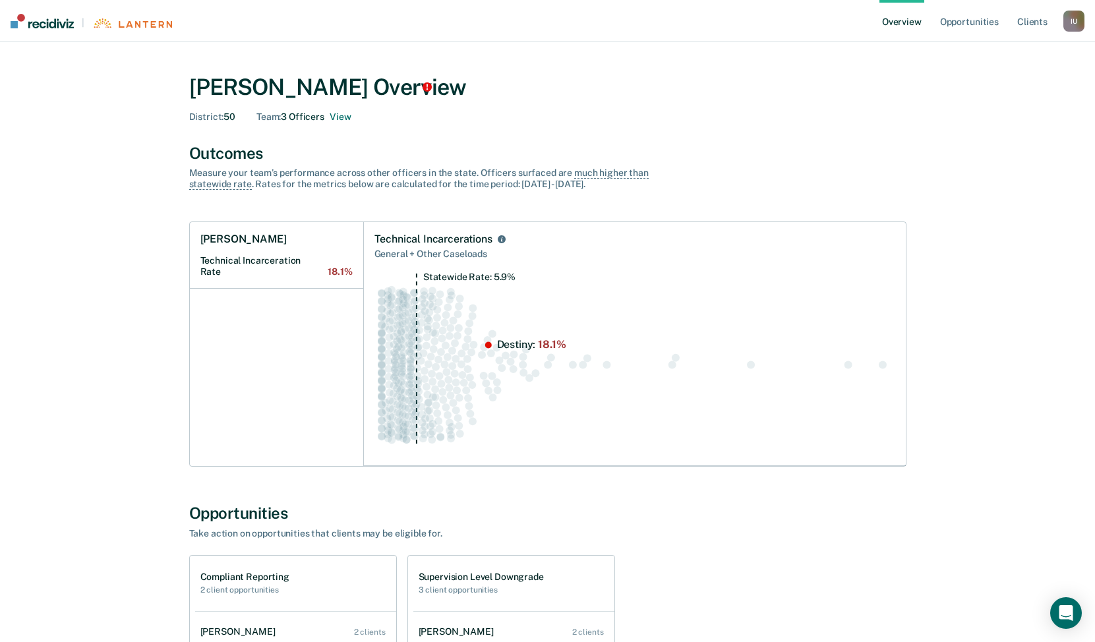
click at [1066, 20] on div "I U" at bounding box center [1073, 21] width 21 height 21
click at [977, 52] on link "Profile" at bounding box center [1021, 52] width 106 height 11
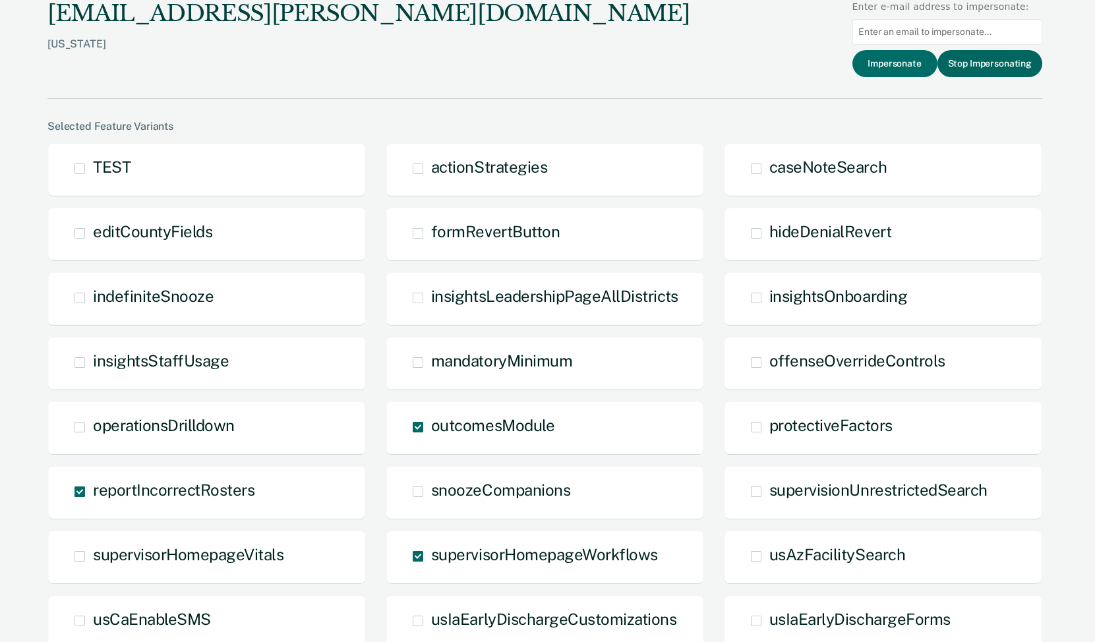
click at [959, 66] on button "Stop Impersonating" at bounding box center [989, 63] width 105 height 27
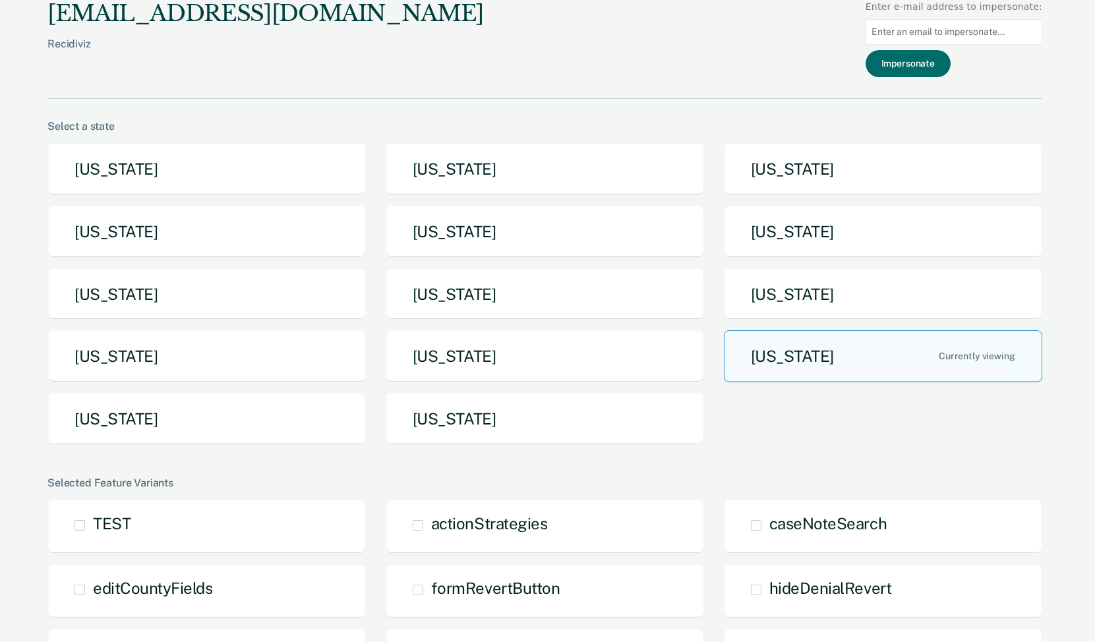
click at [985, 26] on input at bounding box center [953, 32] width 177 height 26
click at [936, 33] on input "carrie" at bounding box center [953, 32] width 177 height 26
type input "carrie"
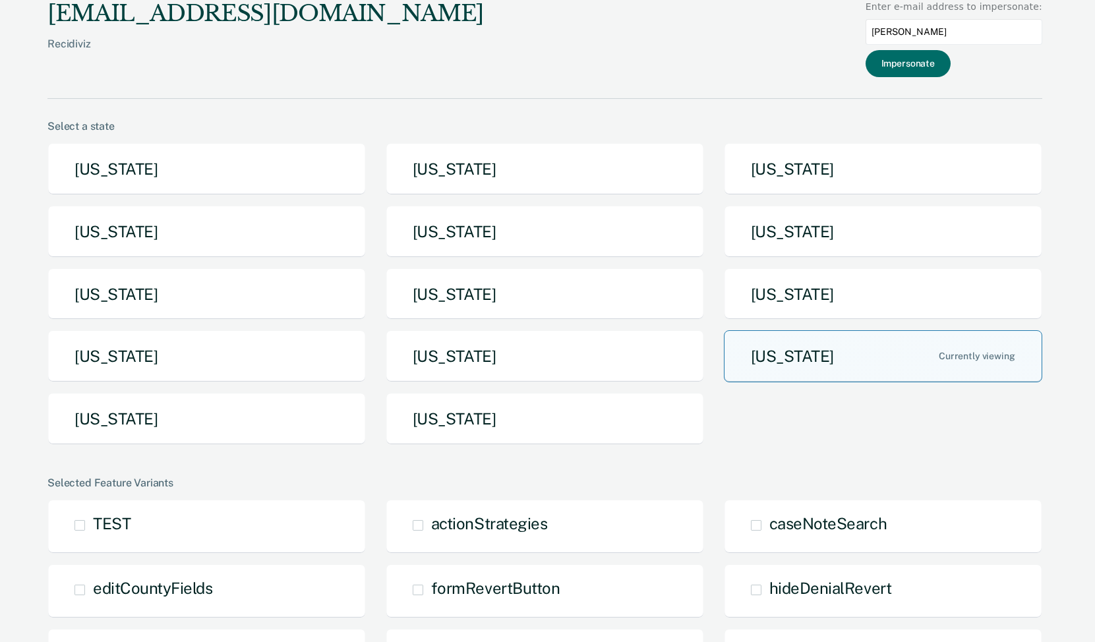
click at [863, 348] on button "[US_STATE]" at bounding box center [883, 356] width 318 height 52
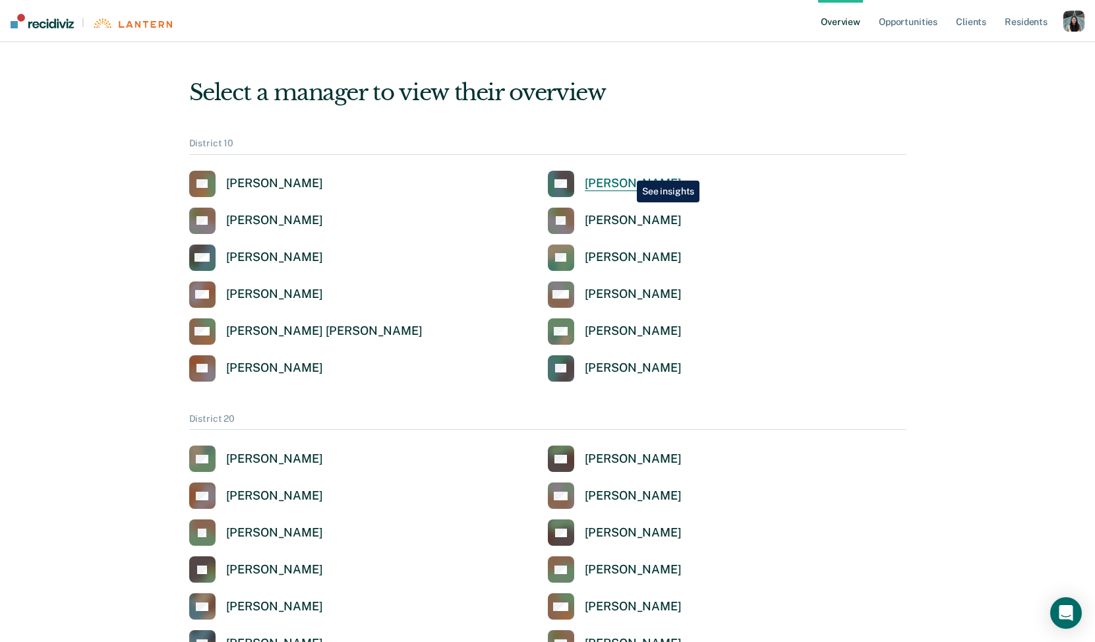
scroll to position [1478, 0]
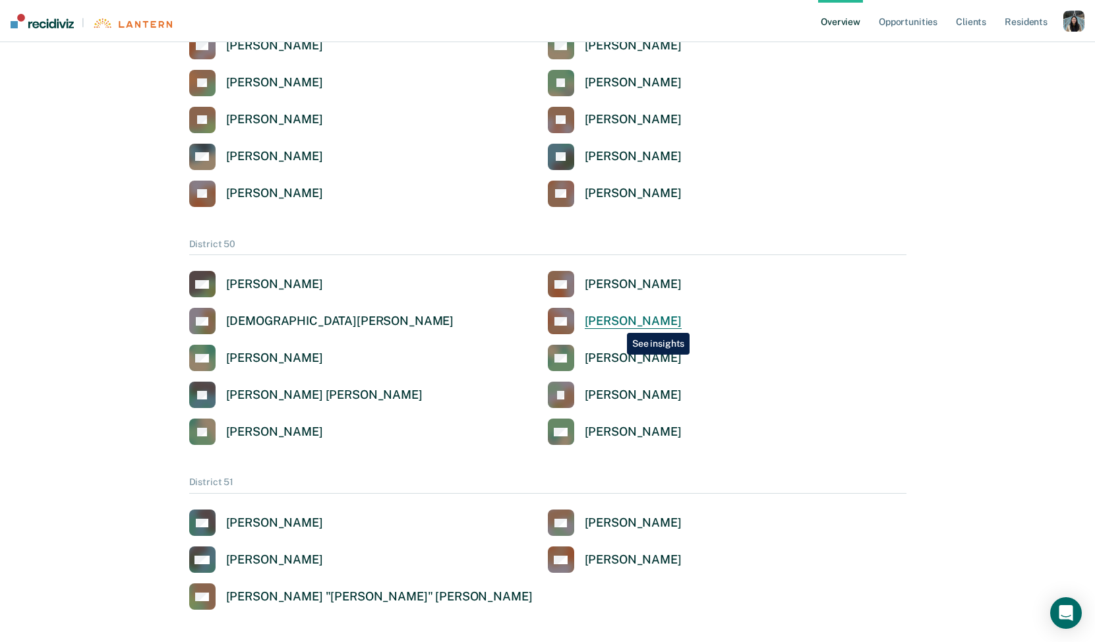
click at [617, 323] on div "Devon Steele" at bounding box center [633, 321] width 97 height 15
